Goal: Information Seeking & Learning: Learn about a topic

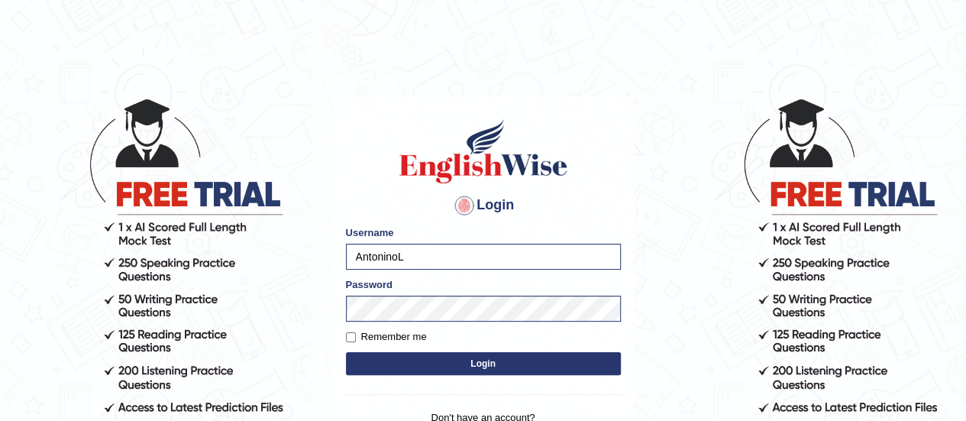
click at [395, 367] on button "Login" at bounding box center [483, 363] width 275 height 23
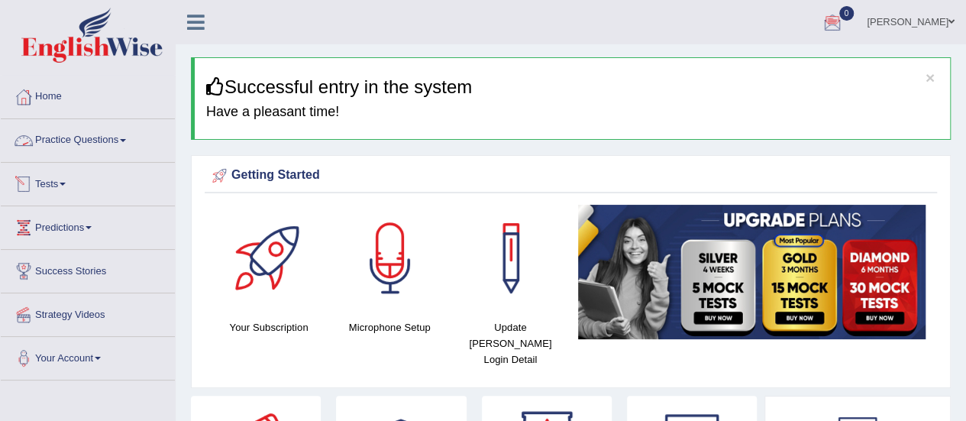
click at [77, 144] on link "Practice Questions" at bounding box center [88, 138] width 174 height 38
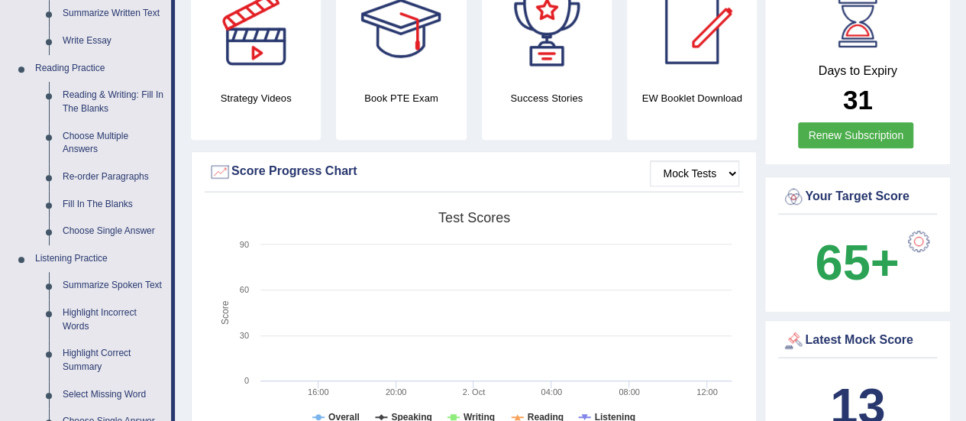
scroll to position [436, 0]
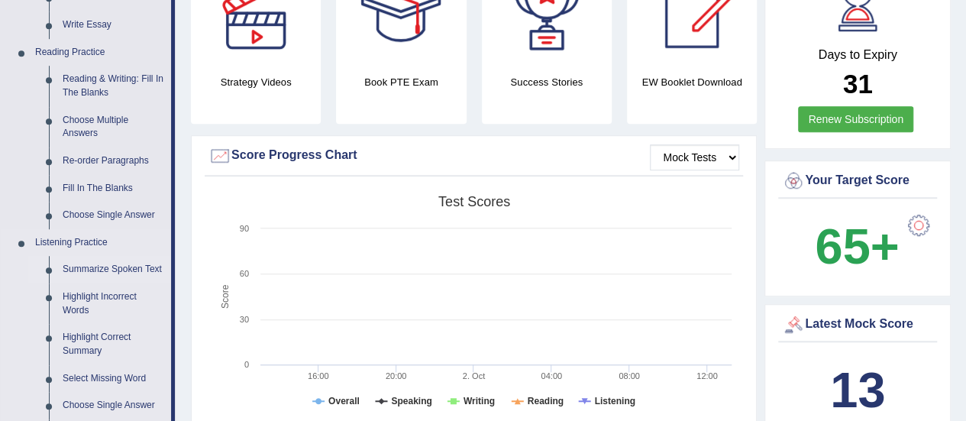
click at [141, 260] on link "Summarize Spoken Text" at bounding box center [113, 269] width 115 height 27
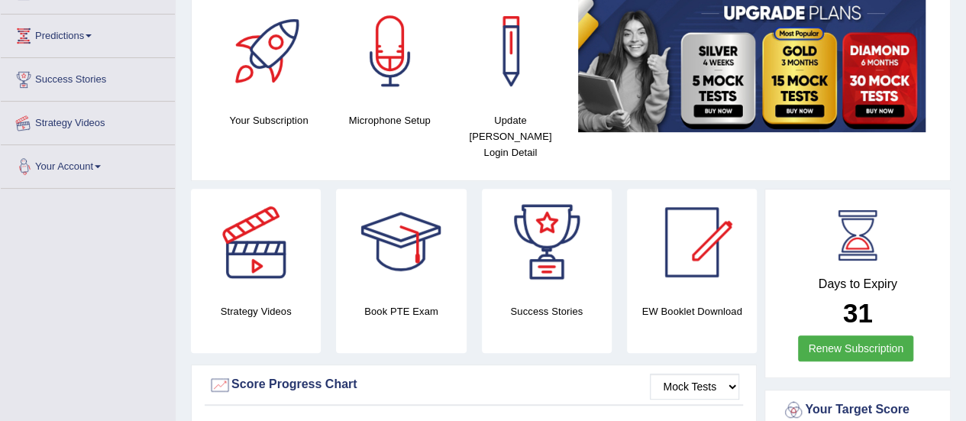
scroll to position [264, 0]
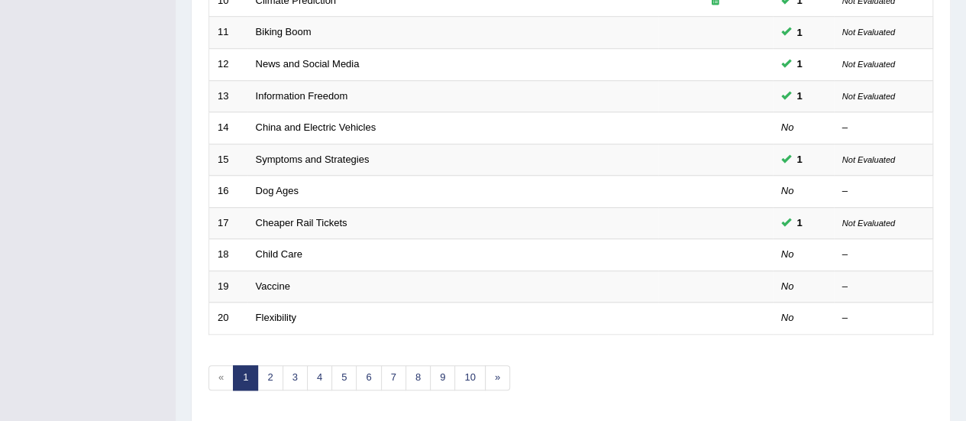
scroll to position [550, 0]
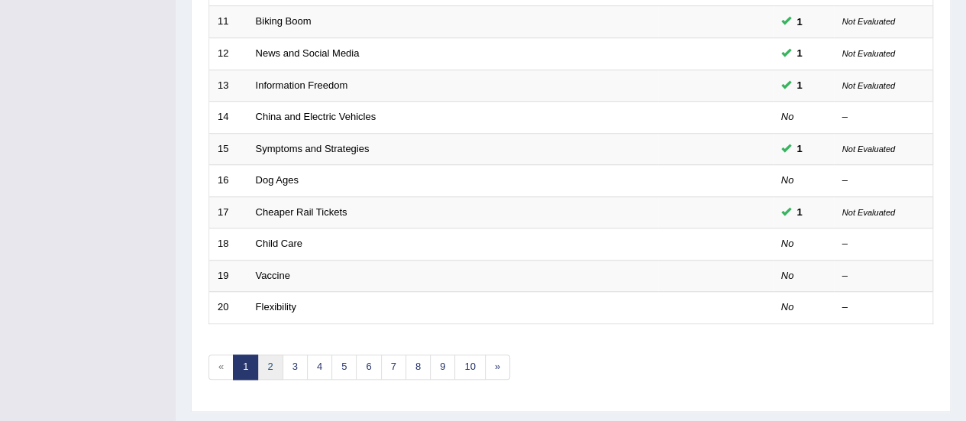
click at [273, 354] on link "2" at bounding box center [269, 366] width 25 height 25
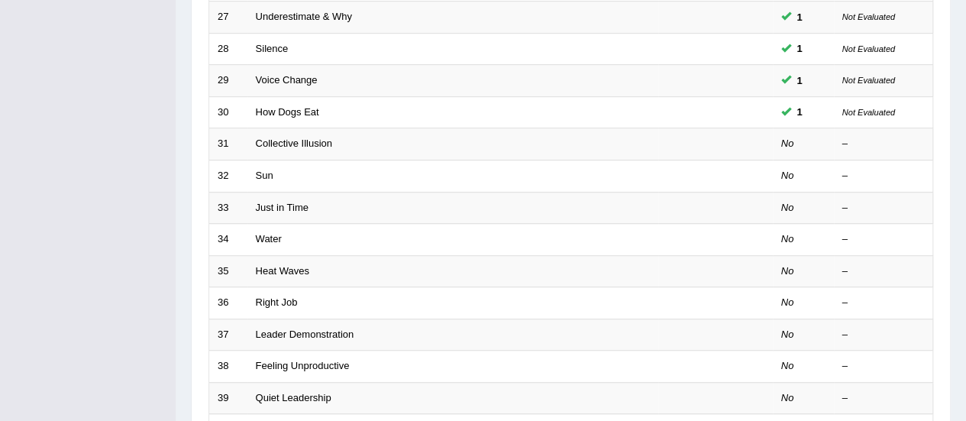
scroll to position [424, 0]
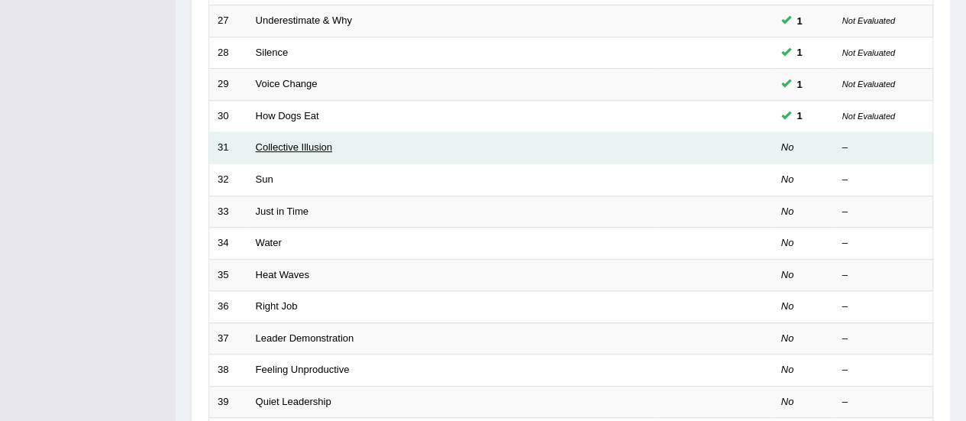
click at [279, 147] on link "Collective Illusion" at bounding box center [294, 146] width 76 height 11
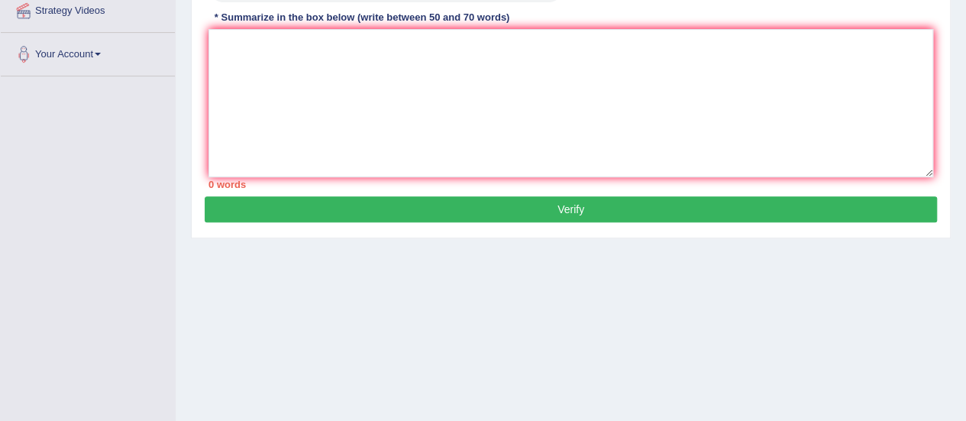
scroll to position [275, 0]
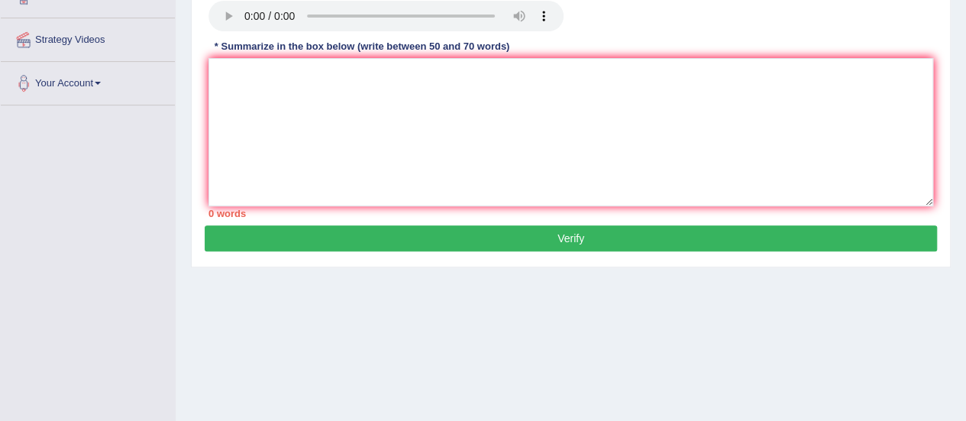
click at [523, 244] on button "Verify" at bounding box center [571, 238] width 732 height 26
click at [291, 102] on textarea at bounding box center [570, 132] width 724 height 148
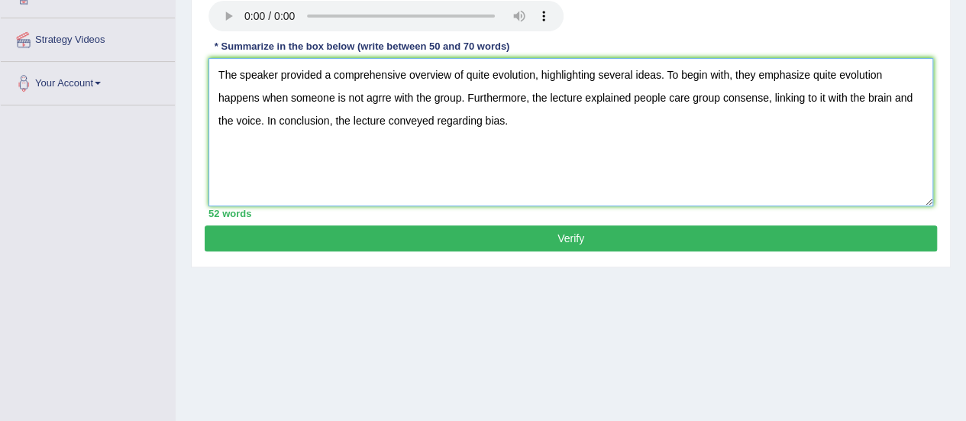
type textarea "The speaker provided a comprehensive overview of quite evolution, highlighting …"
click at [454, 239] on button "Verify" at bounding box center [571, 238] width 732 height 26
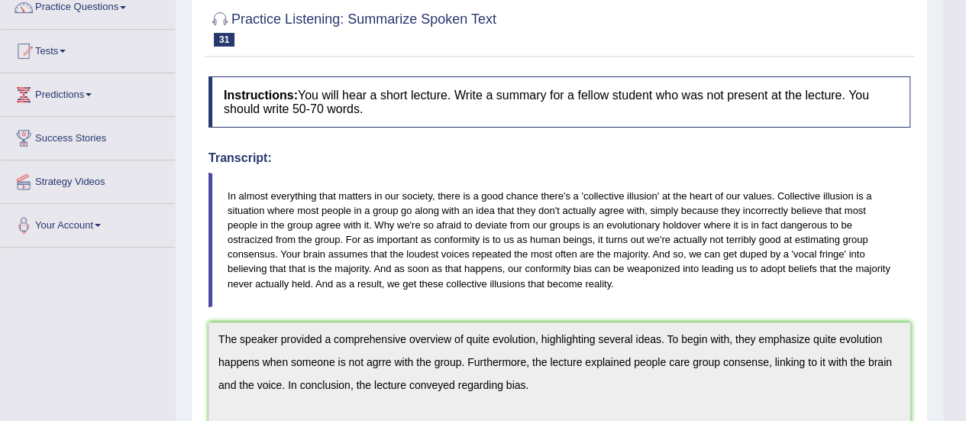
scroll to position [0, 0]
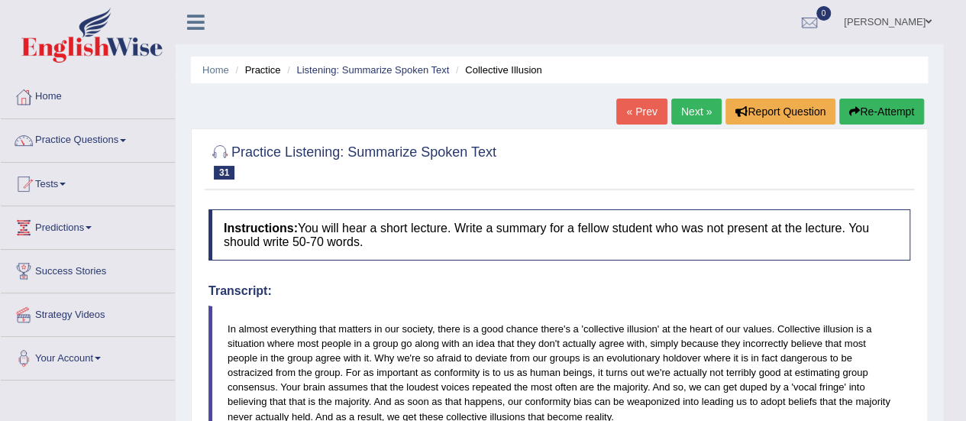
click at [684, 120] on link "Next »" at bounding box center [696, 111] width 50 height 26
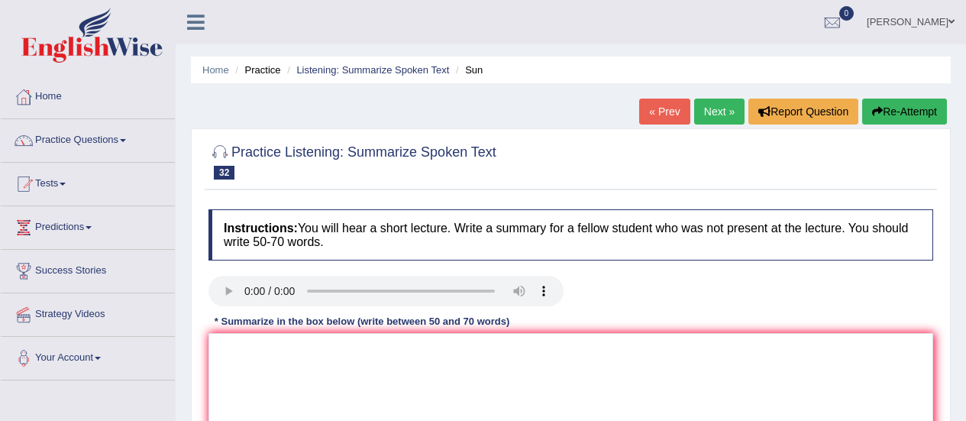
scroll to position [225, 0]
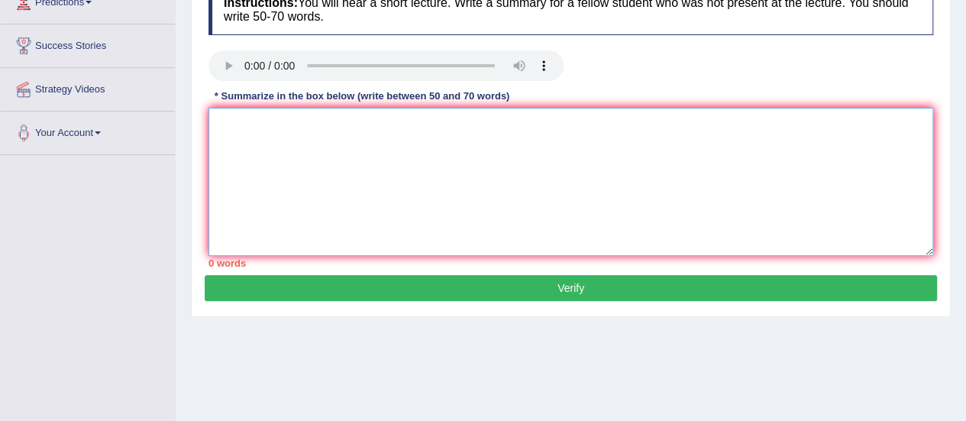
click at [359, 130] on textarea at bounding box center [570, 182] width 724 height 148
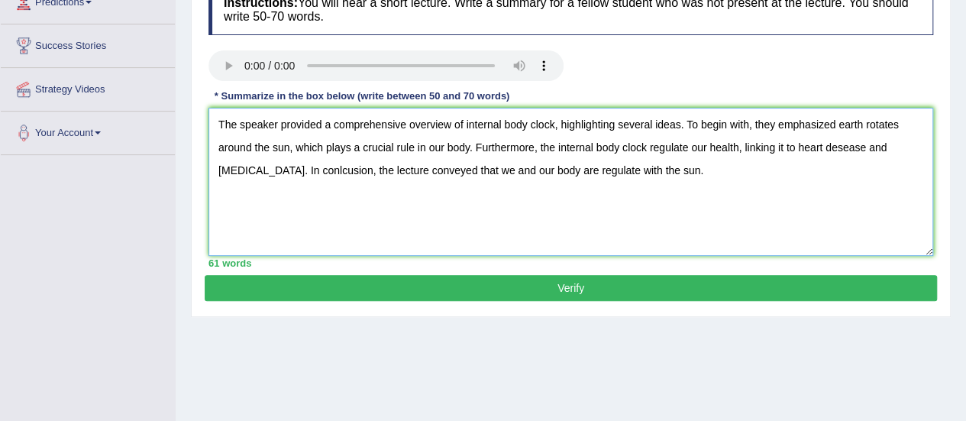
click at [686, 150] on textarea "The speaker provided a comprehensive overview of internal body clock, highlight…" at bounding box center [570, 182] width 724 height 148
click at [288, 165] on textarea "The speaker provided a comprehensive overview of internal body clock, highlight…" at bounding box center [570, 182] width 724 height 148
type textarea "The speaker provided a comprehensive overview of internal body clock, highlight…"
click at [469, 289] on button "Verify" at bounding box center [571, 288] width 732 height 26
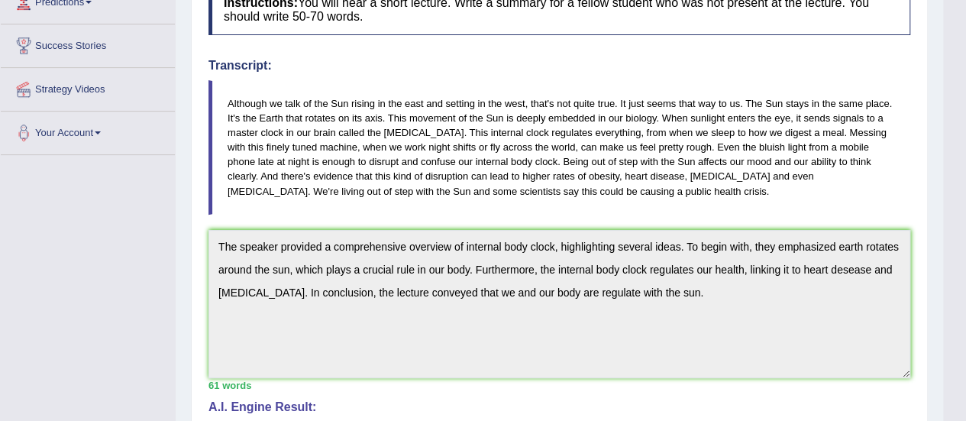
drag, startPoint x: 976, startPoint y: 204, endPoint x: 976, endPoint y: 229, distance: 25.2
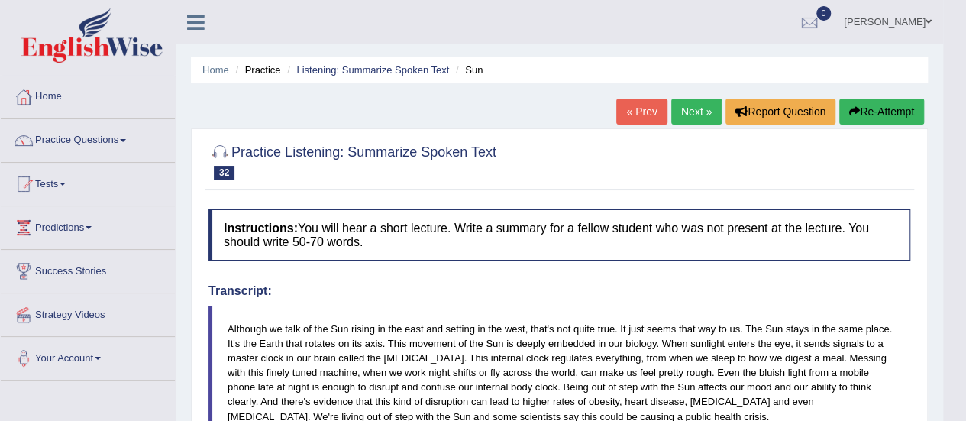
click at [676, 118] on link "Next »" at bounding box center [696, 111] width 50 height 26
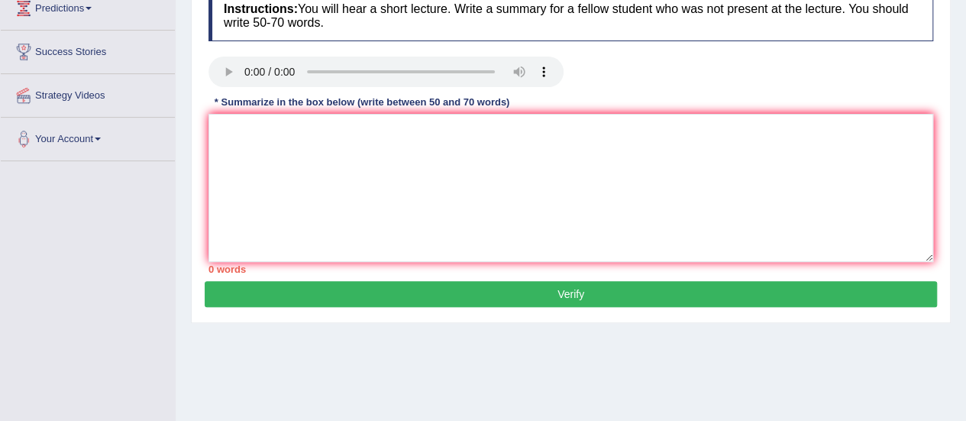
scroll to position [224, 0]
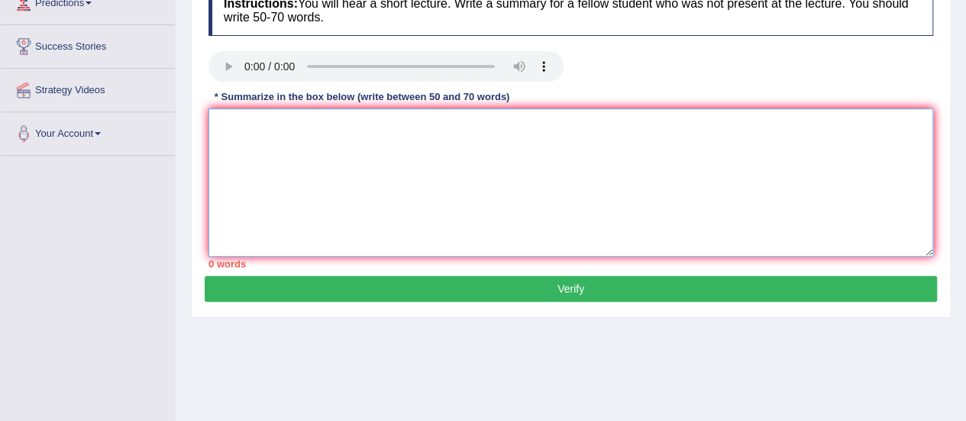
click at [227, 128] on textarea at bounding box center [570, 182] width 724 height 148
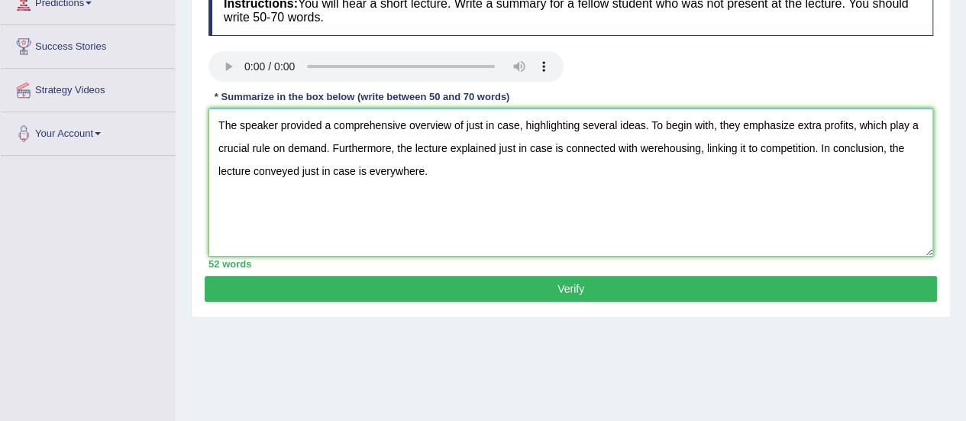
type textarea "The speaker provided a comprehensive overview of just in case, highlighting sev…"
click at [571, 291] on button "Verify" at bounding box center [571, 289] width 732 height 26
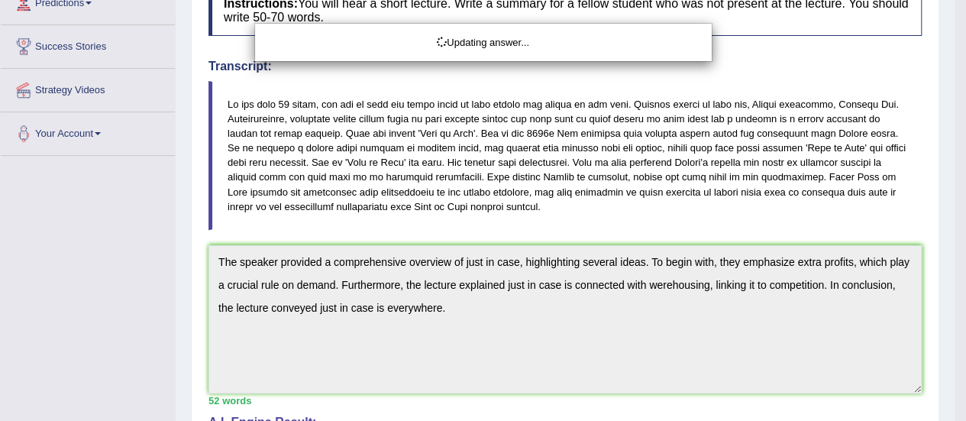
drag, startPoint x: 976, startPoint y: 202, endPoint x: 976, endPoint y: 257, distance: 55.0
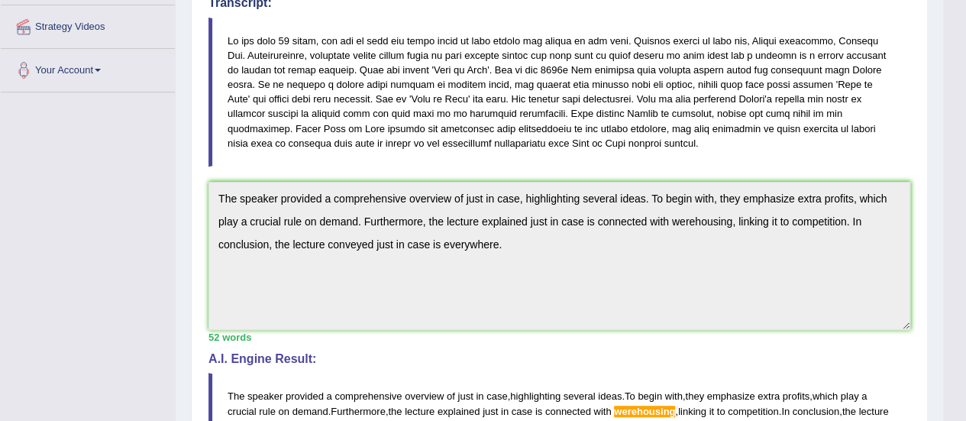
scroll to position [338, 0]
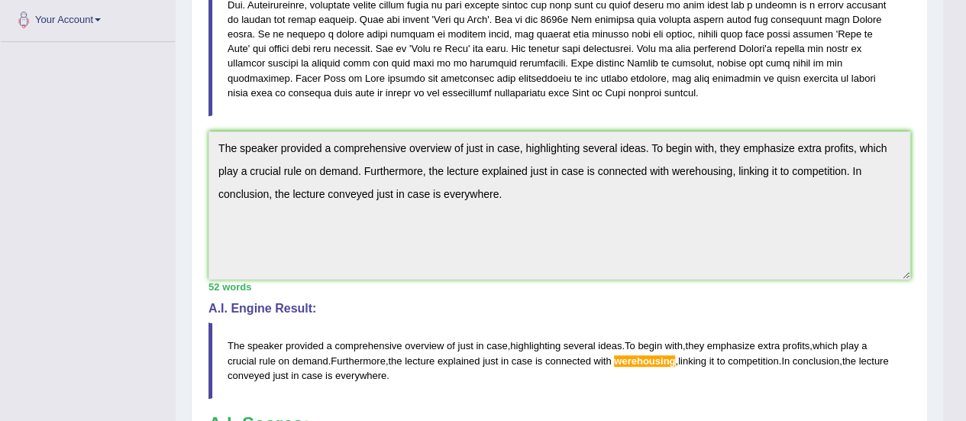
drag, startPoint x: 960, startPoint y: 198, endPoint x: 965, endPoint y: 224, distance: 26.4
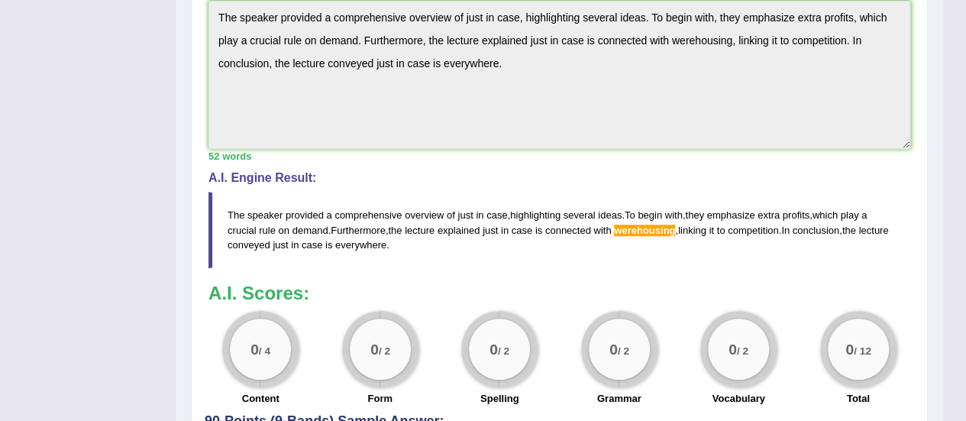
scroll to position [466, 0]
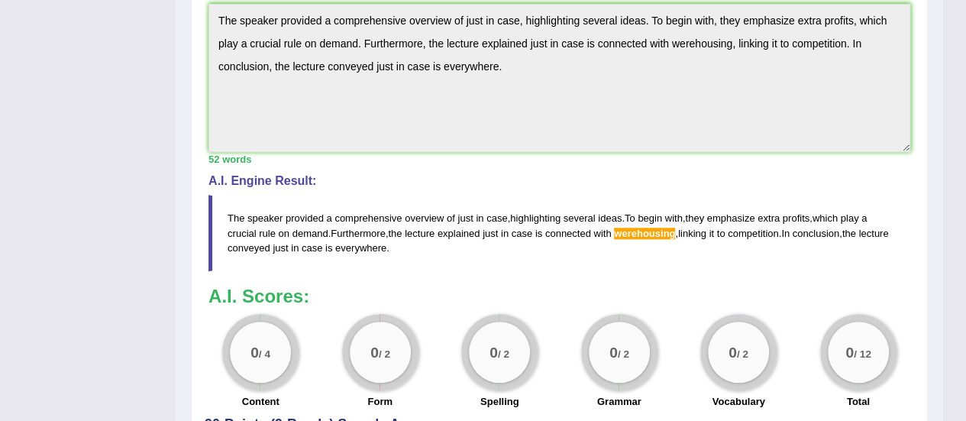
drag, startPoint x: 230, startPoint y: 217, endPoint x: 369, endPoint y: 250, distance: 142.8
click at [369, 250] on blockquote "The speaker provided a comprehensive overview of just in case , highlighting se…" at bounding box center [559, 233] width 702 height 76
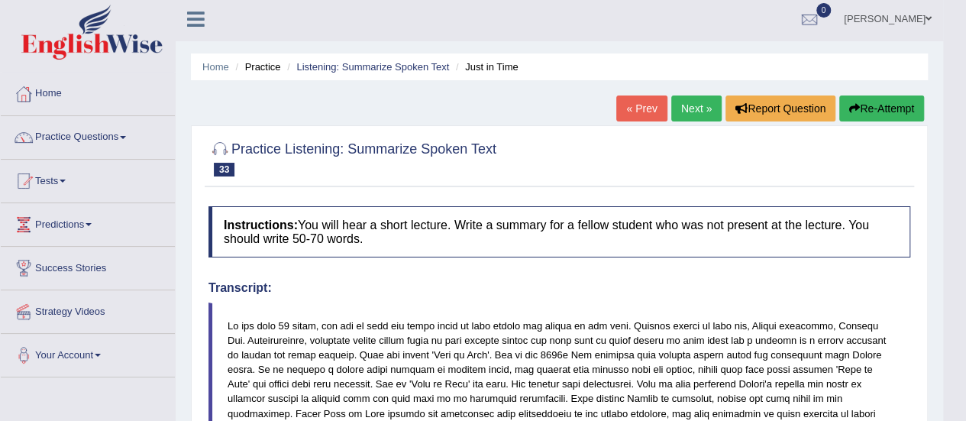
scroll to position [0, 0]
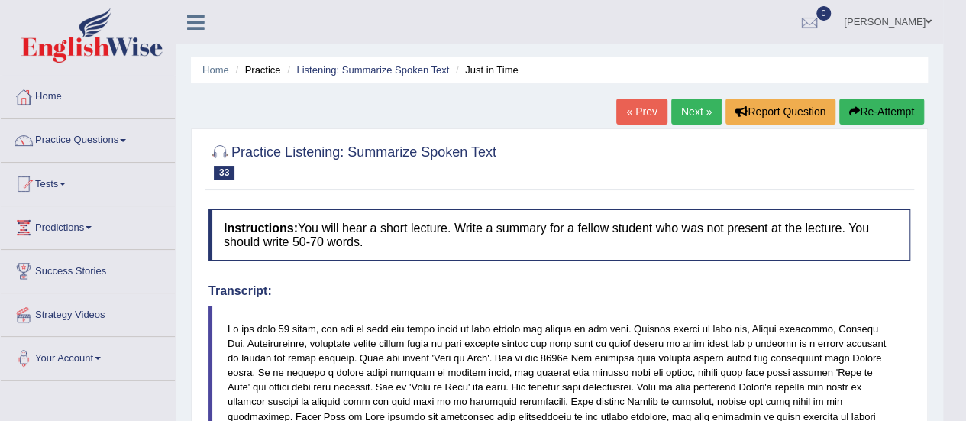
click at [681, 111] on link "Next »" at bounding box center [696, 111] width 50 height 26
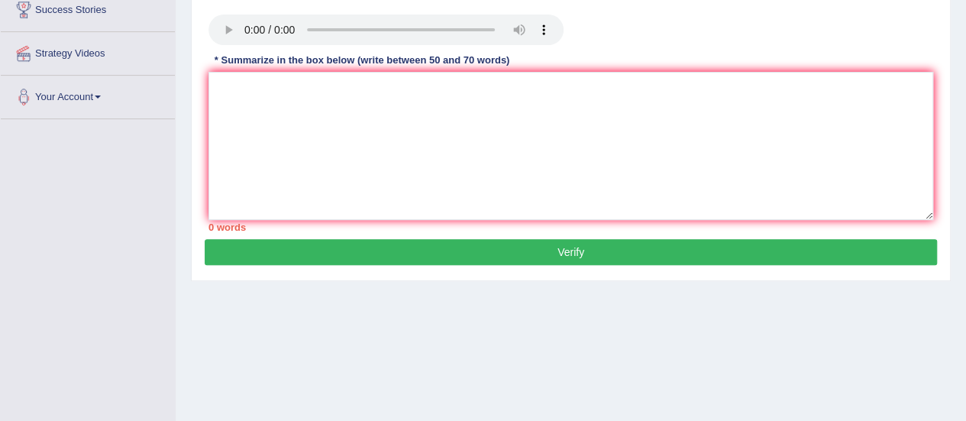
scroll to position [257, 0]
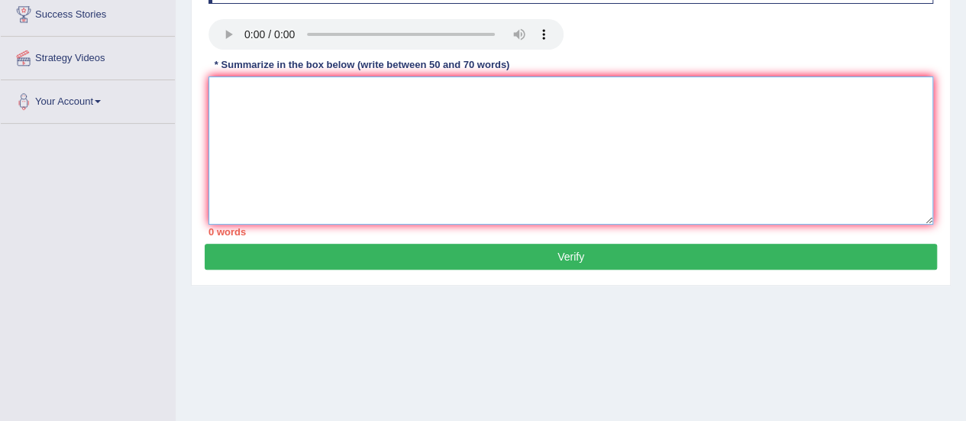
click at [265, 97] on textarea at bounding box center [570, 150] width 724 height 148
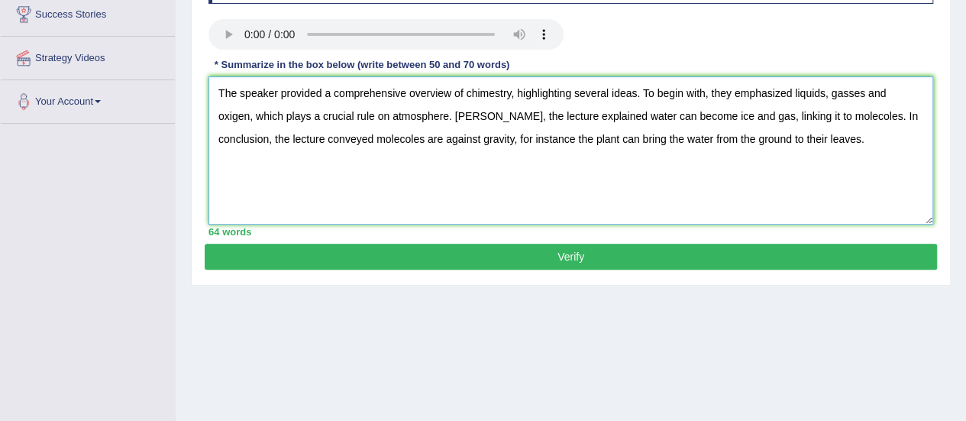
click at [919, 94] on textarea "The speaker provided a comprehensive overview of chimestry, highlighting severa…" at bounding box center [570, 150] width 724 height 148
click at [271, 117] on textarea "The speaker provided a comprehensive overview of chimestry, highlighting severa…" at bounding box center [570, 150] width 724 height 148
click at [618, 115] on textarea "The speaker provided a comprehensive overview of chimestry, highlighting severa…" at bounding box center [570, 150] width 724 height 148
click at [501, 139] on textarea "The speaker provided a comprehensive overview of chimestry, highlighting severa…" at bounding box center [570, 150] width 724 height 148
type textarea "The speaker provided a comprehensive overview of chimestry, highlighting severa…"
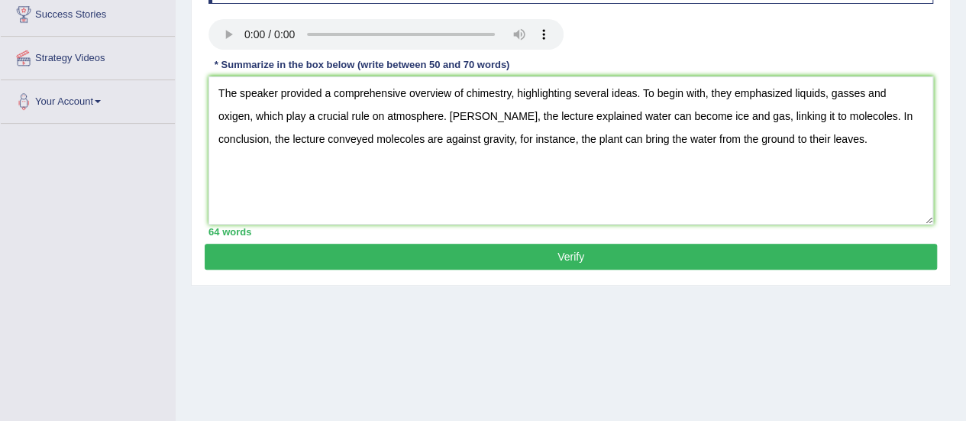
click at [579, 257] on button "Verify" at bounding box center [571, 257] width 732 height 26
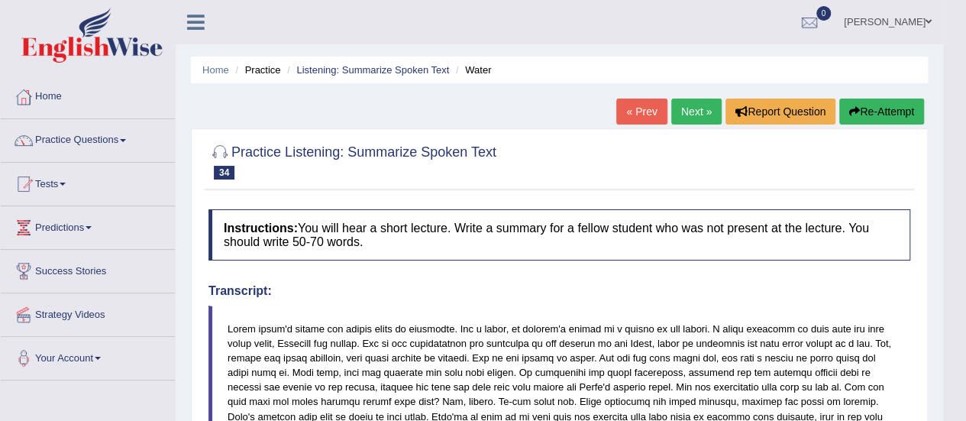
scroll to position [136, 0]
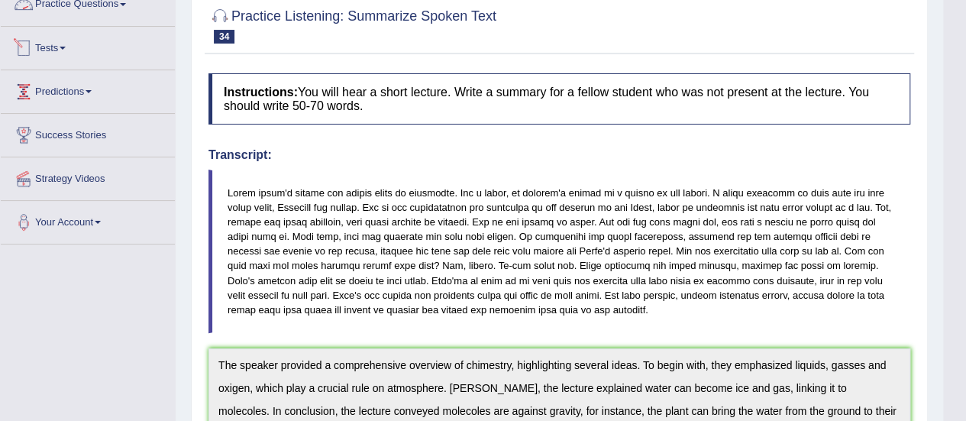
click at [110, 4] on link "Practice Questions" at bounding box center [88, 2] width 174 height 38
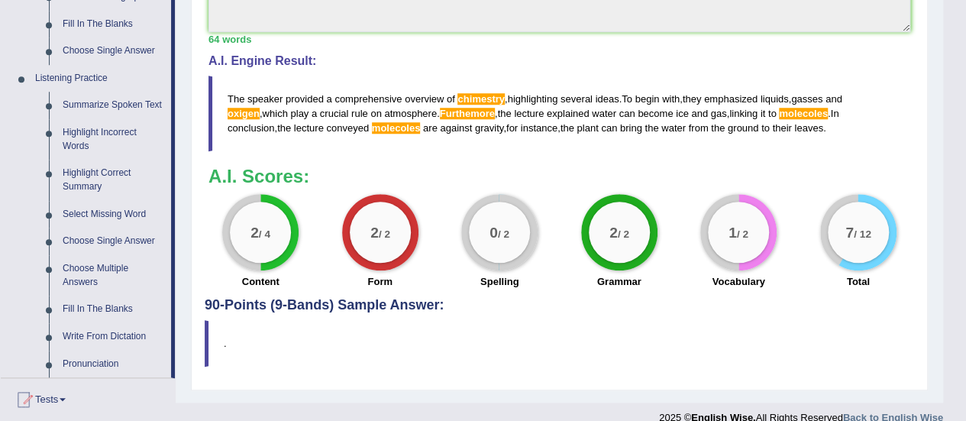
scroll to position [605, 0]
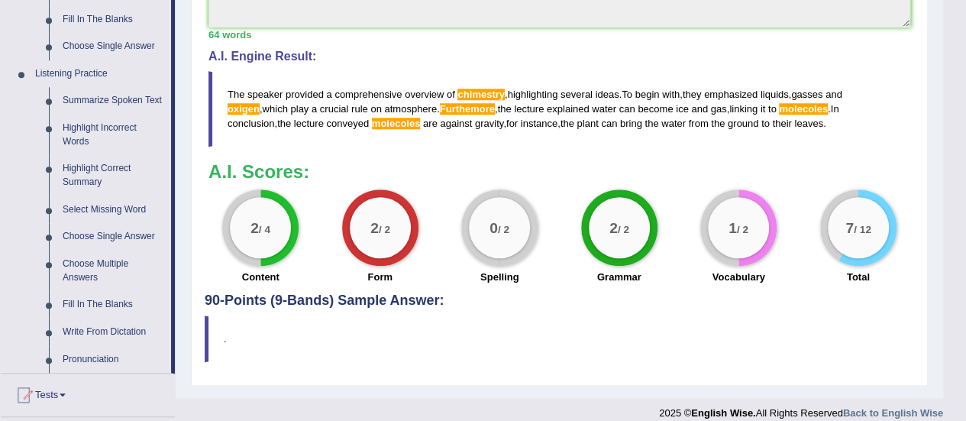
drag, startPoint x: 173, startPoint y: 337, endPoint x: 178, endPoint y: 299, distance: 37.8
click at [99, 336] on link "Write From Dictation" at bounding box center [113, 331] width 115 height 27
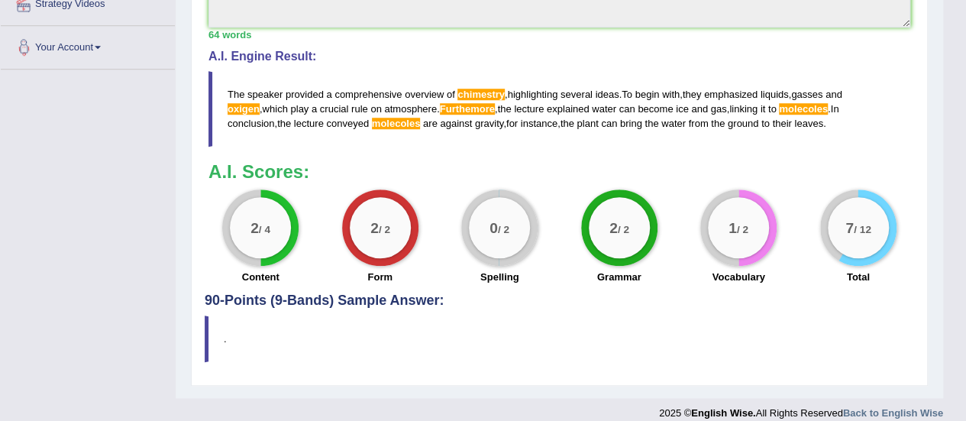
scroll to position [334, 0]
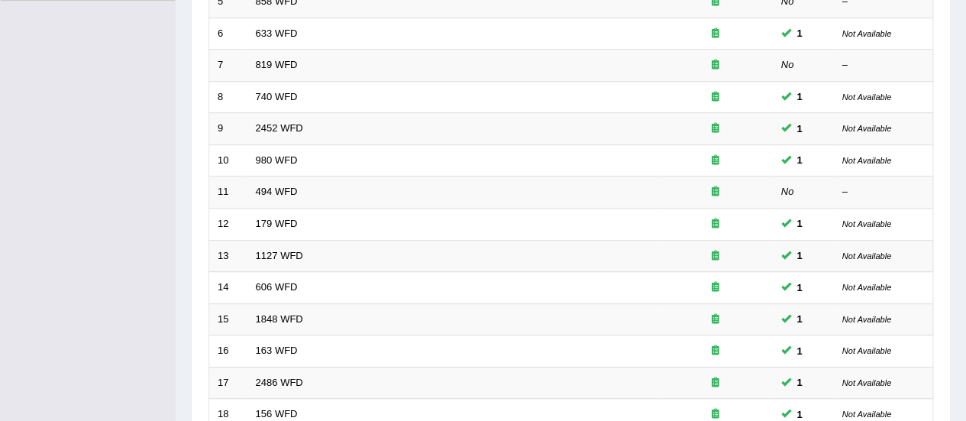
scroll to position [582, 0]
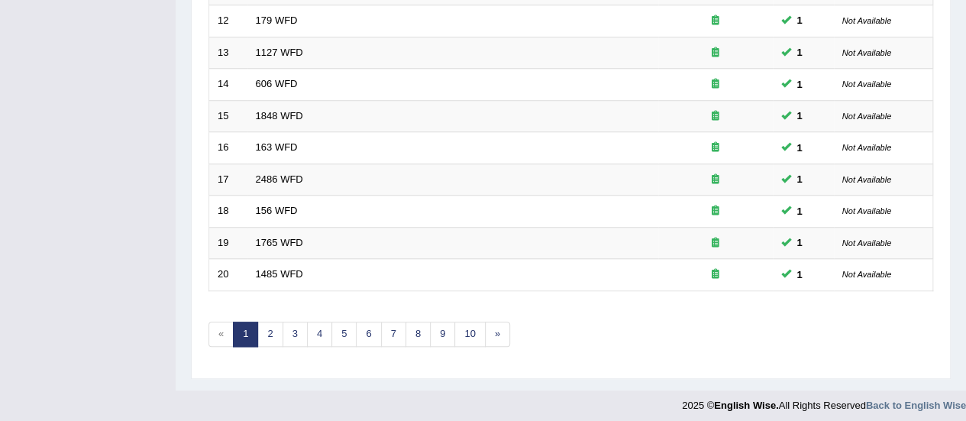
click at [341, 334] on link "5" at bounding box center [343, 333] width 25 height 25
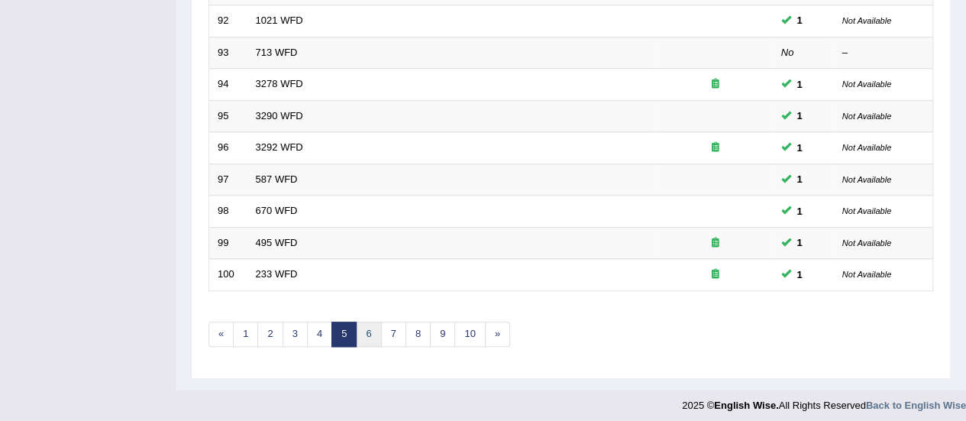
click at [373, 329] on link "6" at bounding box center [368, 333] width 25 height 25
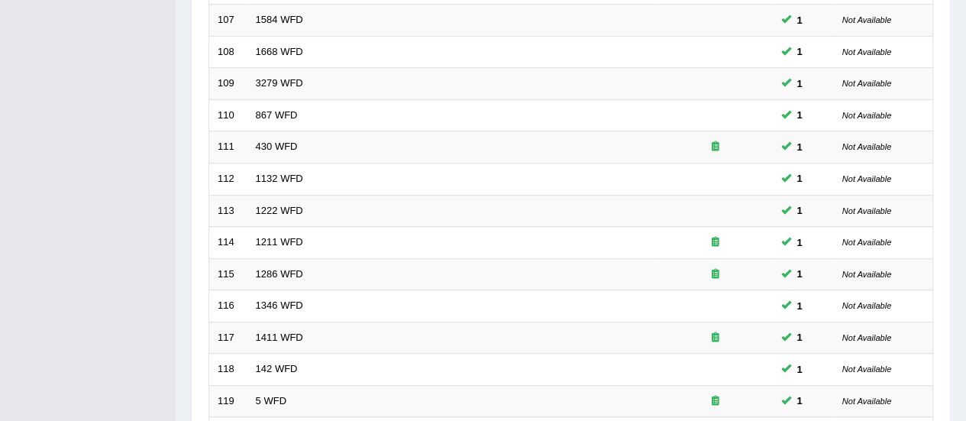
scroll to position [582, 0]
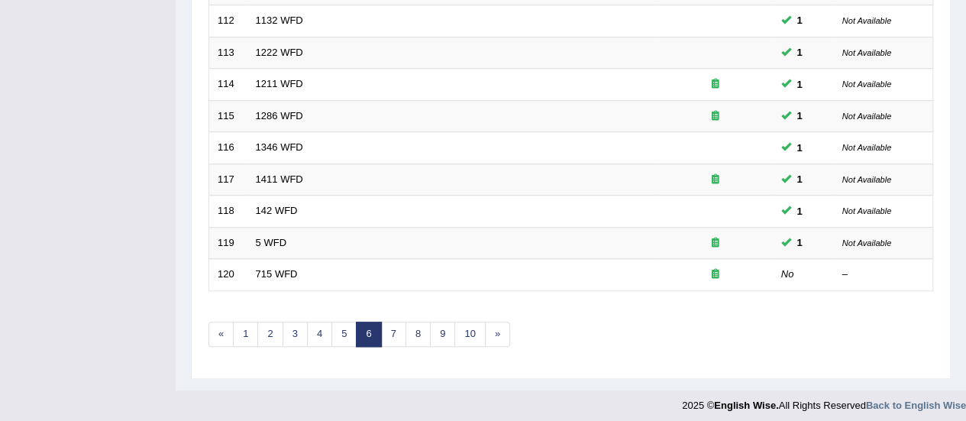
click at [385, 329] on link "7" at bounding box center [393, 333] width 25 height 25
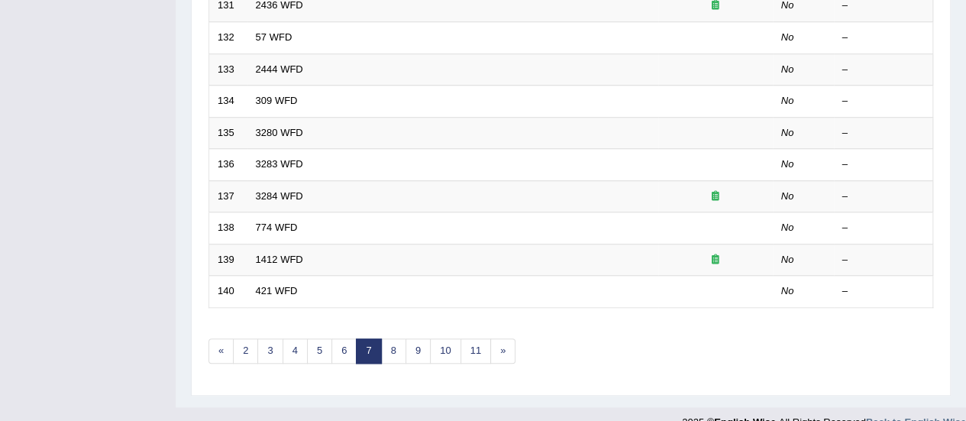
scroll to position [582, 0]
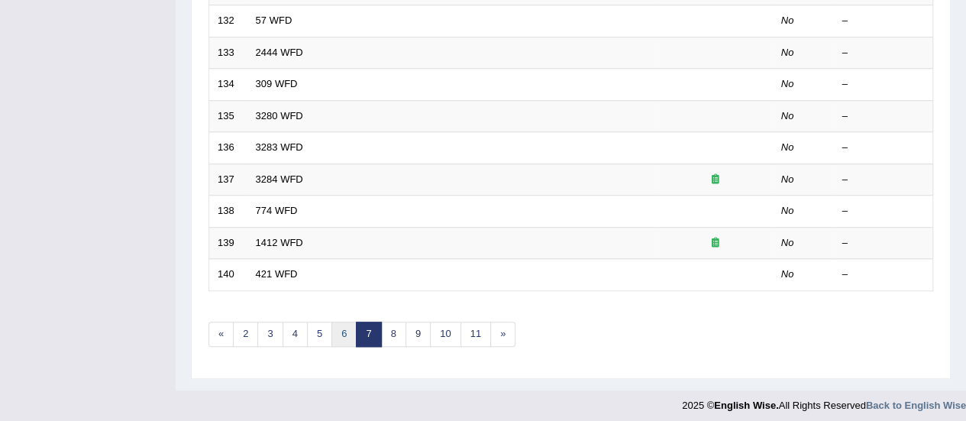
click at [344, 326] on link "6" at bounding box center [343, 333] width 25 height 25
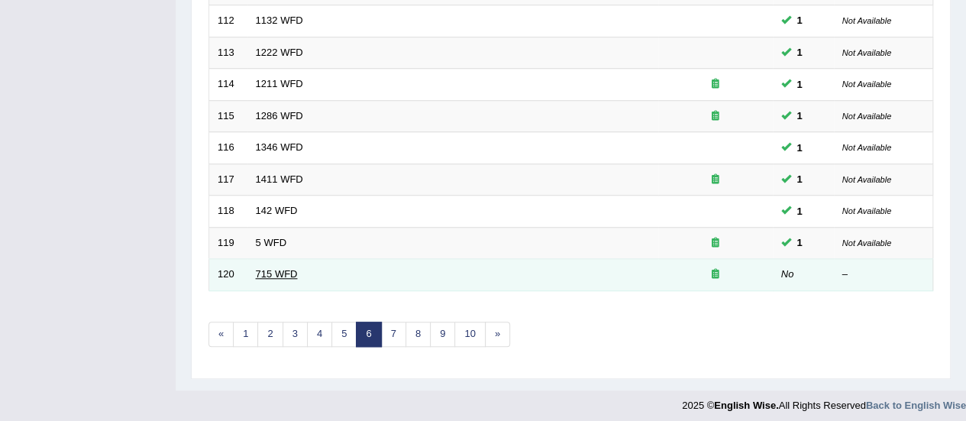
click at [276, 262] on td "715 WFD" at bounding box center [452, 275] width 411 height 32
click at [278, 268] on link "715 WFD" at bounding box center [277, 273] width 42 height 11
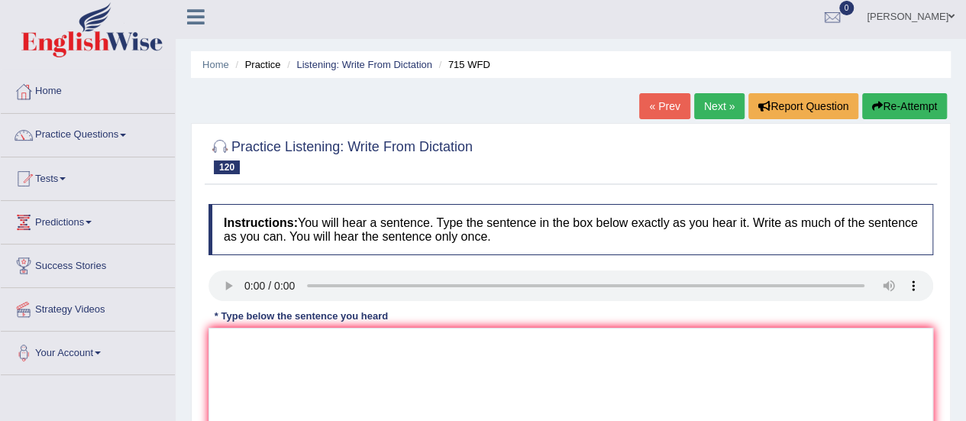
scroll to position [3, 0]
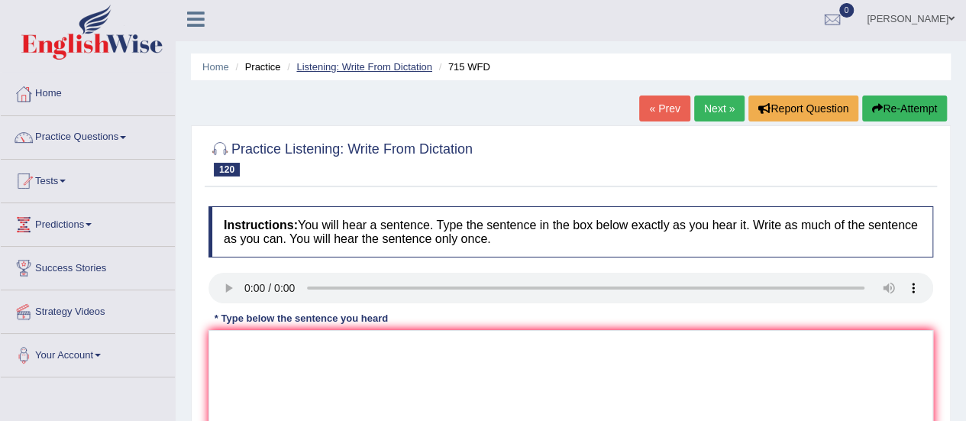
click at [401, 65] on link "Listening: Write From Dictation" at bounding box center [364, 66] width 136 height 11
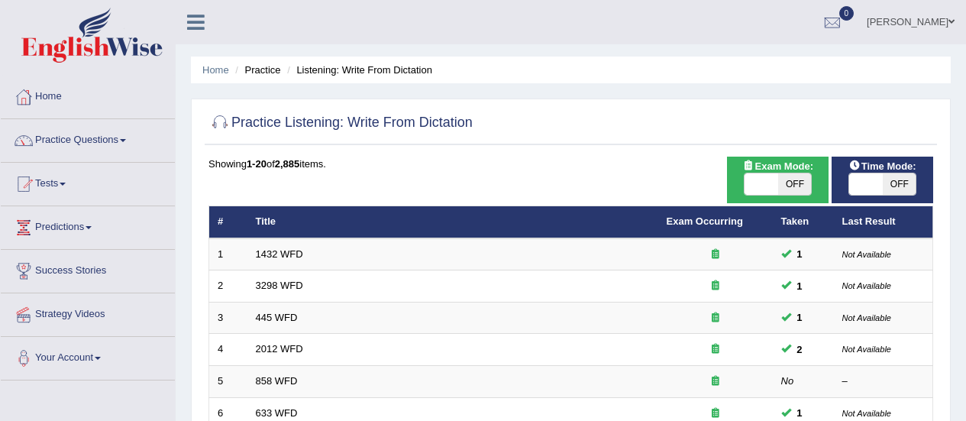
click at [890, 166] on span "Time Mode:" at bounding box center [882, 166] width 79 height 16
click at [895, 182] on span "OFF" at bounding box center [899, 183] width 34 height 21
checkbox input "true"
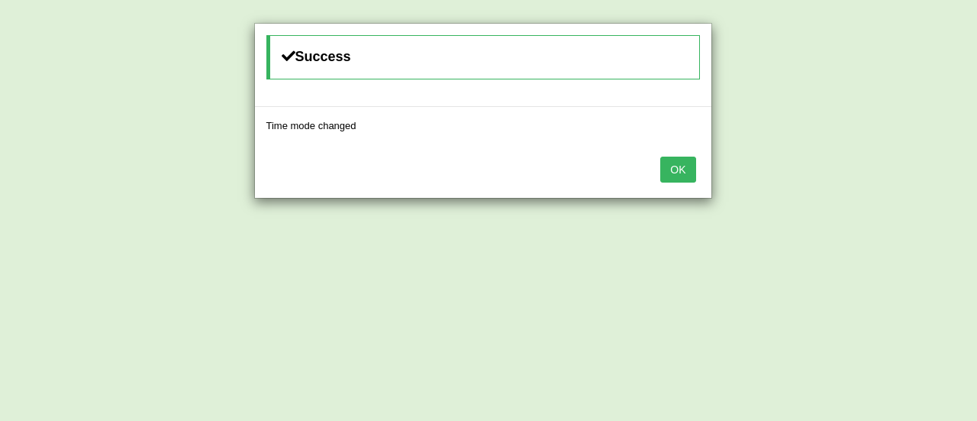
click at [679, 172] on button "OK" at bounding box center [677, 169] width 35 height 26
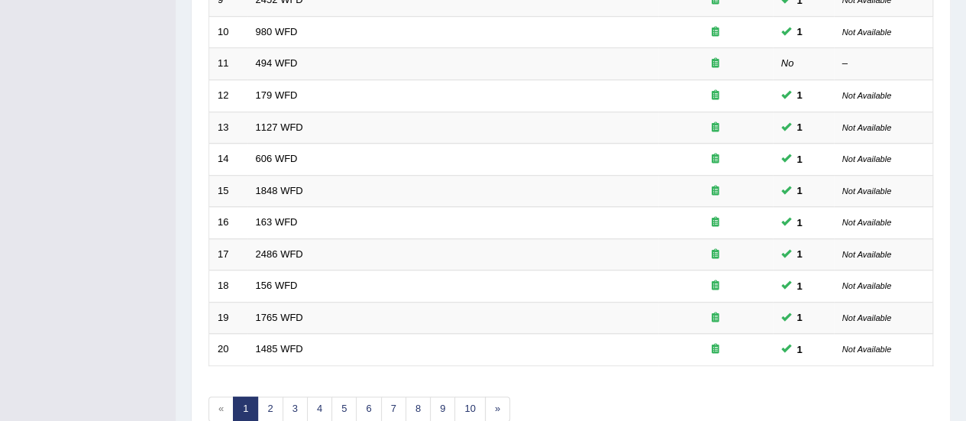
scroll to position [551, 0]
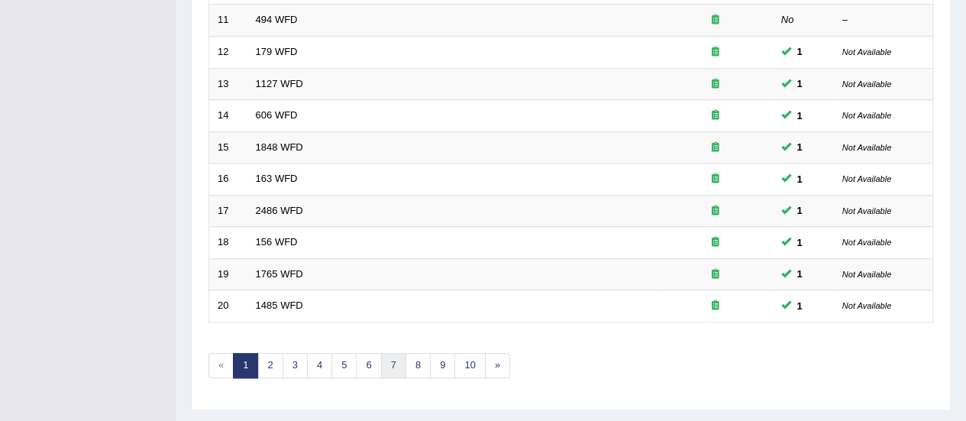
click at [392, 353] on link "7" at bounding box center [393, 365] width 25 height 25
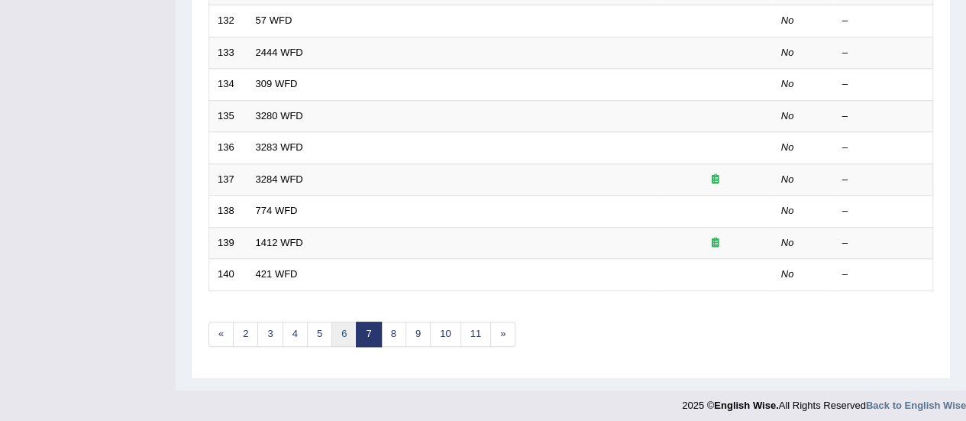
click at [337, 330] on link "6" at bounding box center [343, 333] width 25 height 25
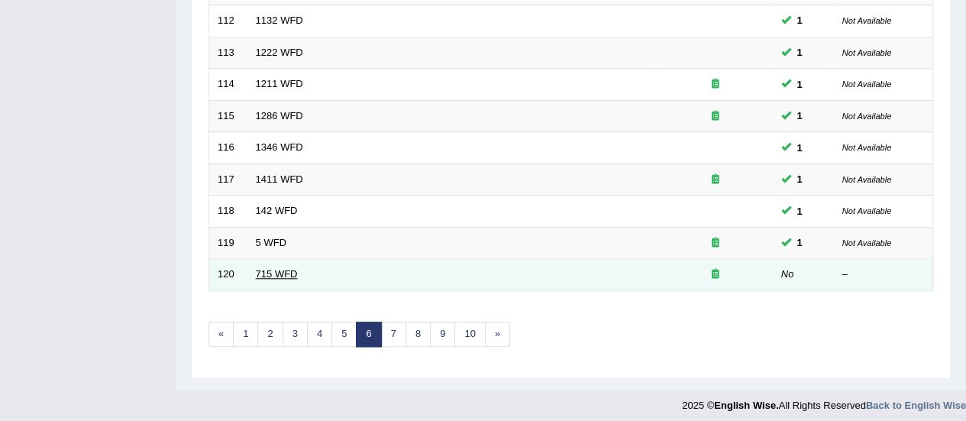
click at [256, 268] on link "715 WFD" at bounding box center [277, 273] width 42 height 11
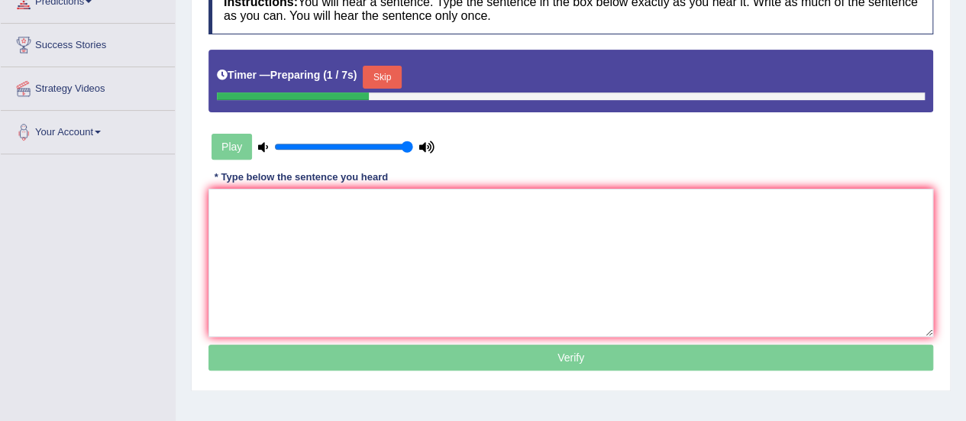
scroll to position [236, 0]
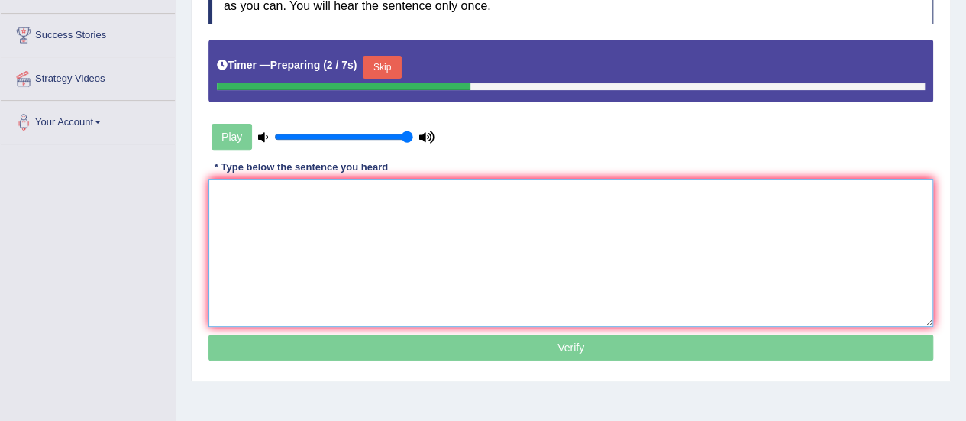
click at [452, 201] on textarea at bounding box center [570, 253] width 724 height 148
type textarea "e"
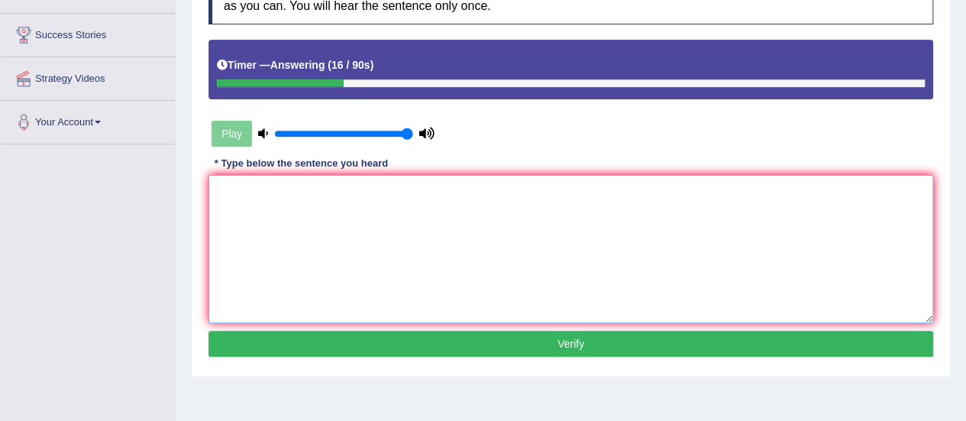
scroll to position [0, 0]
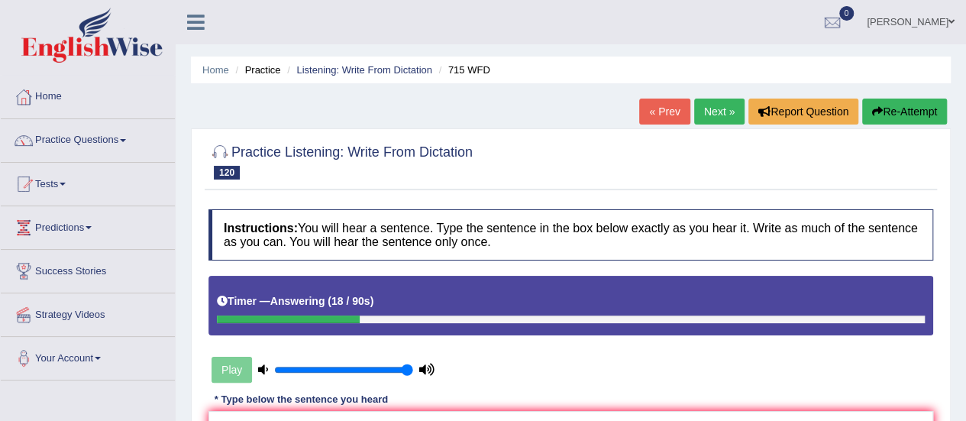
click at [921, 108] on button "Re-Attempt" at bounding box center [904, 111] width 85 height 26
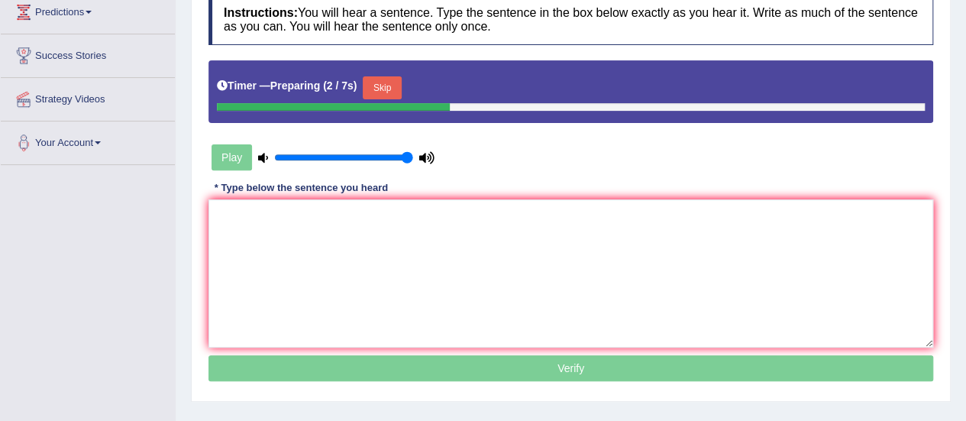
scroll to position [217, 0]
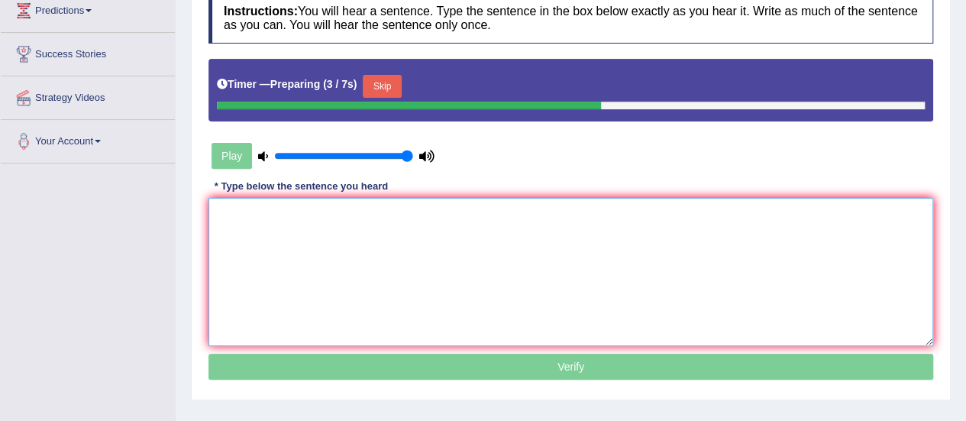
click at [559, 227] on textarea at bounding box center [570, 272] width 724 height 148
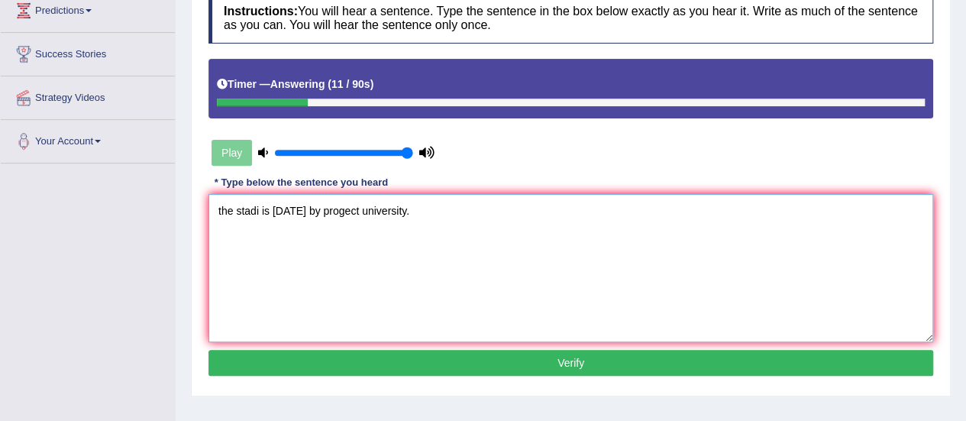
click at [221, 205] on textarea "the stadi is monday by progect university." at bounding box center [570, 268] width 724 height 148
click at [262, 211] on textarea "The stadi is monday by progect university." at bounding box center [570, 268] width 724 height 148
click at [313, 211] on textarea "The study is monday by progect university." at bounding box center [570, 268] width 724 height 148
click at [405, 210] on textarea "The study is monday mandatory by progect university." at bounding box center [570, 268] width 724 height 148
click at [469, 209] on textarea "The study is monday mandatory by project university." at bounding box center [570, 268] width 724 height 148
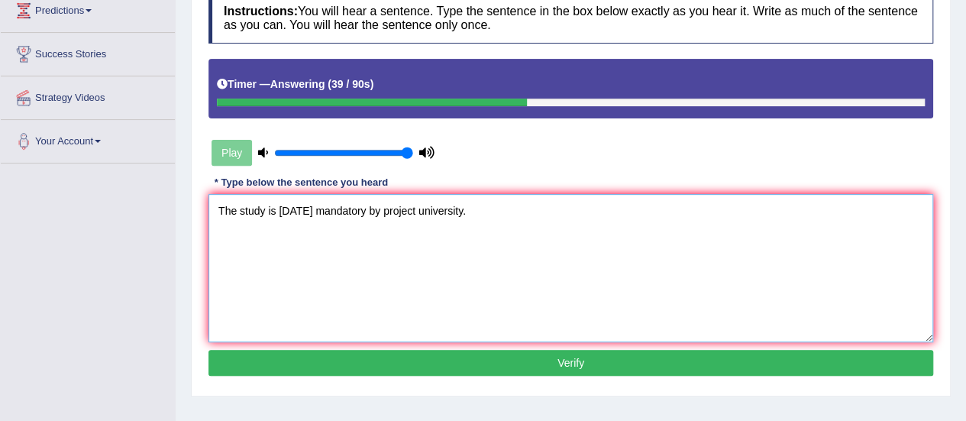
type textarea "The study is monday mandatory by project university."
click at [449, 361] on button "Verify" at bounding box center [570, 363] width 724 height 26
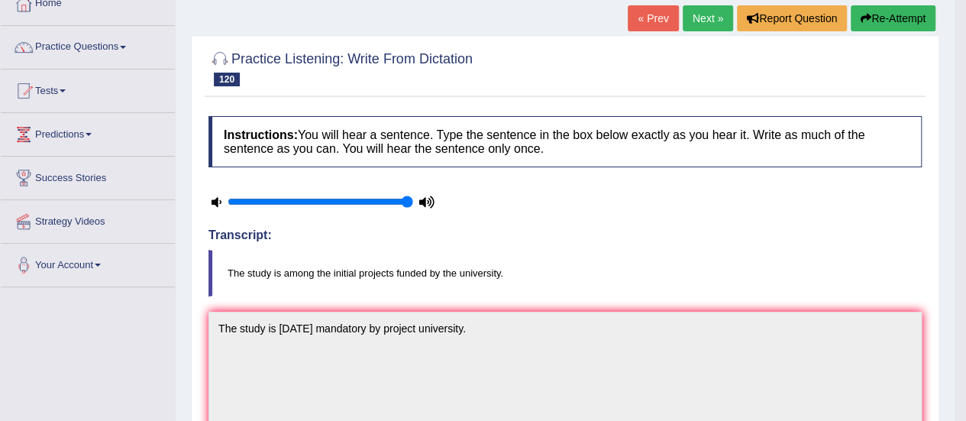
scroll to position [0, 0]
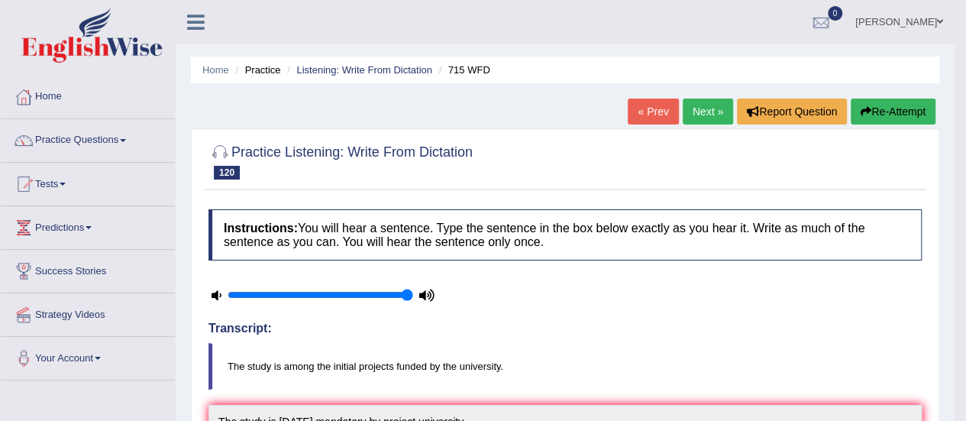
click at [709, 111] on link "Next »" at bounding box center [707, 111] width 50 height 26
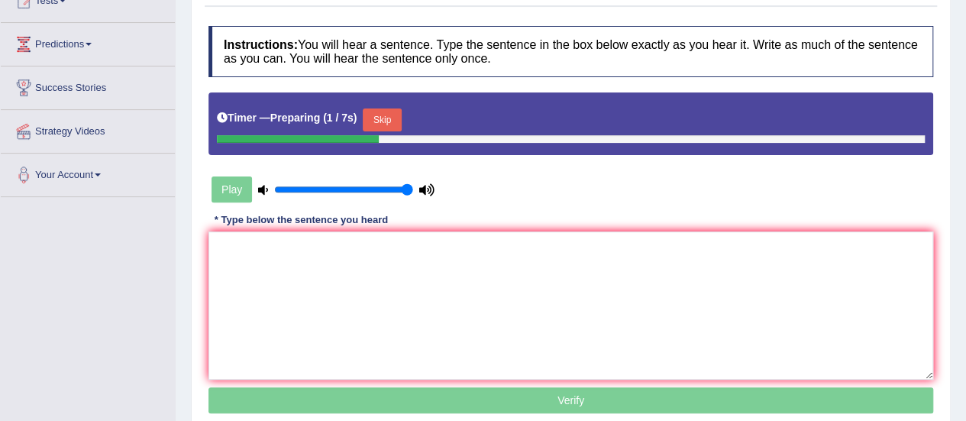
scroll to position [224, 0]
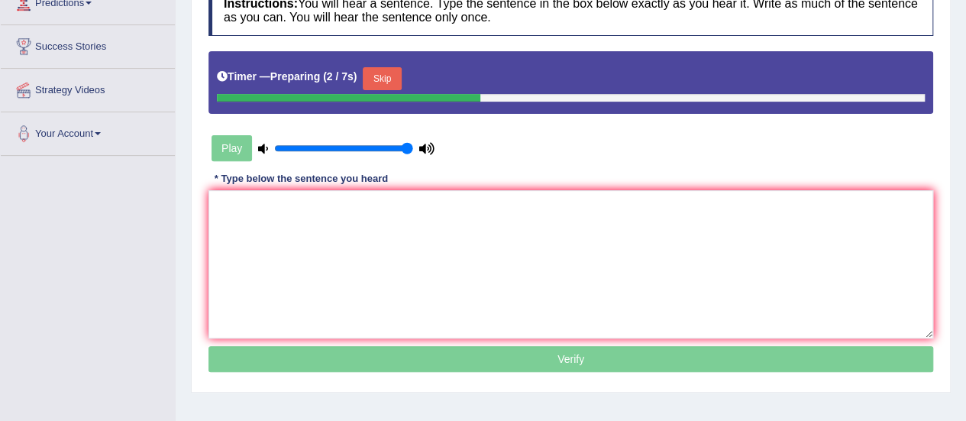
click at [479, 179] on div "Instructions: You will hear a sentence. Type the sentence in the box below exac…" at bounding box center [571, 180] width 732 height 407
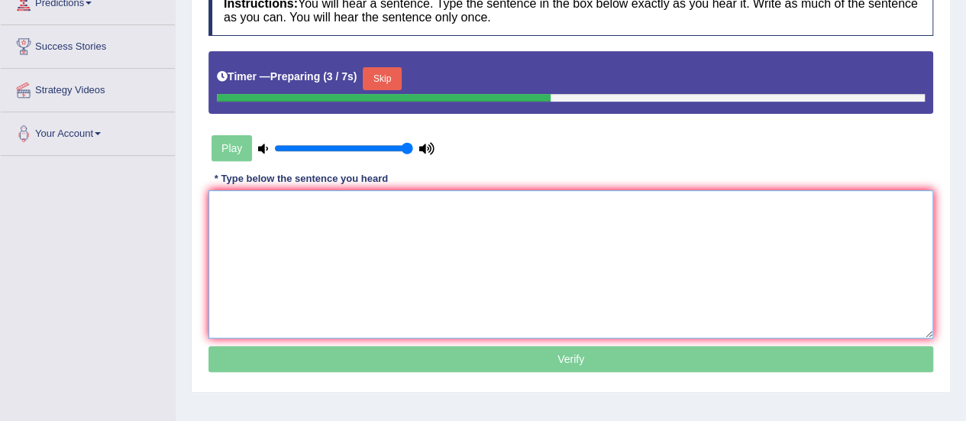
click at [381, 218] on textarea at bounding box center [570, 264] width 724 height 148
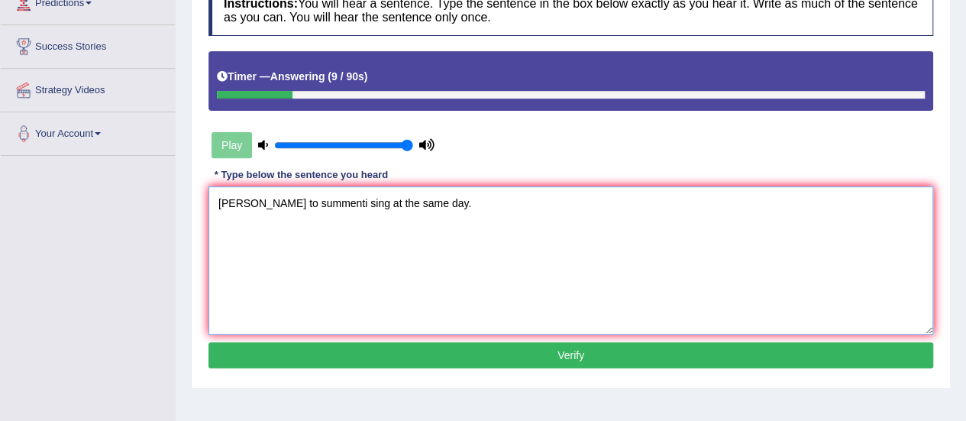
click at [230, 201] on textarea "stu dins to summenti sing at the same day." at bounding box center [570, 260] width 724 height 148
click at [277, 199] on textarea "Sudents dins to summenti sing at the same day." at bounding box center [570, 260] width 724 height 148
click at [349, 204] on textarea "Students need to summenti sing at the same day." at bounding box center [570, 260] width 724 height 148
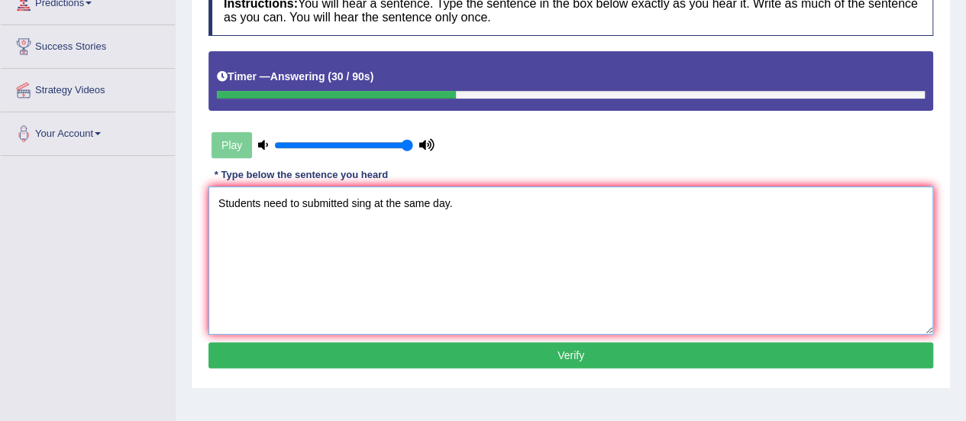
click at [370, 204] on textarea "Students need to submitted sing at the same day." at bounding box center [570, 260] width 724 height 148
type textarea "Students need to submitted sign at the same day."
click at [440, 348] on button "Verify" at bounding box center [570, 355] width 724 height 26
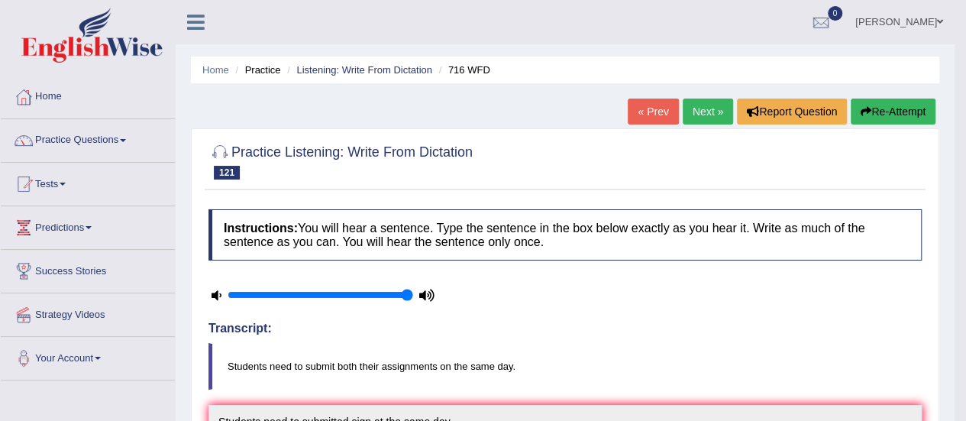
scroll to position [0, 0]
click at [705, 115] on link "Next »" at bounding box center [707, 111] width 50 height 26
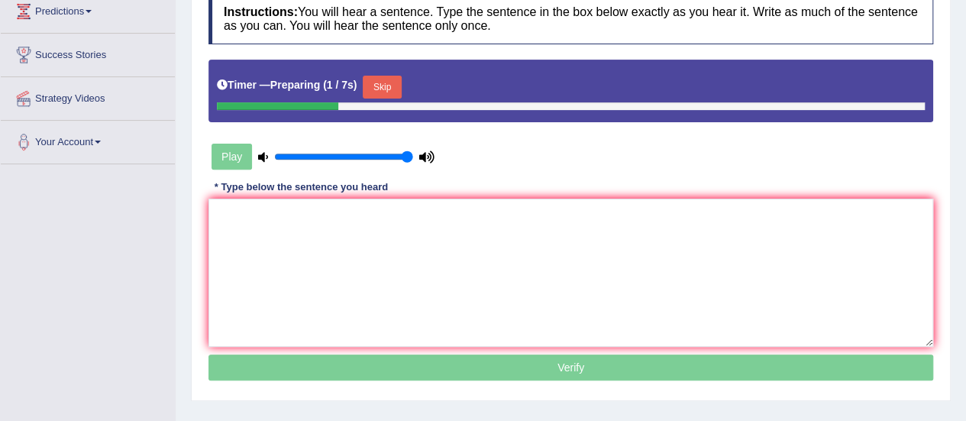
scroll to position [218, 0]
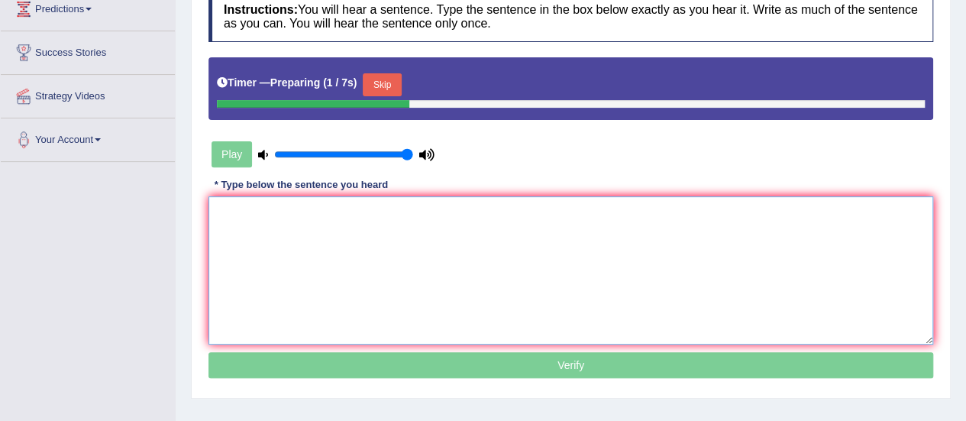
click at [412, 213] on textarea at bounding box center [570, 270] width 724 height 148
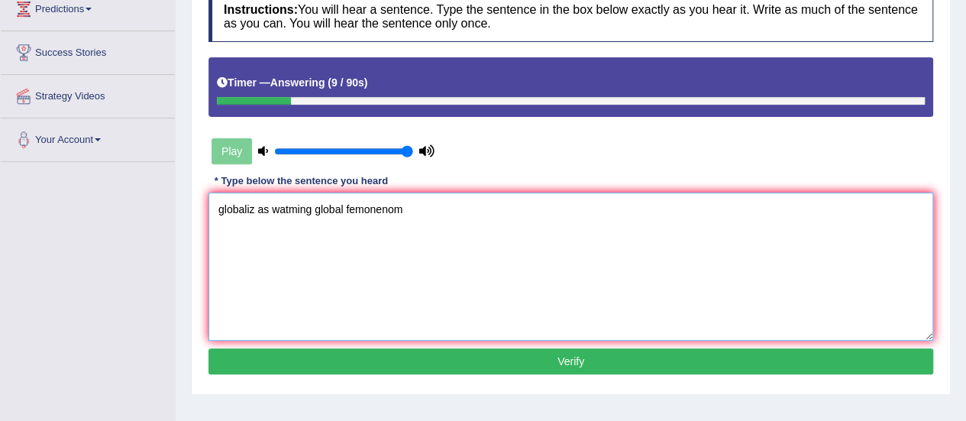
click at [255, 208] on textarea "globaliz as watming global femonenom" at bounding box center [570, 266] width 724 height 148
click at [290, 210] on textarea "globalization as watming global femonenom" at bounding box center [570, 266] width 724 height 148
click at [327, 210] on textarea "globalization is watming global femonenom" at bounding box center [570, 266] width 724 height 148
click at [438, 211] on textarea "globalization is warming global femonenom" at bounding box center [570, 266] width 724 height 148
click at [221, 210] on textarea "globalization is warming global fenomenomes" at bounding box center [570, 266] width 724 height 148
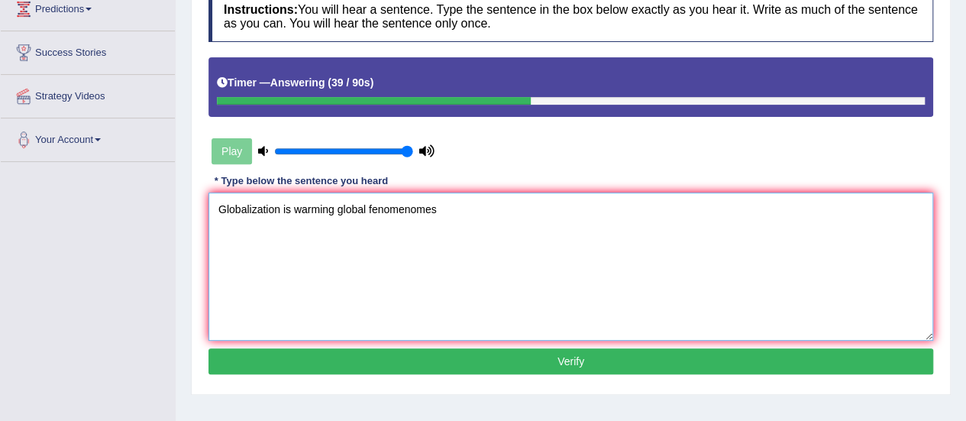
click at [468, 196] on textarea "Globalization is warming global fenomenomes" at bounding box center [570, 266] width 724 height 148
click at [426, 210] on textarea "Globalization is warming global fenomenomes." at bounding box center [570, 266] width 724 height 148
type textarea "Globalization is warming global fenomenos."
click at [437, 366] on button "Verify" at bounding box center [570, 361] width 724 height 26
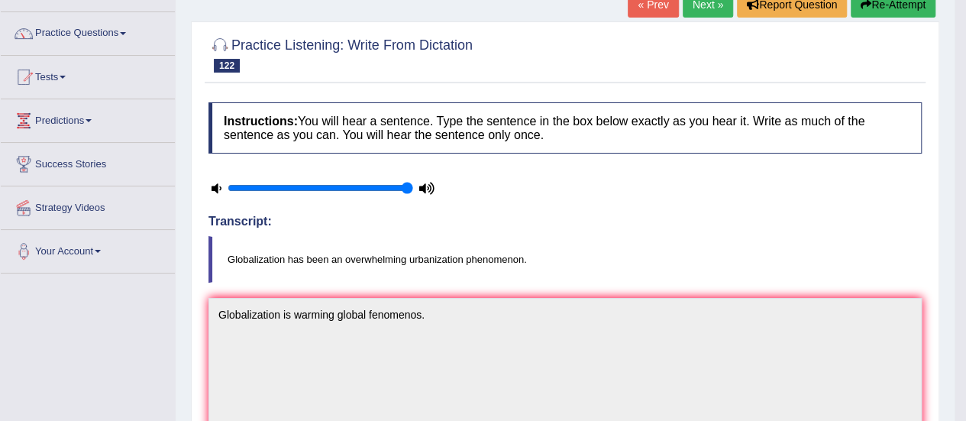
scroll to position [67, 0]
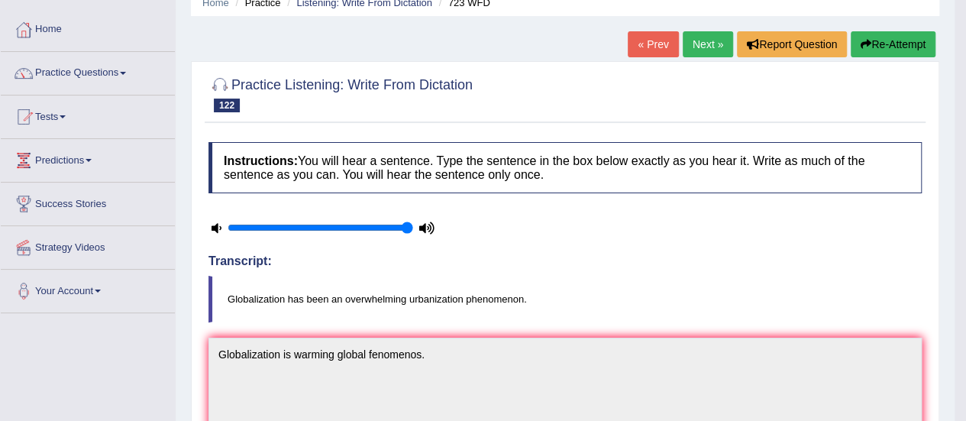
click at [687, 44] on link "Next »" at bounding box center [707, 44] width 50 height 26
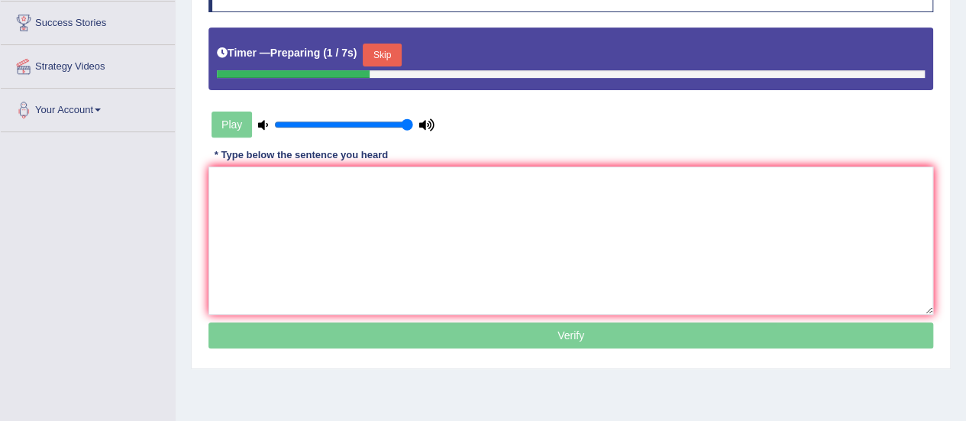
scroll to position [245, 0]
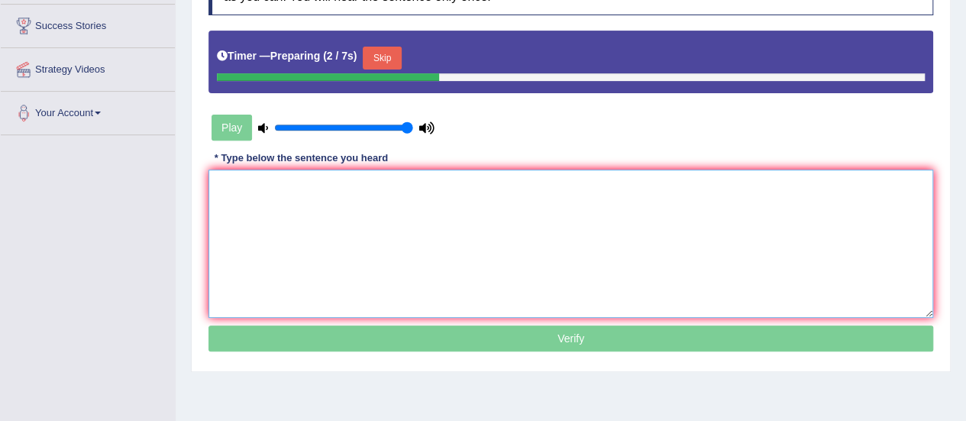
click at [383, 198] on textarea at bounding box center [570, 243] width 724 height 148
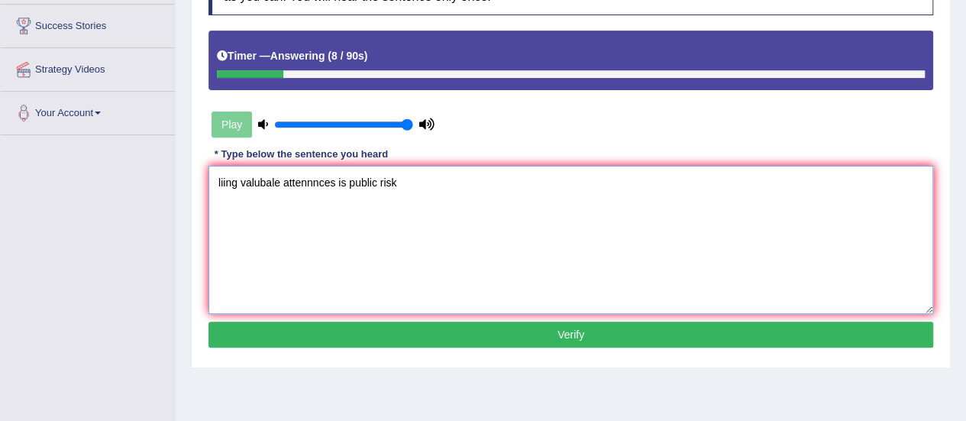
scroll to position [0, 0]
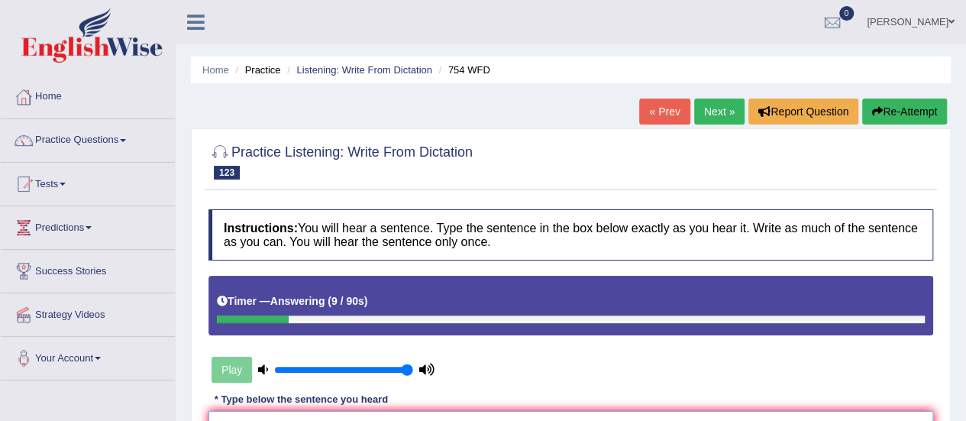
type textarea "liing valubale attennnces is public risk"
click at [895, 109] on button "Re-Attempt" at bounding box center [904, 111] width 85 height 26
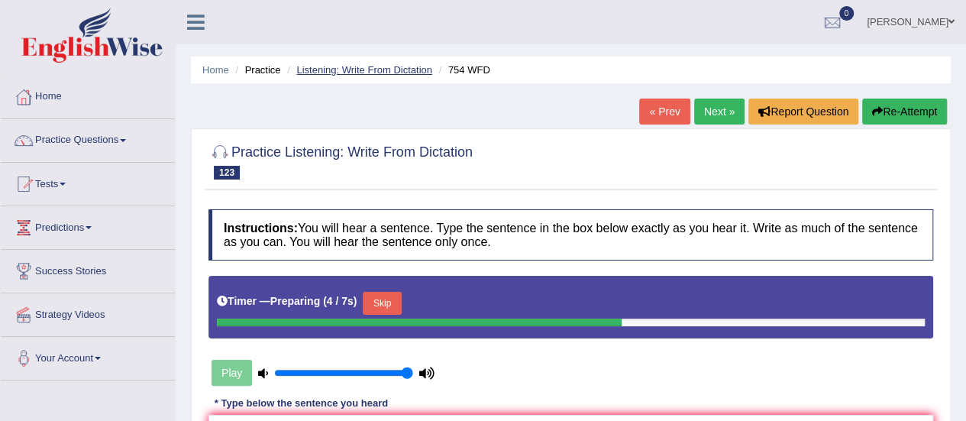
click at [356, 73] on link "Listening: Write From Dictation" at bounding box center [364, 69] width 136 height 11
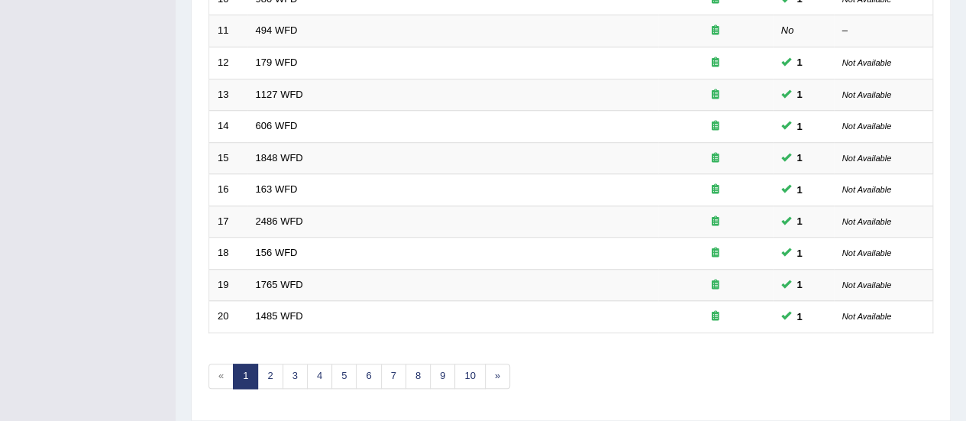
scroll to position [582, 0]
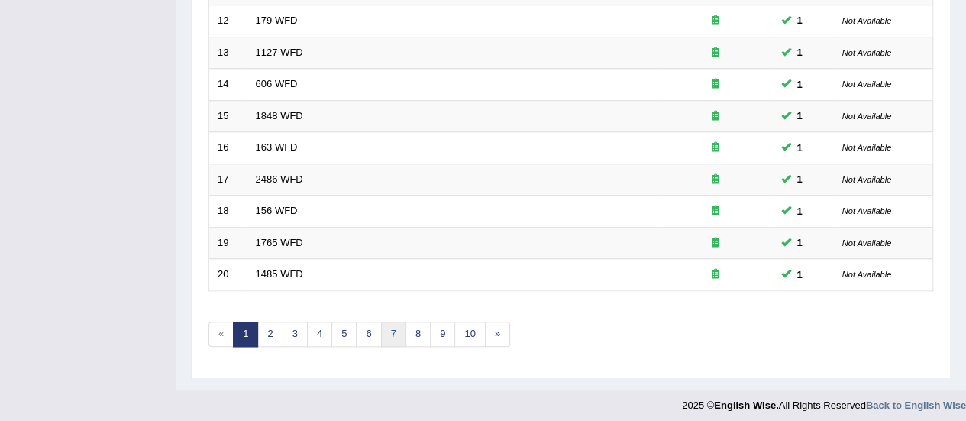
click at [384, 326] on link "7" at bounding box center [393, 333] width 25 height 25
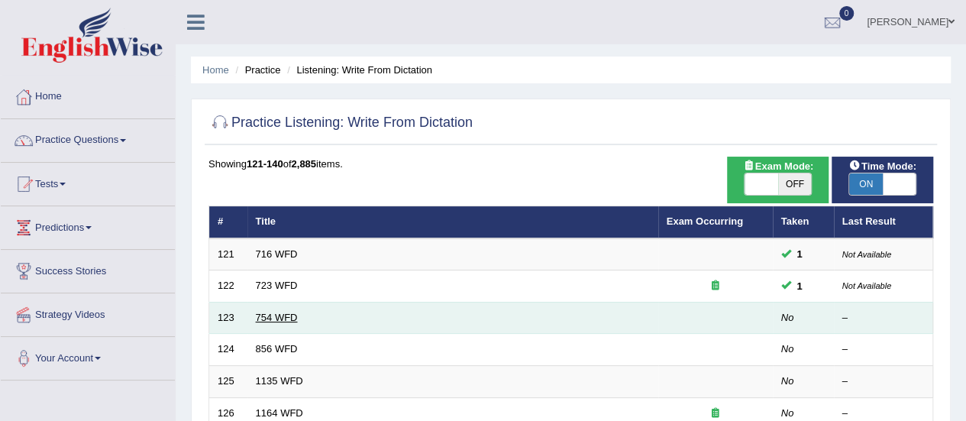
click at [286, 314] on link "754 WFD" at bounding box center [277, 316] width 42 height 11
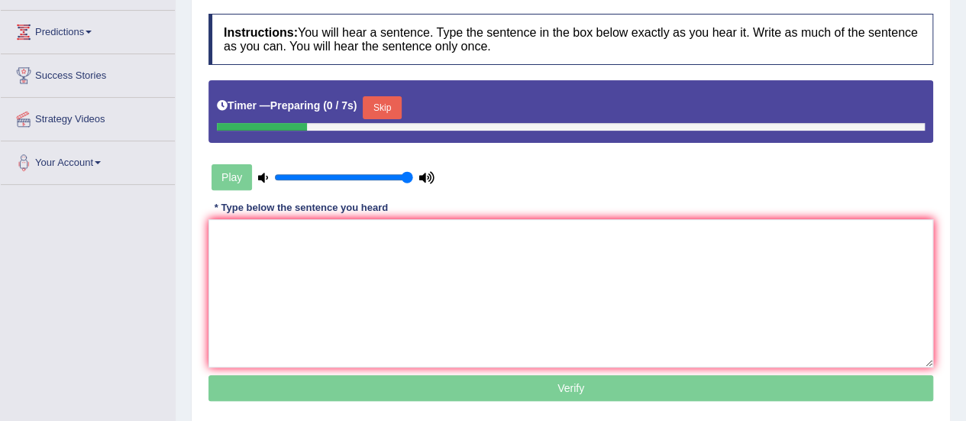
click at [965, 205] on html "Toggle navigation Home Practice Questions Speaking Practice Read Aloud Repeat S…" at bounding box center [483, 15] width 966 height 421
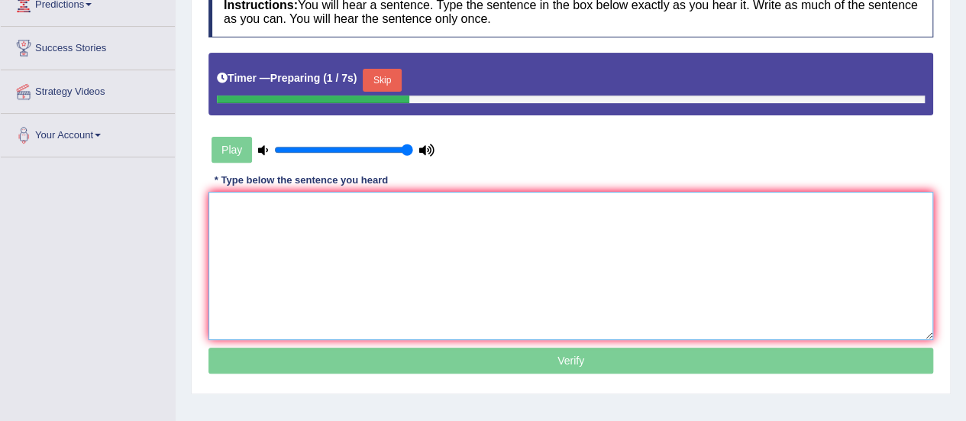
click at [464, 237] on textarea at bounding box center [570, 266] width 724 height 148
type textarea "e"
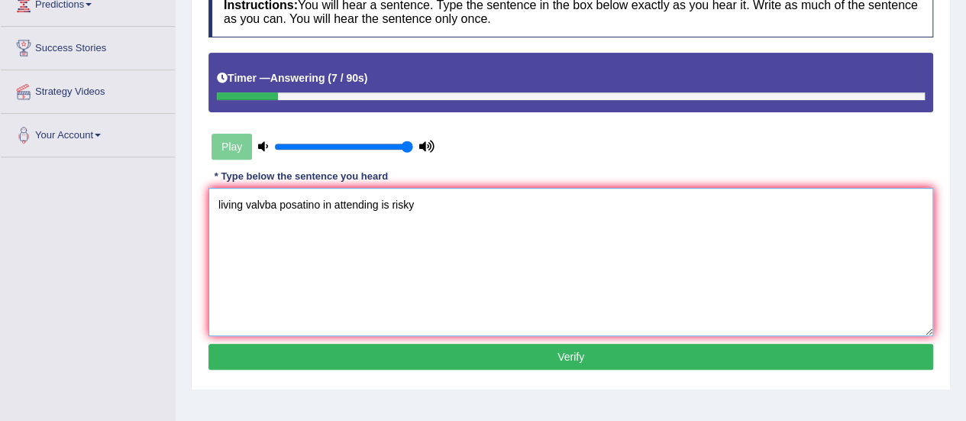
click at [243, 205] on textarea "living valvba posatino in attending is risky" at bounding box center [570, 262] width 724 height 148
click at [389, 205] on textarea "Living in valuable evaluable posatino in attending is risky" at bounding box center [570, 262] width 724 height 148
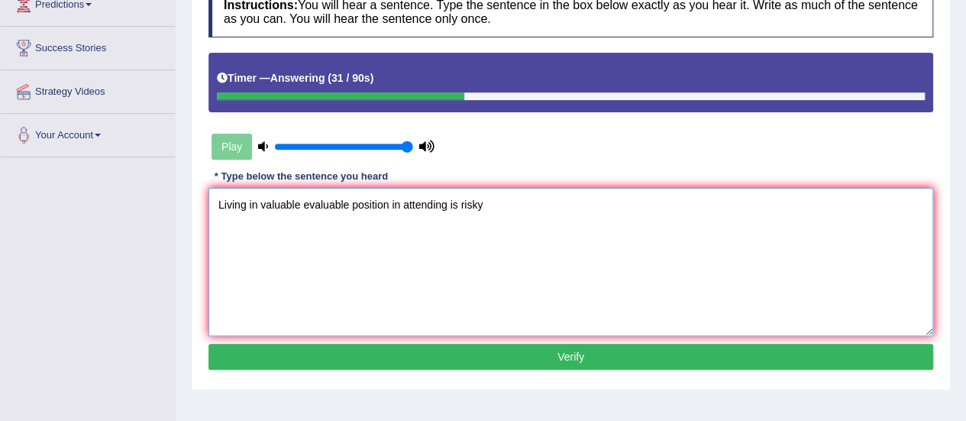
click at [484, 204] on textarea "Living in valuable evaluable position in attending is risky" at bounding box center [570, 262] width 724 height 148
click at [386, 200] on textarea "Living in valuable evaluable position in attending is risky." at bounding box center [570, 262] width 724 height 148
type textarea "Living in valuable evaluable position postitions in attending is risky."
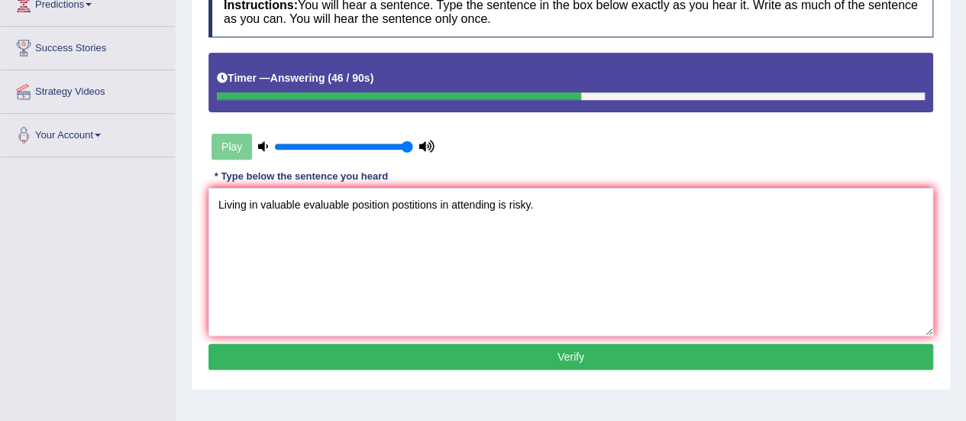
click at [521, 364] on button "Verify" at bounding box center [570, 357] width 724 height 26
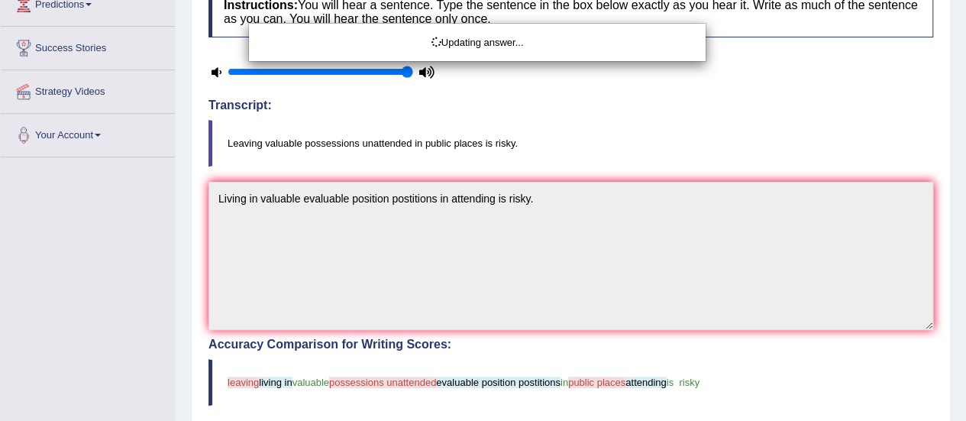
drag, startPoint x: 976, startPoint y: 68, endPoint x: 976, endPoint y: 106, distance: 38.2
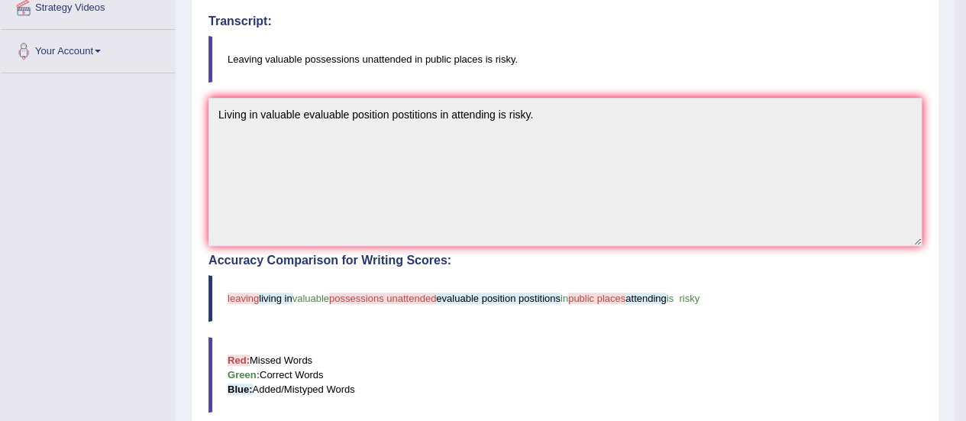
scroll to position [0, 0]
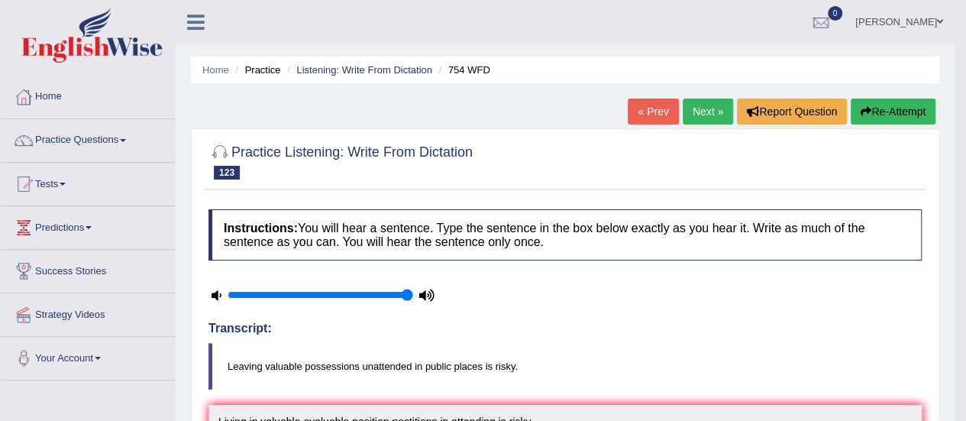
click at [705, 104] on link "Next »" at bounding box center [707, 111] width 50 height 26
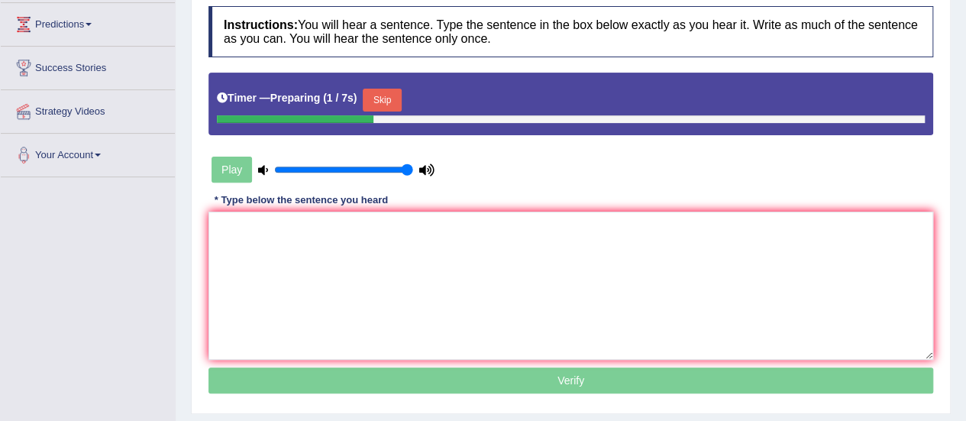
scroll to position [217, 0]
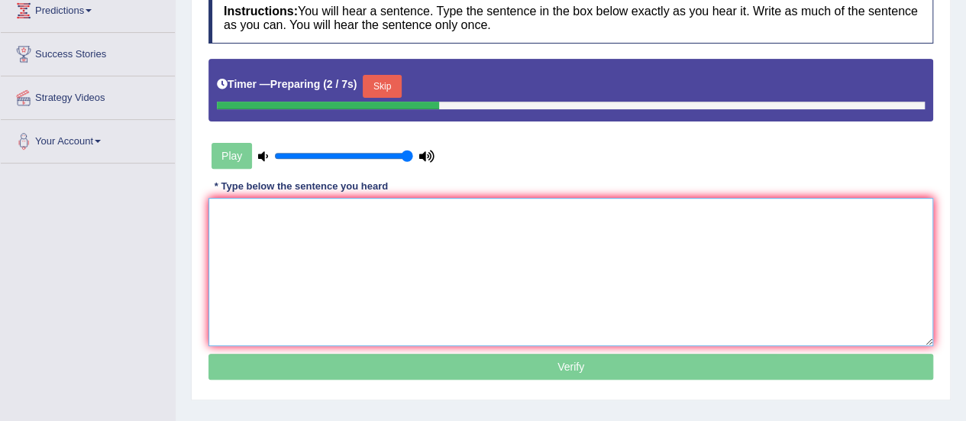
click at [463, 202] on textarea at bounding box center [570, 272] width 724 height 148
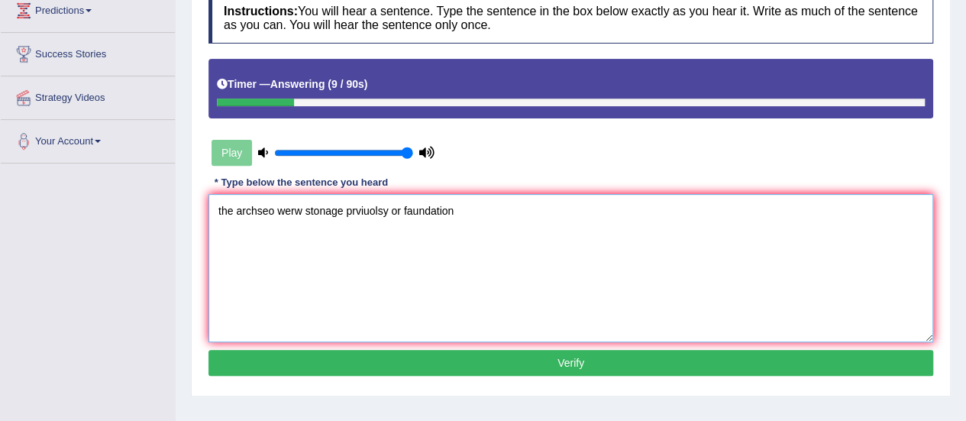
click at [232, 211] on textarea "the archseo werw stonage prviuolsy or faundation" at bounding box center [570, 268] width 724 height 148
click at [275, 211] on textarea "The archseo werw stonage prviuolsy or faundation" at bounding box center [570, 268] width 724 height 148
click at [320, 208] on textarea "The archeological werw stonage prviuolsy or faundation" at bounding box center [570, 268] width 724 height 148
click at [413, 210] on textarea "The archeological were stonage prviuolsy or faundation" at bounding box center [570, 268] width 724 height 148
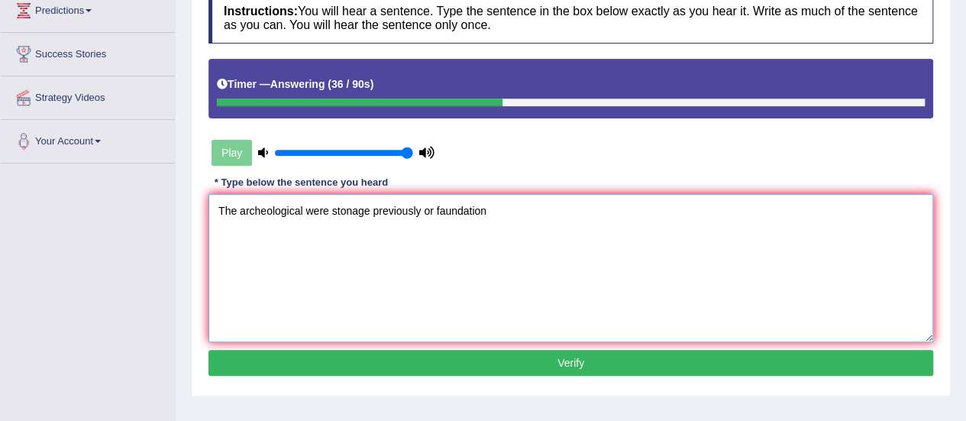
click at [434, 210] on textarea "The archeological were stonage previously or faundation" at bounding box center [570, 268] width 724 height 148
click at [518, 211] on textarea "The archeological were stonage previously on their faundation" at bounding box center [570, 268] width 724 height 148
type textarea "The archeological were stonage previously on their fundation."
click at [390, 376] on div "Instructions: You will hear a sentence. Type the sentence in the box below exac…" at bounding box center [571, 186] width 732 height 403
click at [411, 358] on button "Verify" at bounding box center [570, 363] width 724 height 26
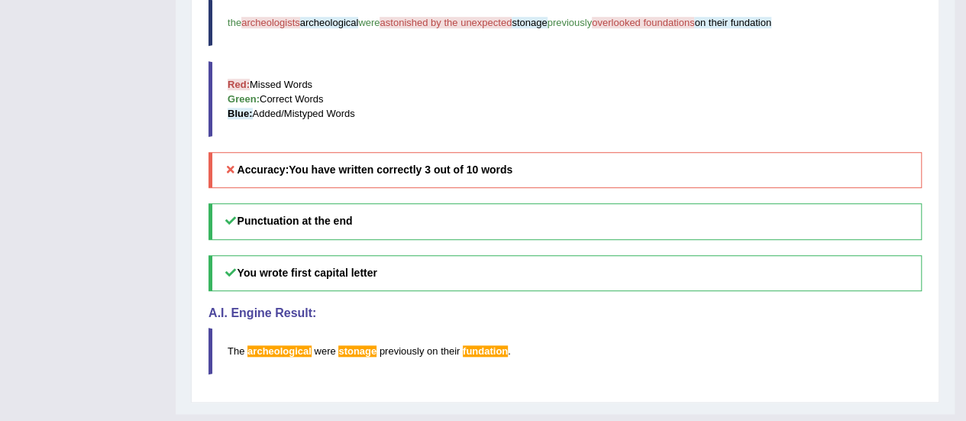
scroll to position [0, 0]
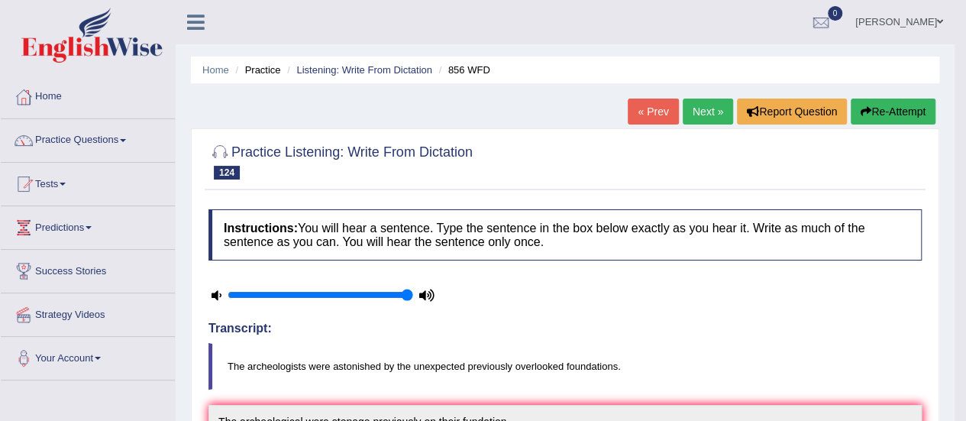
click at [698, 105] on link "Next »" at bounding box center [707, 111] width 50 height 26
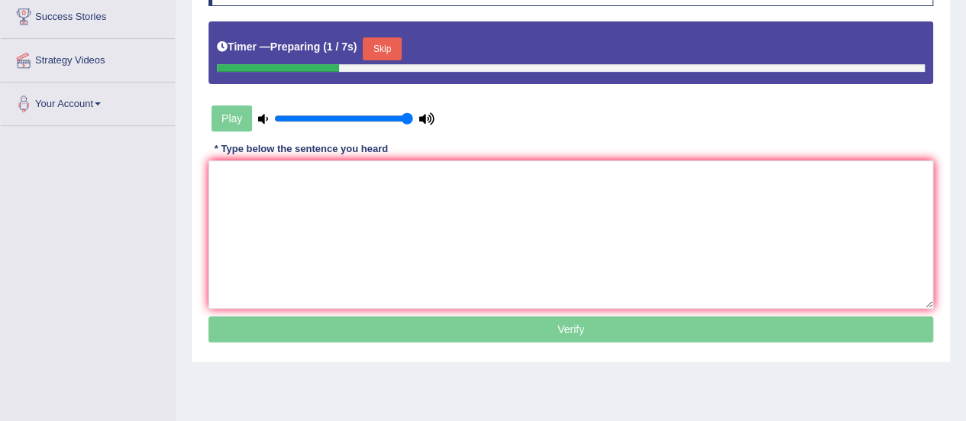
scroll to position [257, 0]
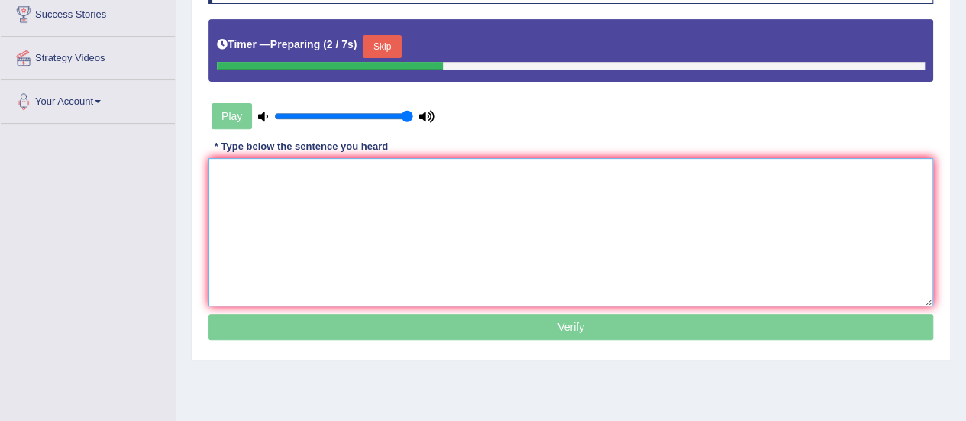
click at [444, 185] on textarea at bounding box center [570, 232] width 724 height 148
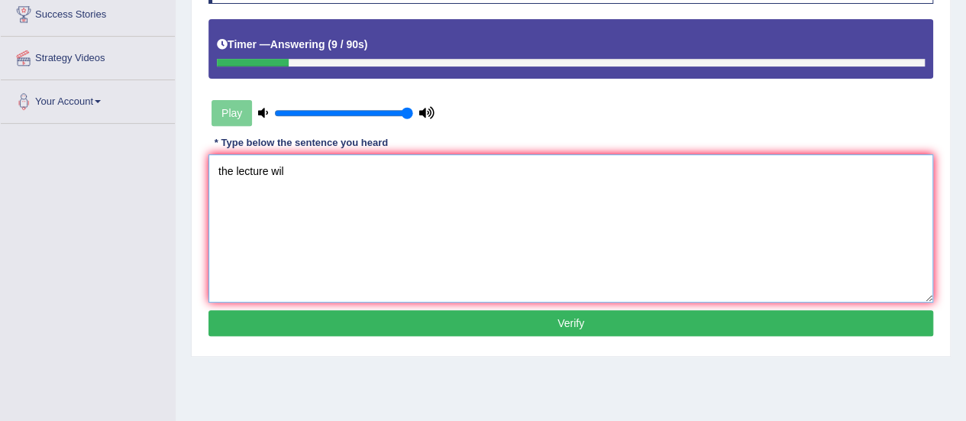
scroll to position [0, 0]
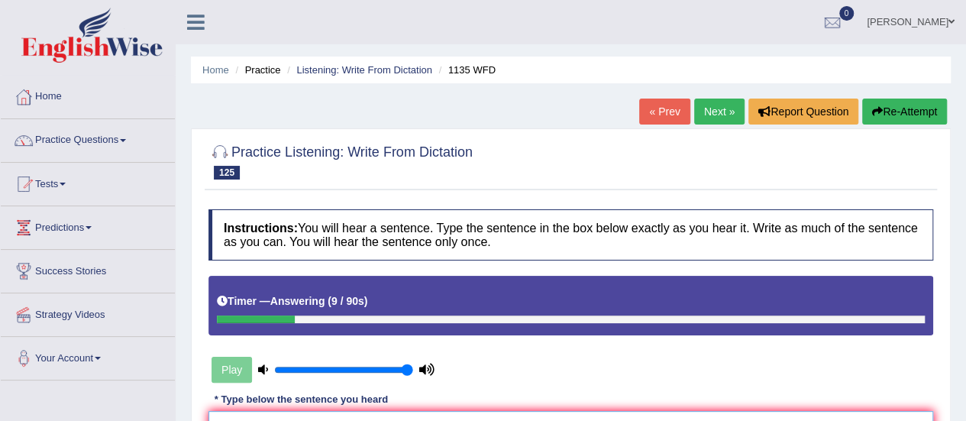
type textarea "the lecture wil"
click at [908, 106] on button "Re-Attempt" at bounding box center [904, 111] width 85 height 26
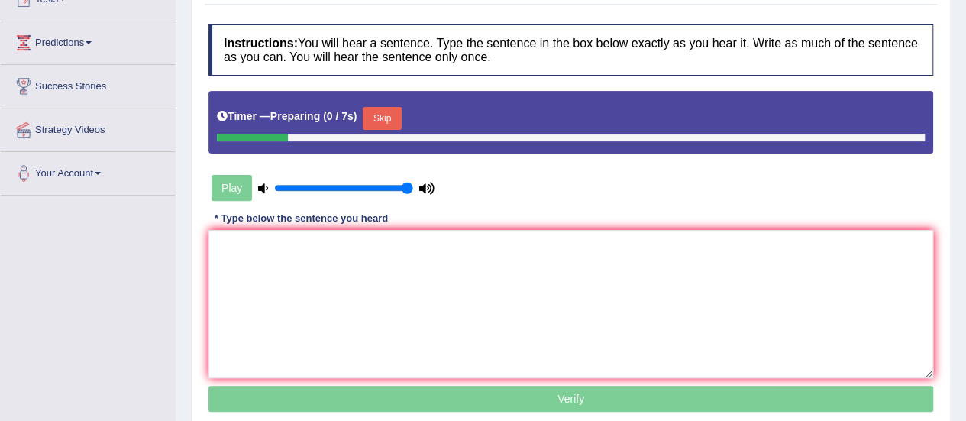
scroll to position [186, 0]
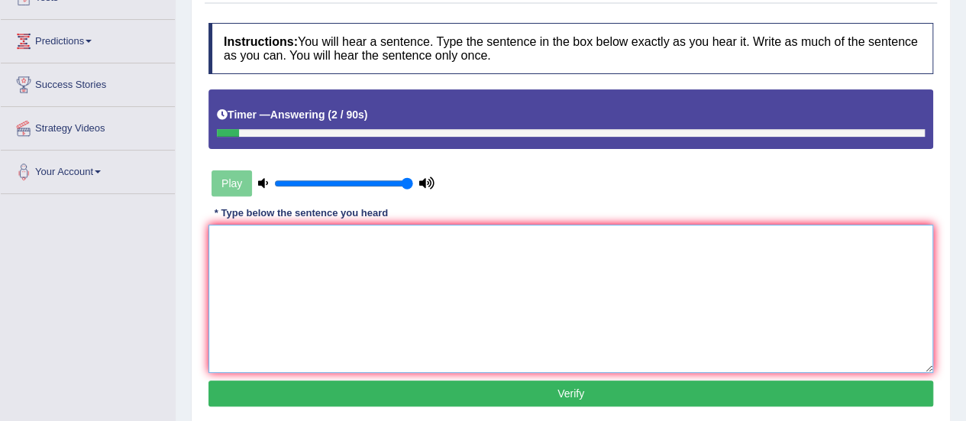
click at [875, 244] on textarea at bounding box center [570, 298] width 724 height 148
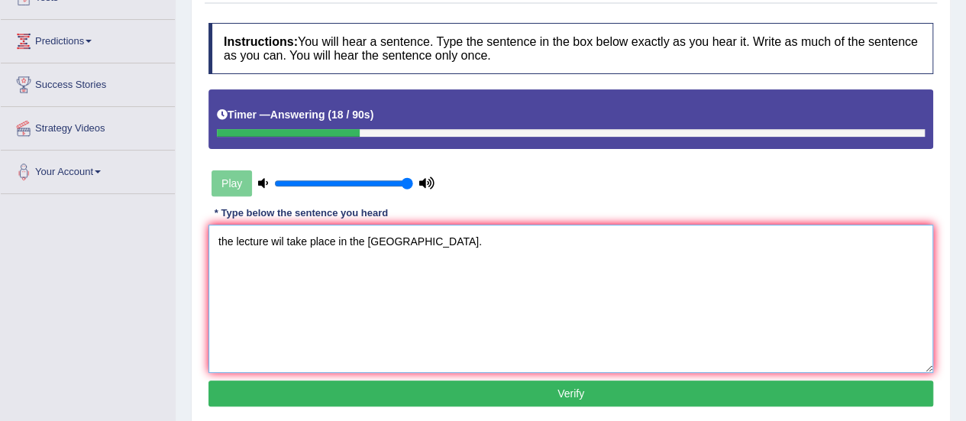
click at [222, 240] on textarea "the lecture wil take place in the main hall." at bounding box center [570, 298] width 724 height 148
click at [289, 242] on textarea "The lecture wil take place in the main hall." at bounding box center [570, 298] width 724 height 148
type textarea "The lecture will take place in the main hall."
click at [386, 390] on button "Verify" at bounding box center [570, 393] width 724 height 26
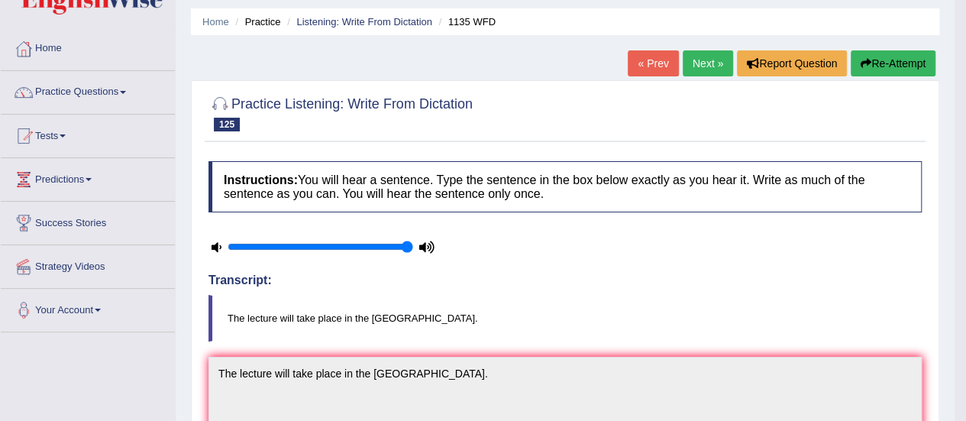
scroll to position [44, 0]
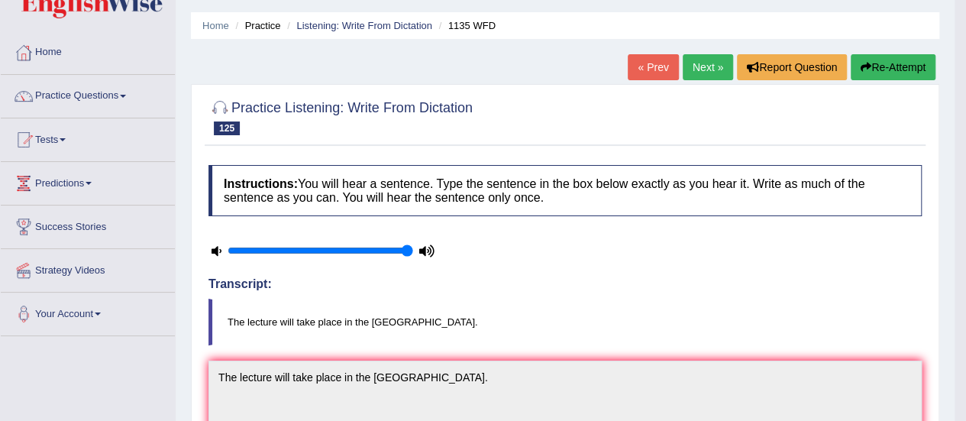
click at [708, 59] on link "Next »" at bounding box center [707, 67] width 50 height 26
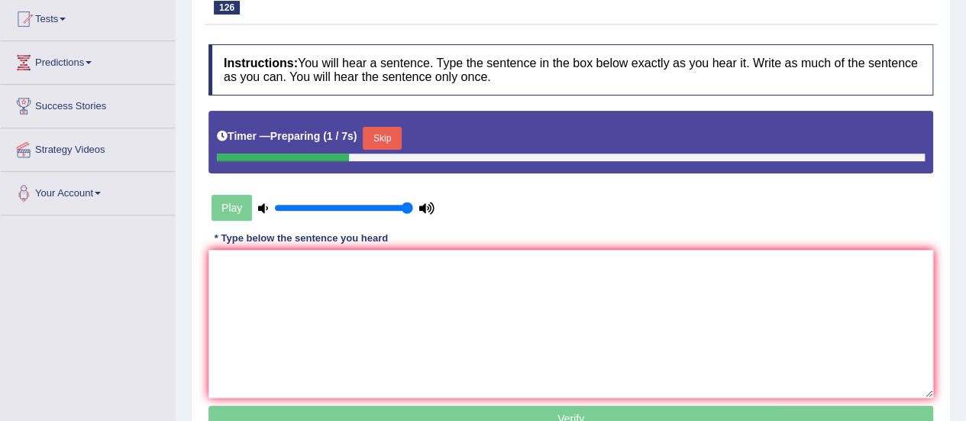
scroll to position [240, 0]
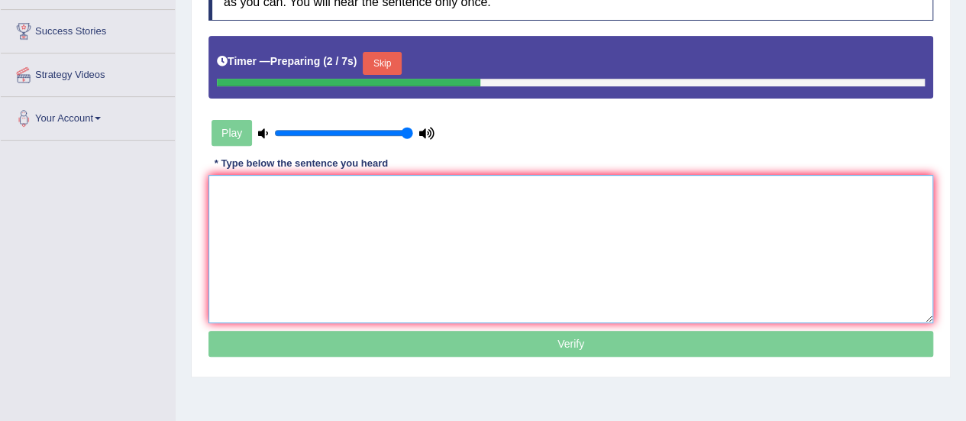
click at [411, 179] on textarea at bounding box center [570, 249] width 724 height 148
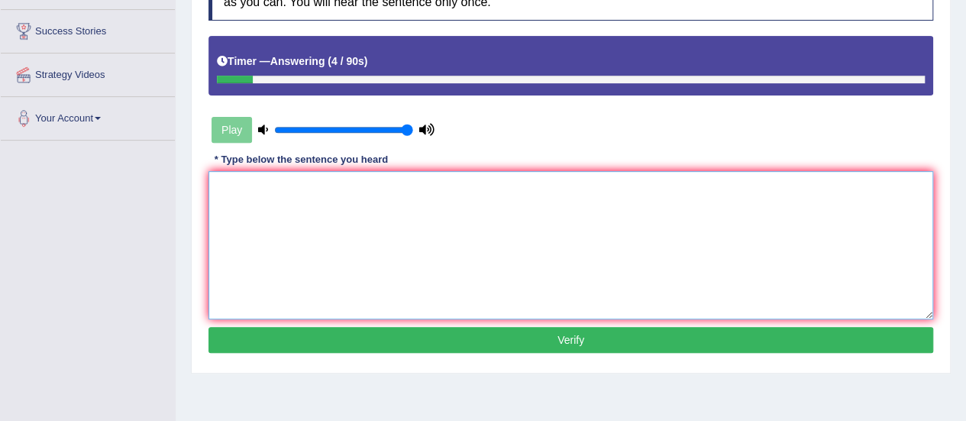
scroll to position [10, 0]
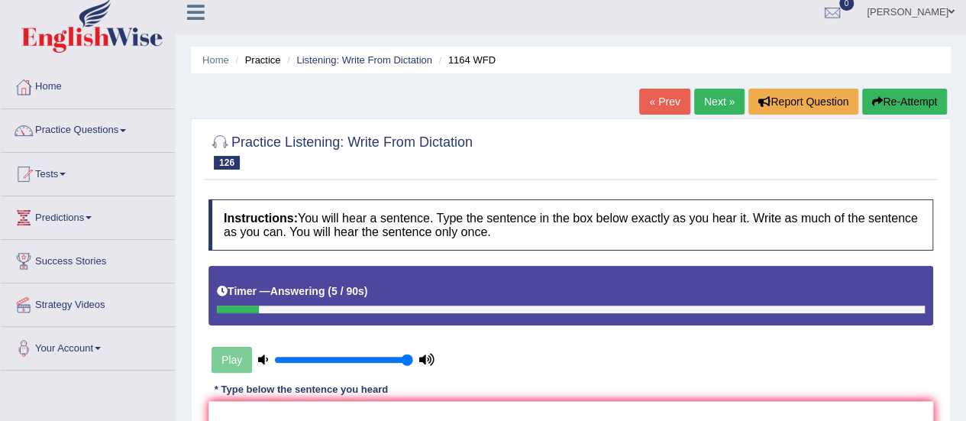
click at [913, 96] on button "Re-Attempt" at bounding box center [904, 102] width 85 height 26
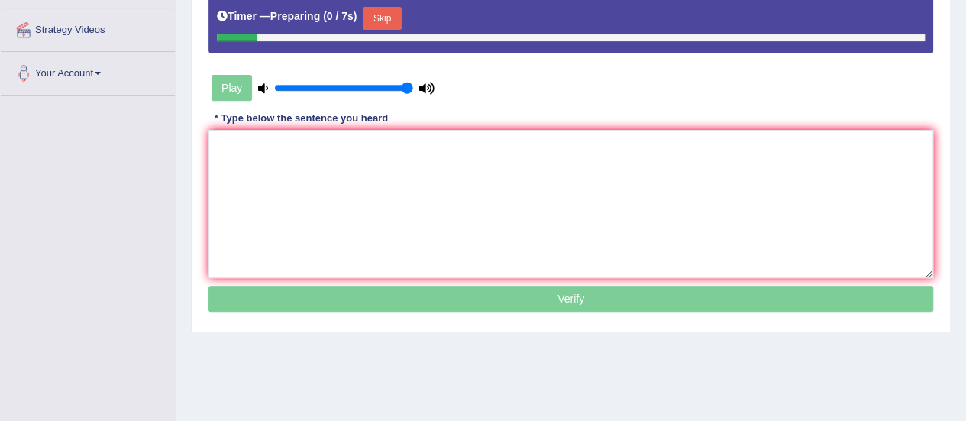
scroll to position [289, 0]
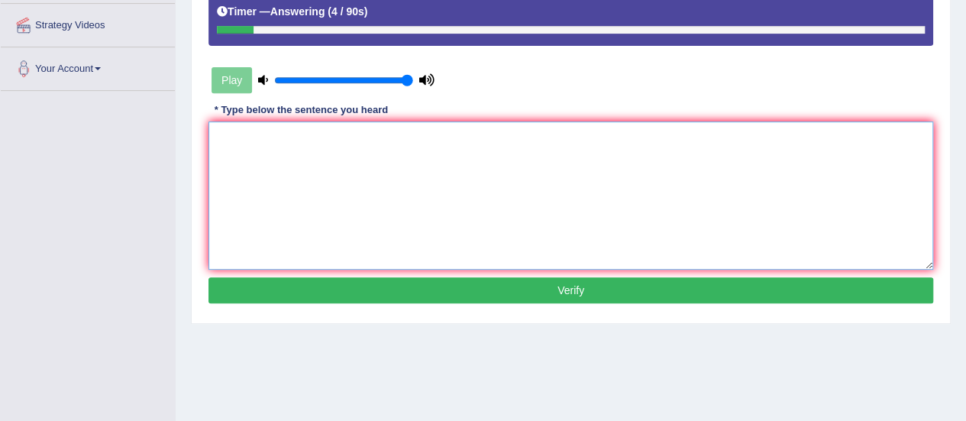
click at [777, 153] on textarea at bounding box center [570, 195] width 724 height 148
type textarea "A red subject take"
click at [737, 289] on button "Verify" at bounding box center [570, 290] width 724 height 26
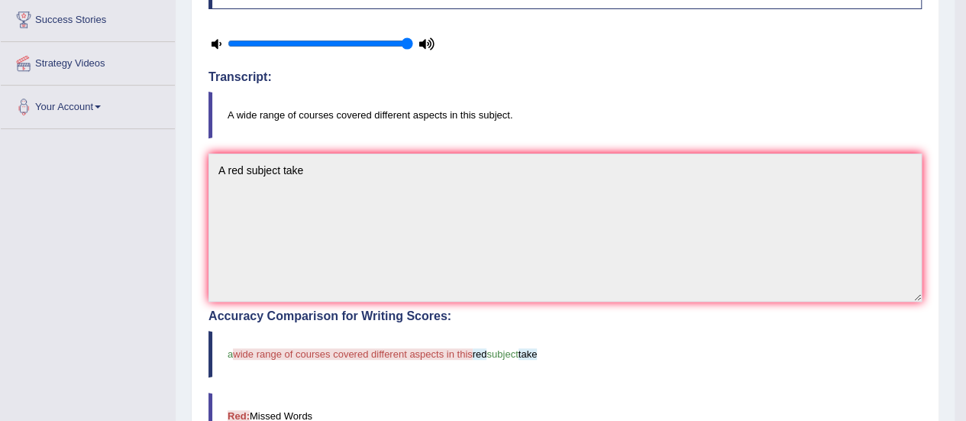
scroll to position [0, 0]
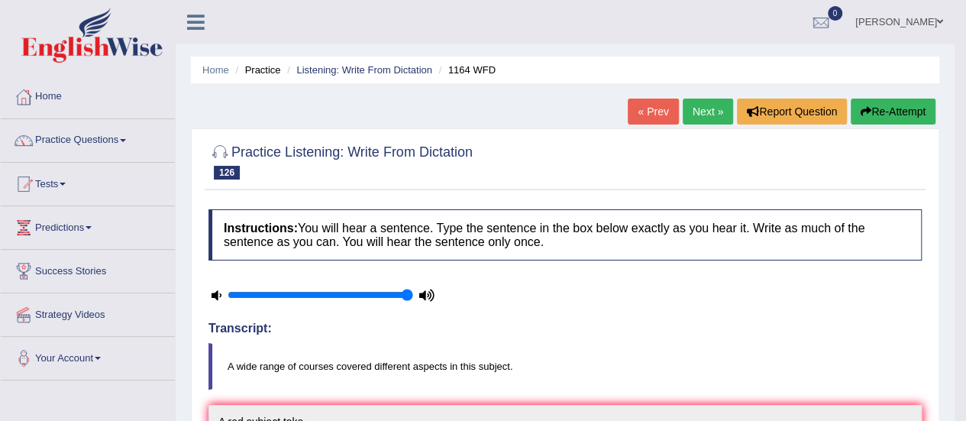
click at [704, 117] on link "Next »" at bounding box center [707, 111] width 50 height 26
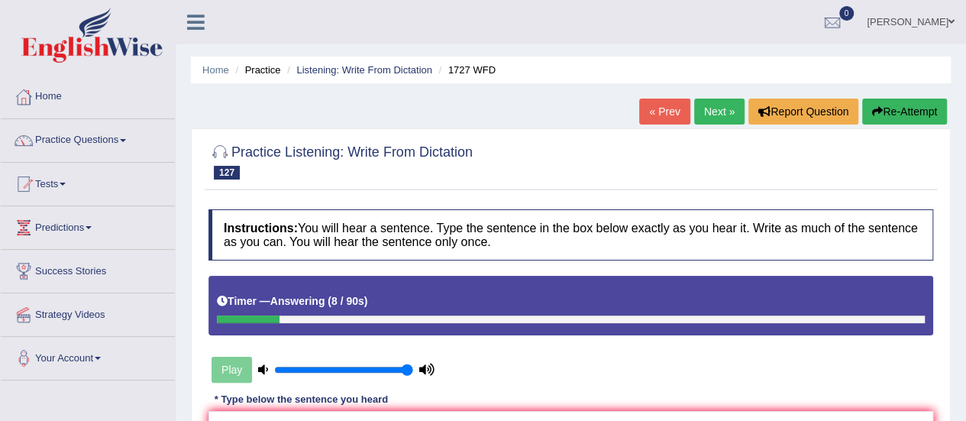
click at [888, 112] on button "Re-Attempt" at bounding box center [904, 111] width 85 height 26
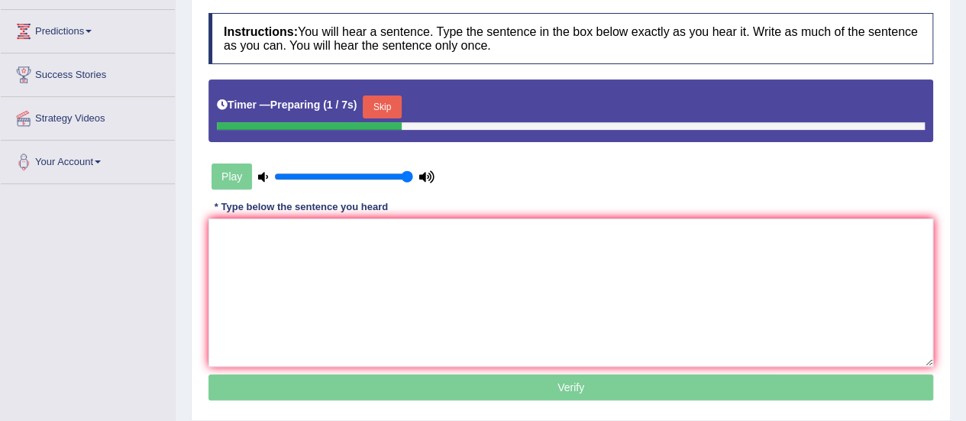
scroll to position [202, 0]
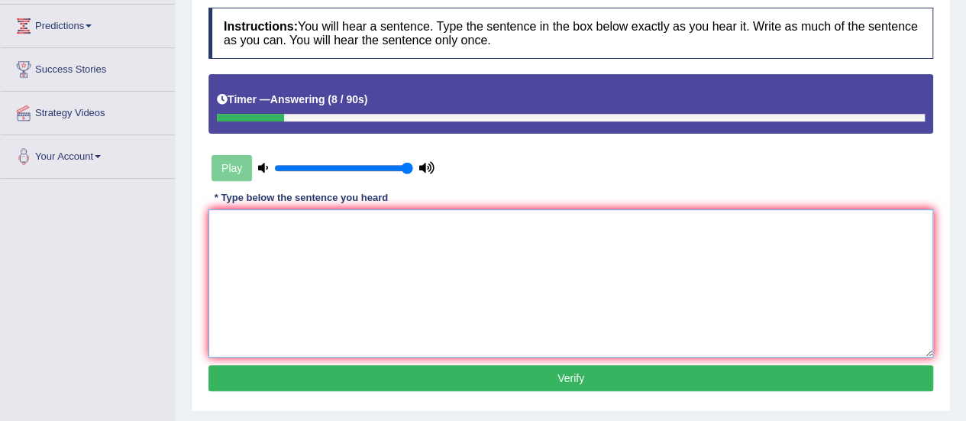
click at [563, 253] on textarea at bounding box center [570, 283] width 724 height 148
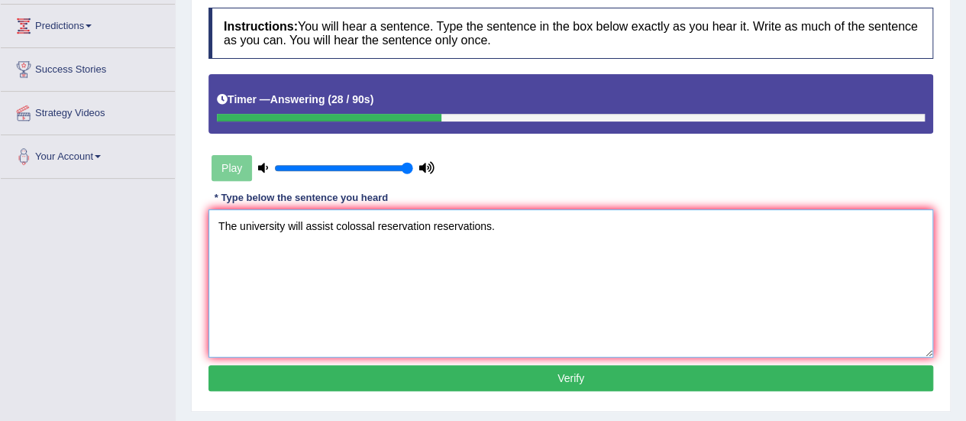
type textarea "The university will assist colossal reservation reservations."
click at [529, 374] on button "Verify" at bounding box center [570, 378] width 724 height 26
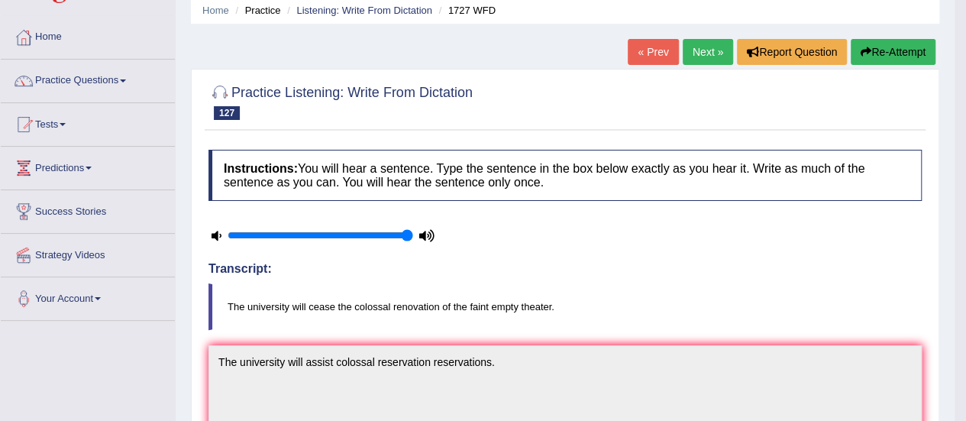
scroll to position [0, 0]
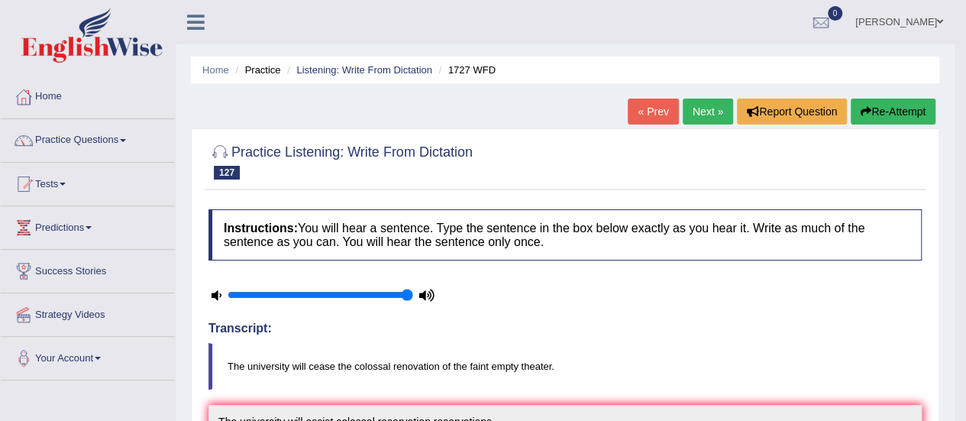
click at [700, 104] on link "Next »" at bounding box center [707, 111] width 50 height 26
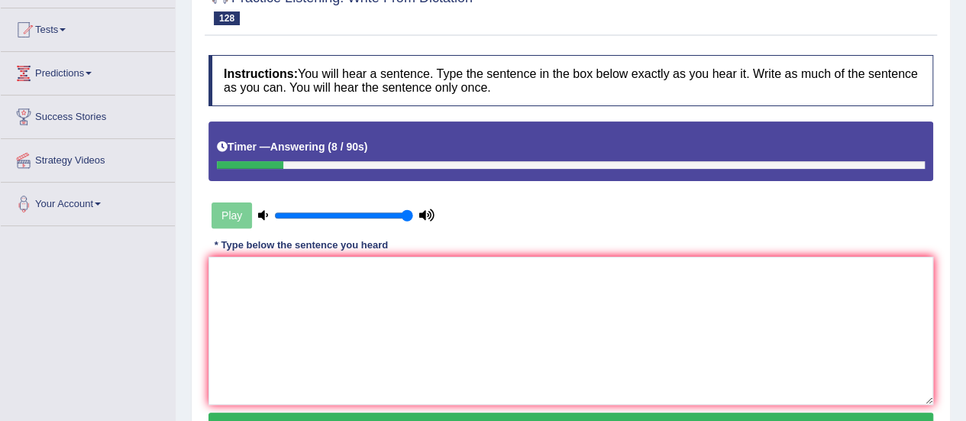
scroll to position [159, 0]
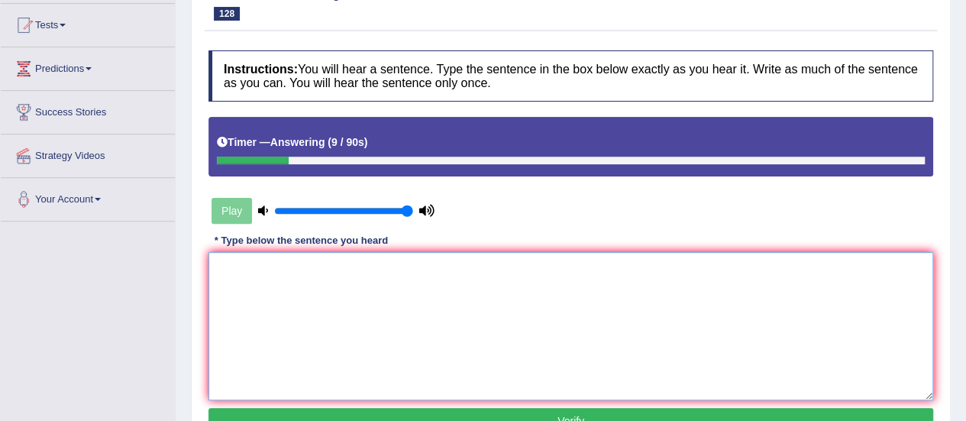
click at [653, 325] on textarea at bounding box center [570, 326] width 724 height 148
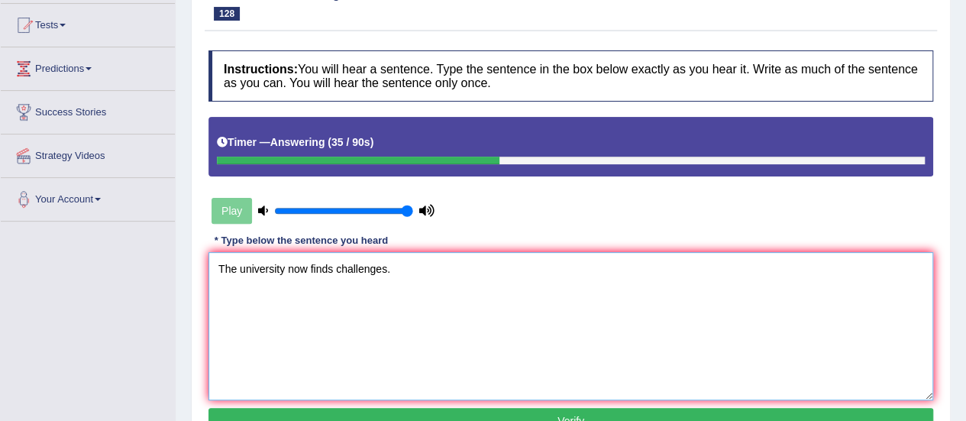
type textarea "The university now finds challenges."
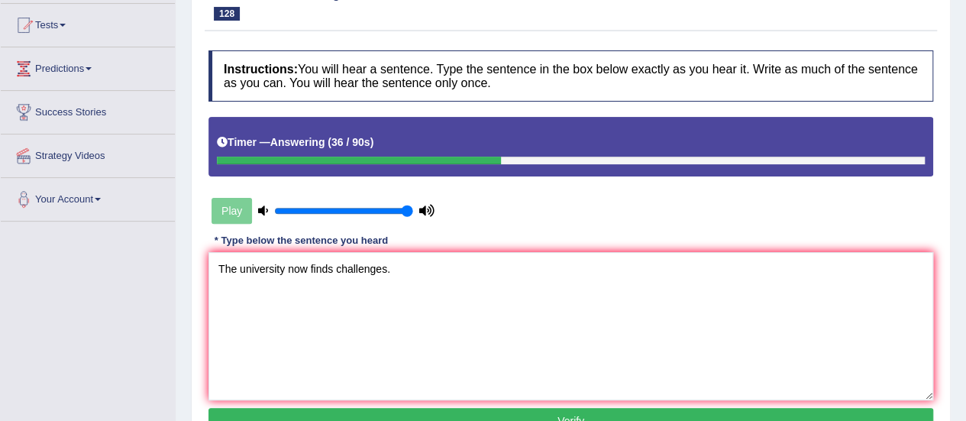
click at [596, 413] on button "Verify" at bounding box center [570, 421] width 724 height 26
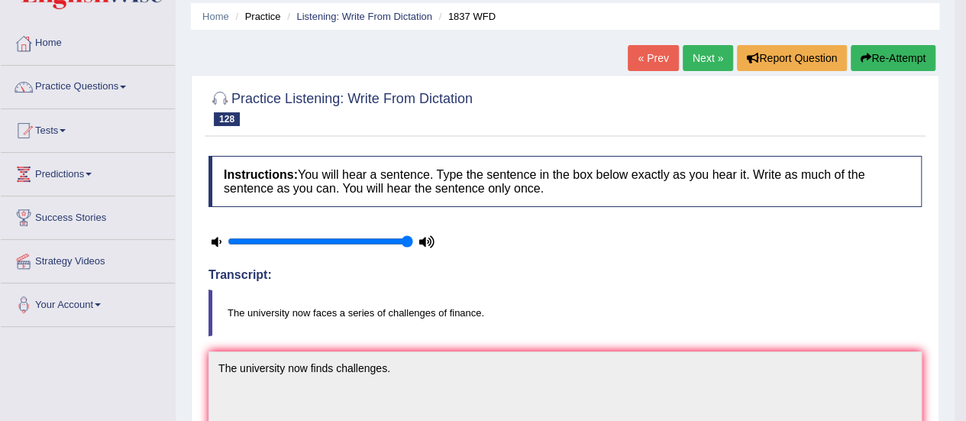
scroll to position [17, 0]
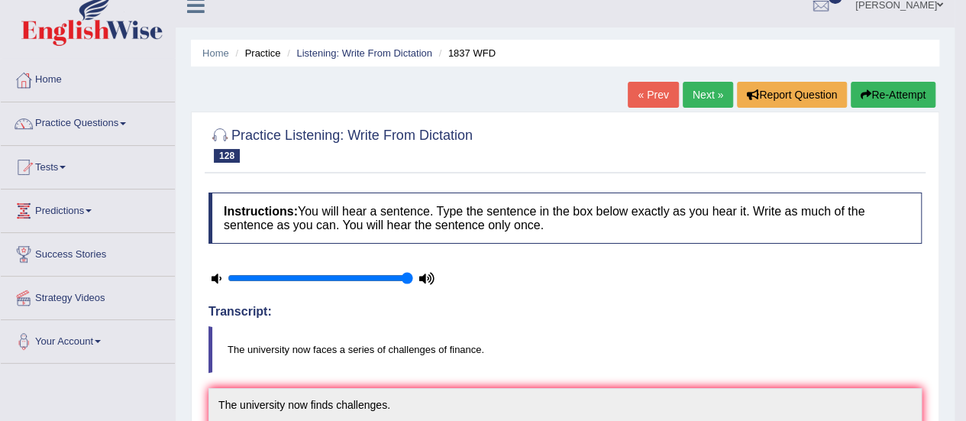
click at [694, 91] on link "Next »" at bounding box center [707, 95] width 50 height 26
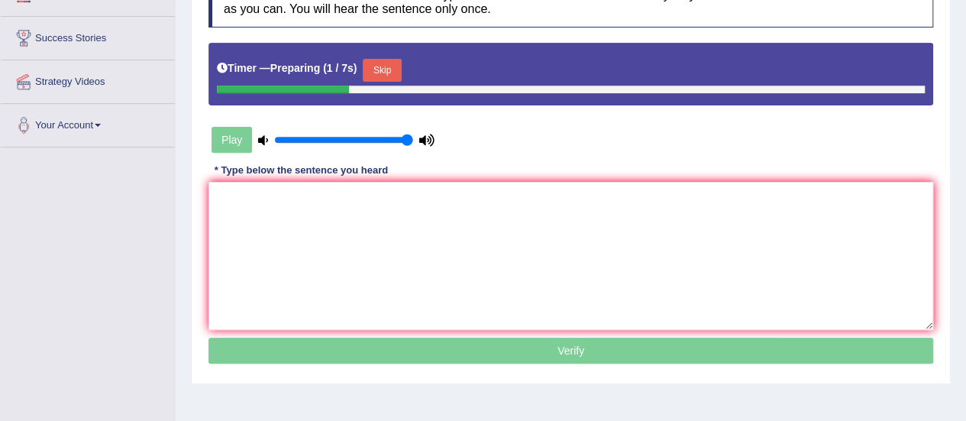
scroll to position [240, 0]
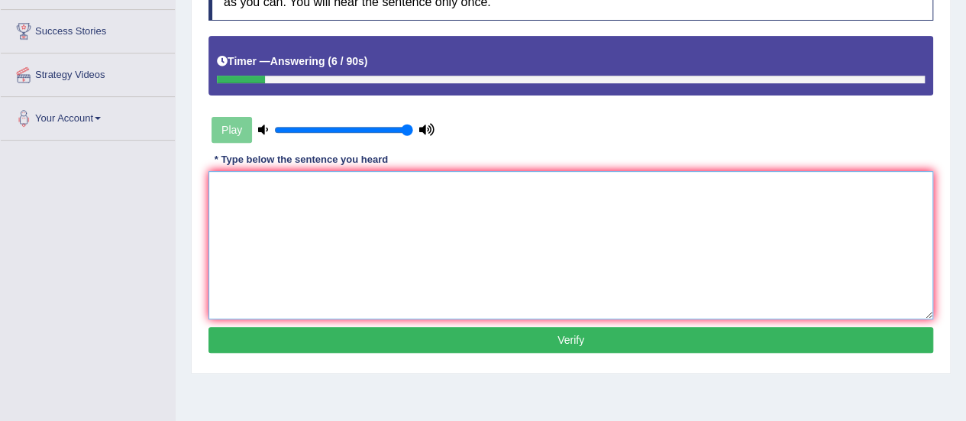
click at [618, 193] on textarea at bounding box center [570, 245] width 724 height 148
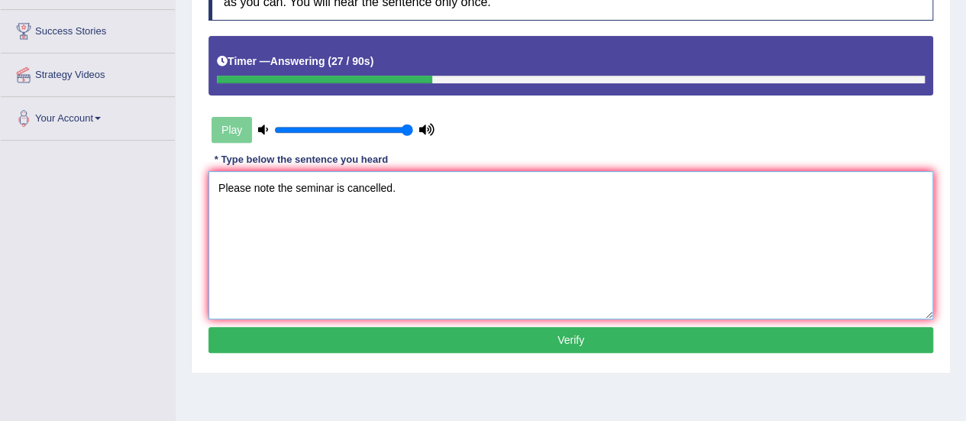
type textarea "Please note the seminar is cancelled."
click at [450, 343] on button "Verify" at bounding box center [570, 340] width 724 height 26
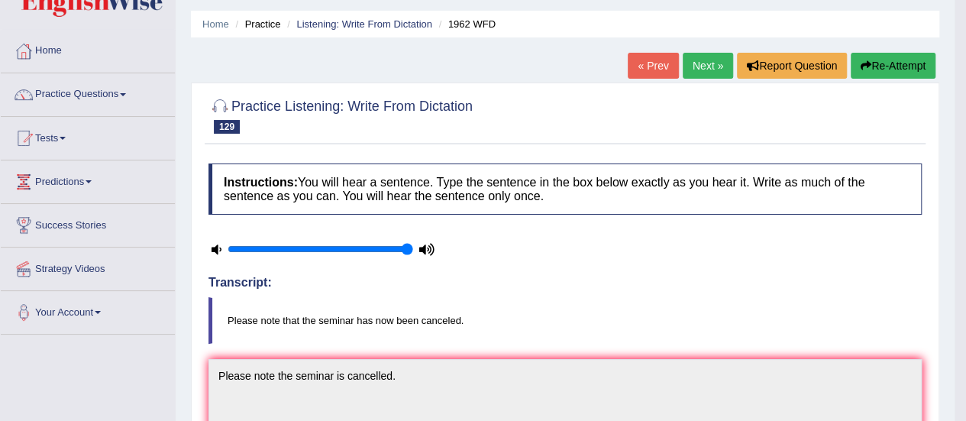
scroll to position [31, 0]
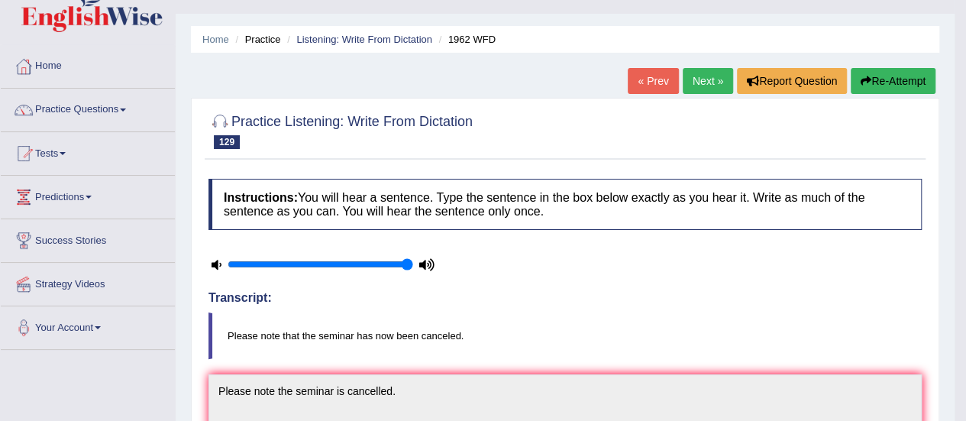
click at [701, 78] on link "Next »" at bounding box center [707, 81] width 50 height 26
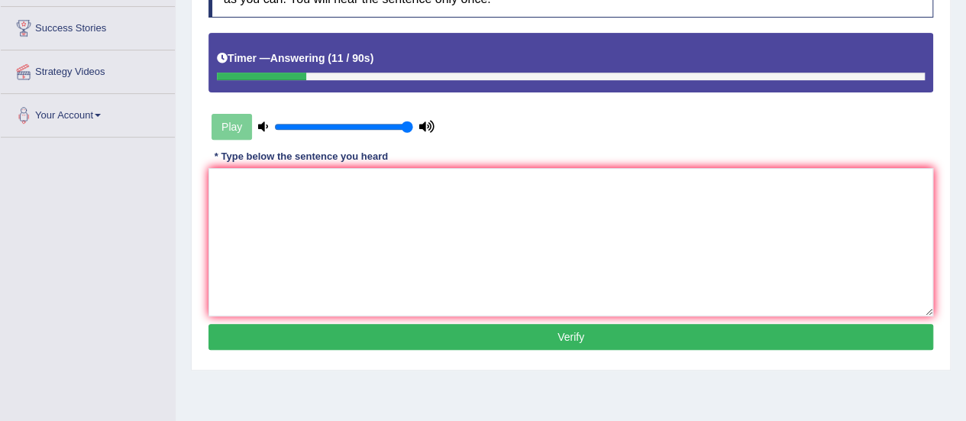
scroll to position [247, 0]
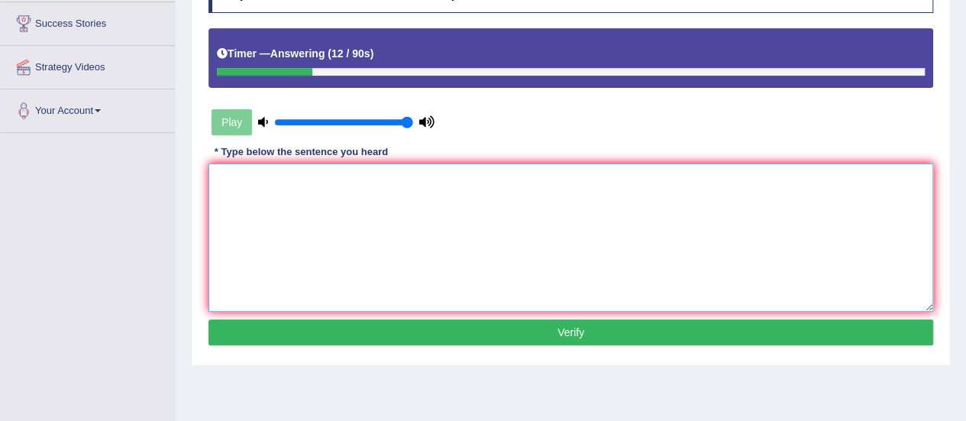
click at [240, 185] on textarea at bounding box center [570, 237] width 724 height 148
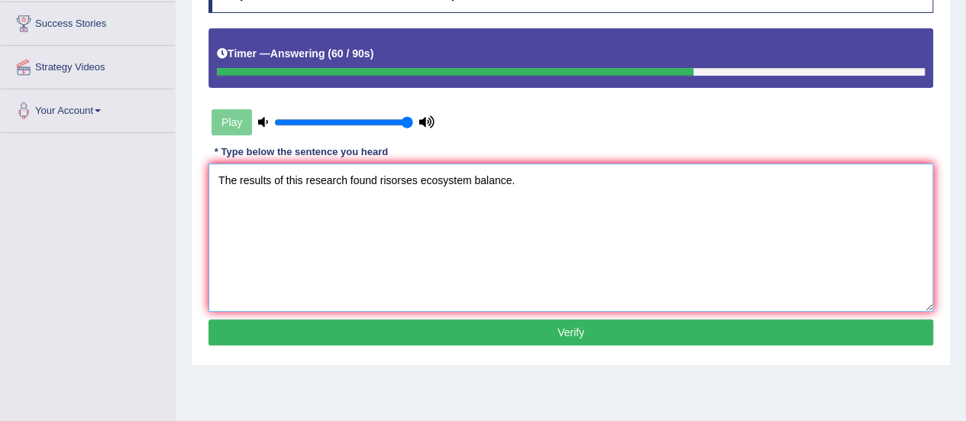
type textarea "The results of this research found risorses ecosystem balance."
click at [440, 331] on button "Verify" at bounding box center [570, 332] width 724 height 26
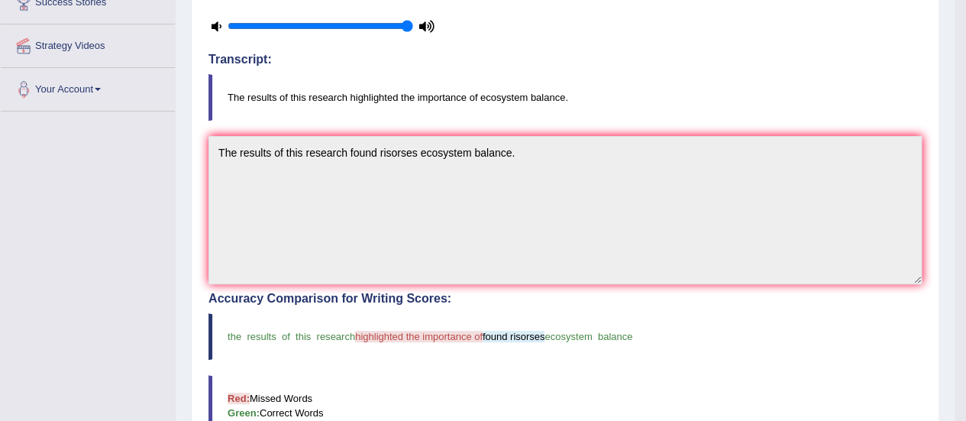
scroll to position [0, 0]
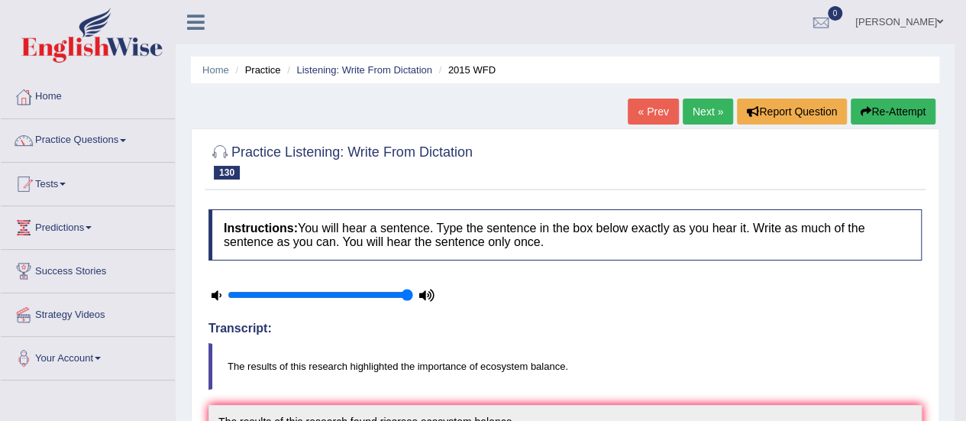
click at [687, 104] on link "Next »" at bounding box center [707, 111] width 50 height 26
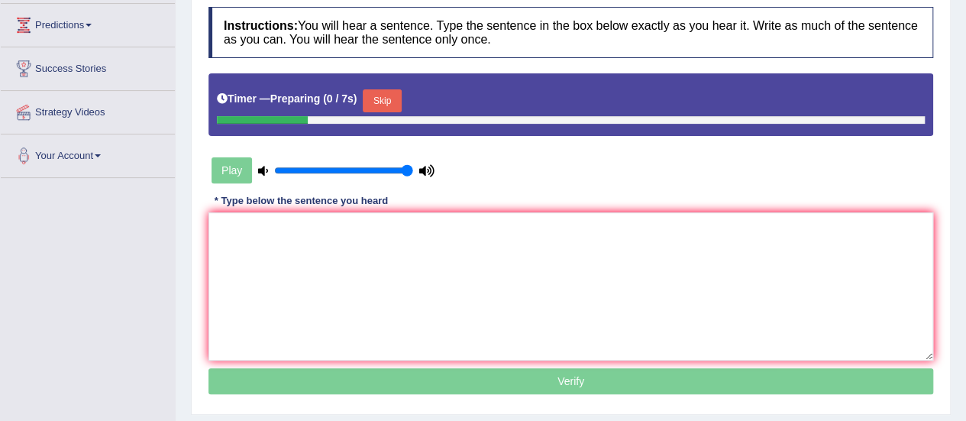
scroll to position [214, 0]
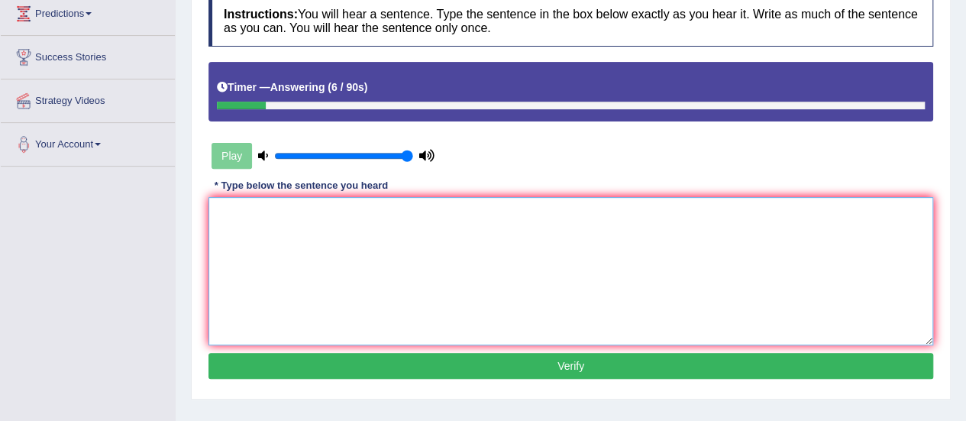
click at [531, 228] on textarea at bounding box center [570, 271] width 724 height 148
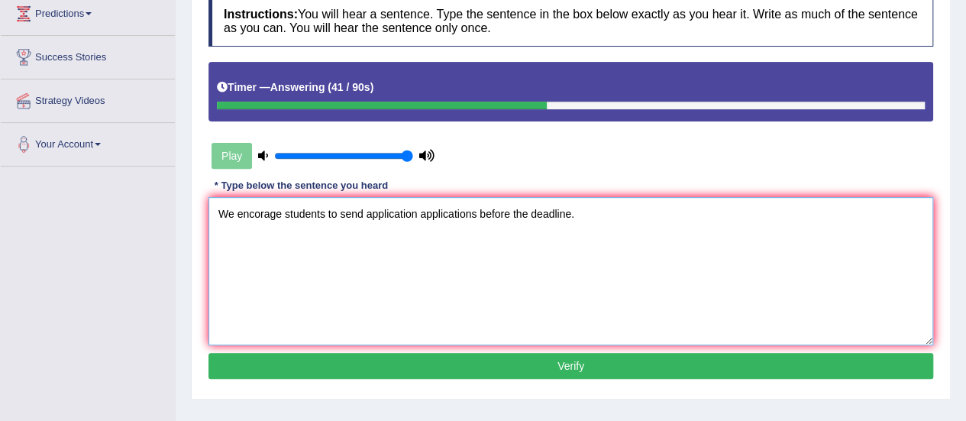
type textarea "We encorage students to send application applications before the deadline."
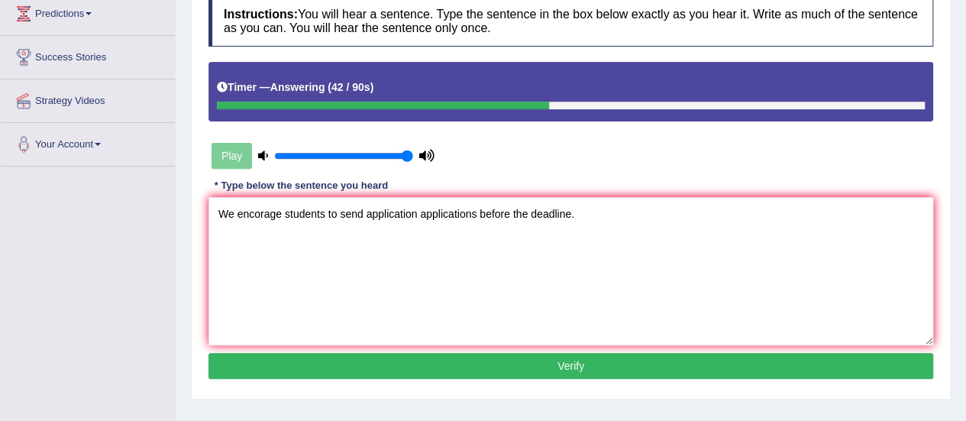
click at [524, 369] on button "Verify" at bounding box center [570, 366] width 724 height 26
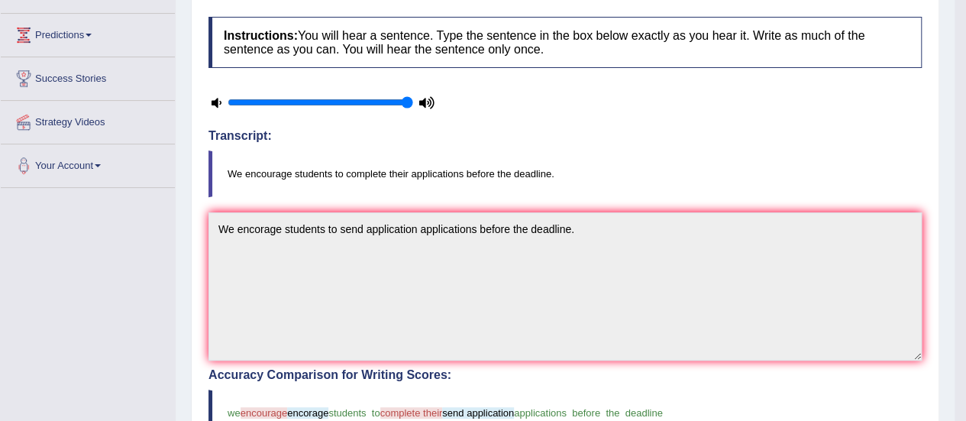
scroll to position [2, 0]
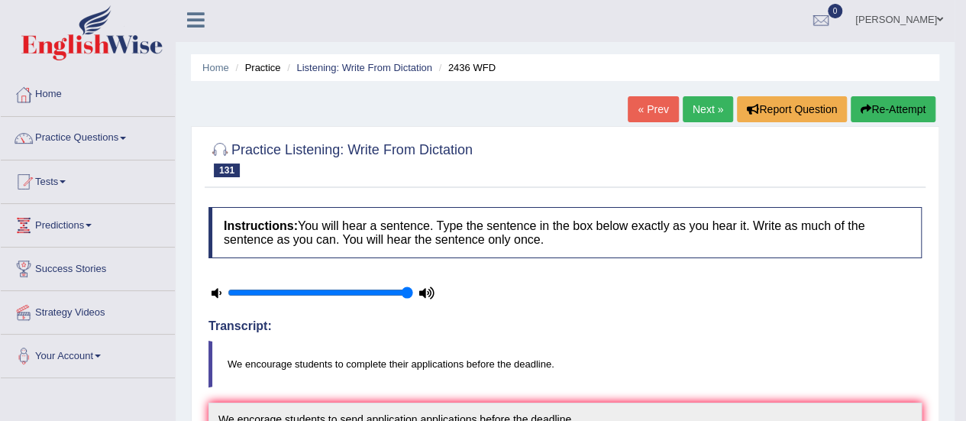
click at [690, 102] on link "Next »" at bounding box center [707, 109] width 50 height 26
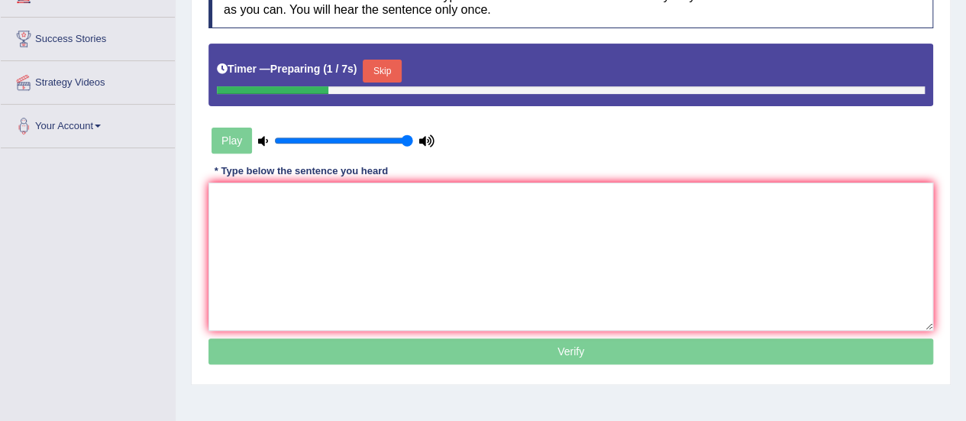
scroll to position [228, 0]
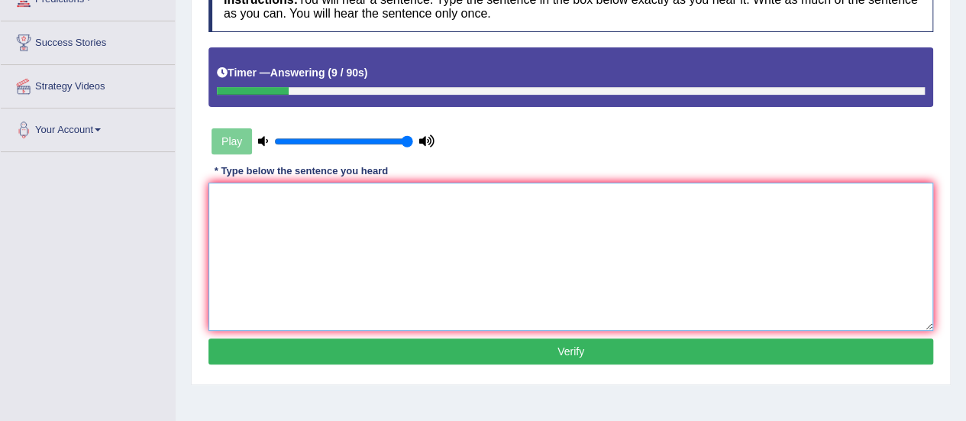
click at [583, 189] on textarea at bounding box center [570, 256] width 724 height 148
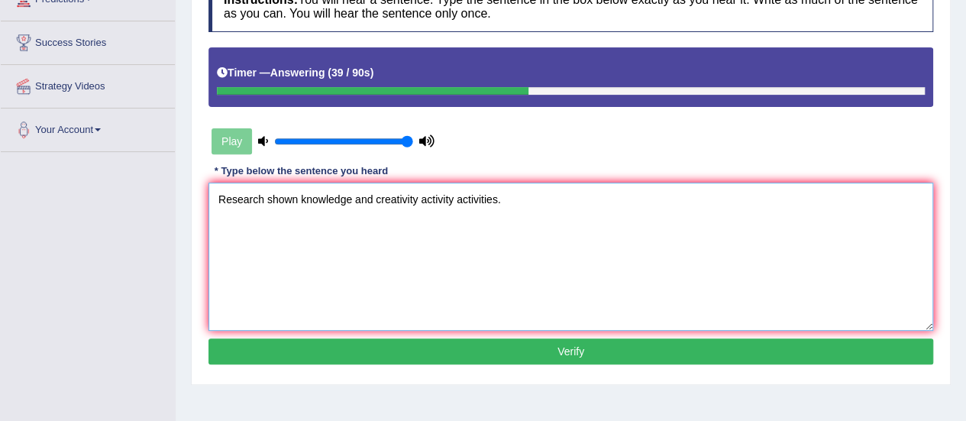
click at [318, 198] on textarea "Research shown knowledge and creativity activity activities." at bounding box center [570, 256] width 724 height 148
type textarea "Research shown knowledge and creativity activity activities."
click at [542, 356] on button "Verify" at bounding box center [570, 351] width 724 height 26
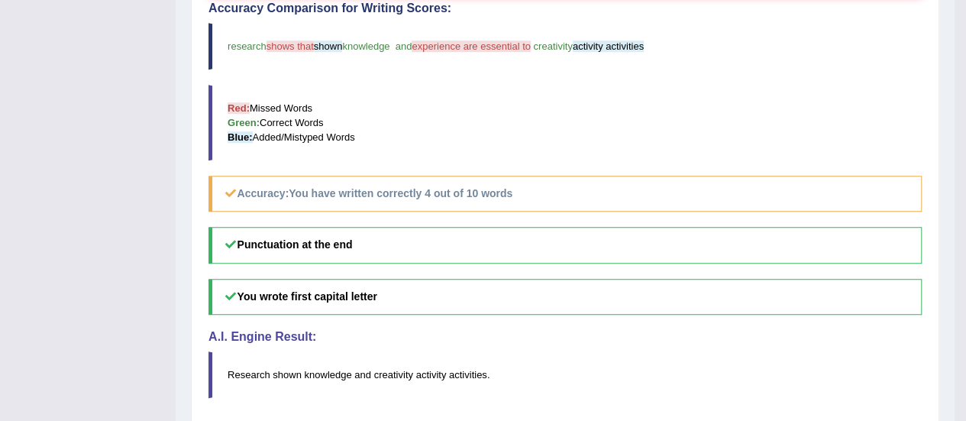
scroll to position [0, 0]
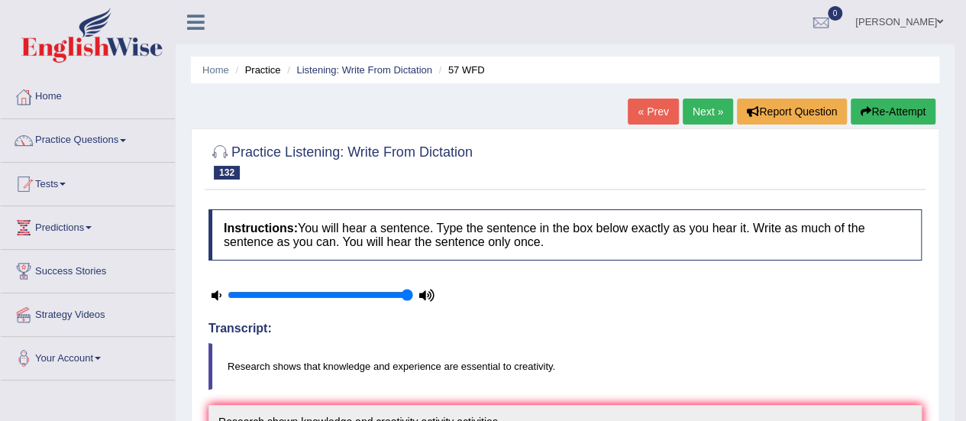
click at [688, 111] on link "Next »" at bounding box center [707, 111] width 50 height 26
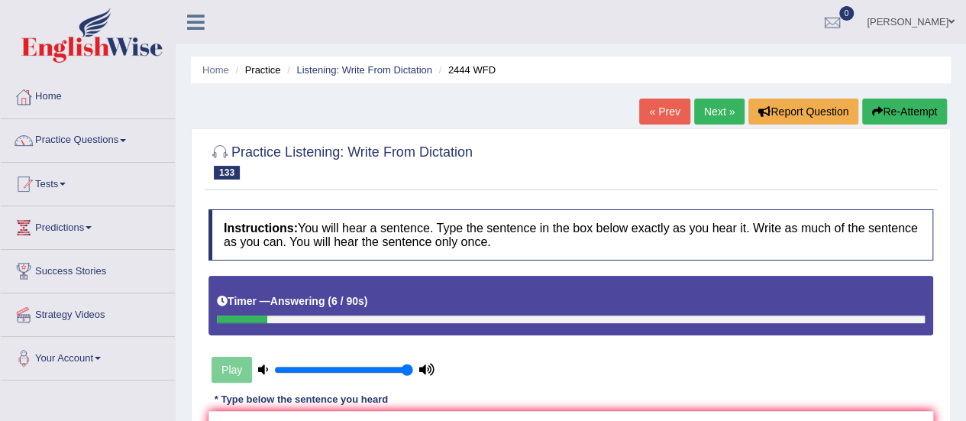
click at [928, 120] on button "Re-Attempt" at bounding box center [904, 111] width 85 height 26
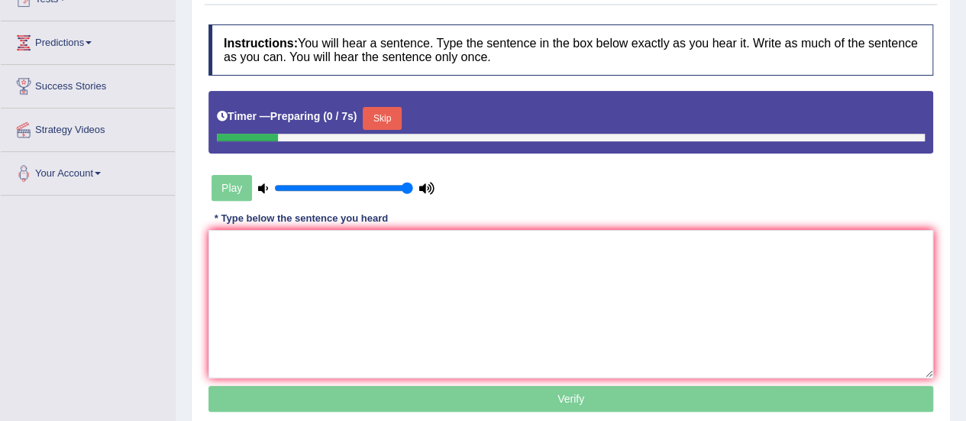
scroll to position [218, 0]
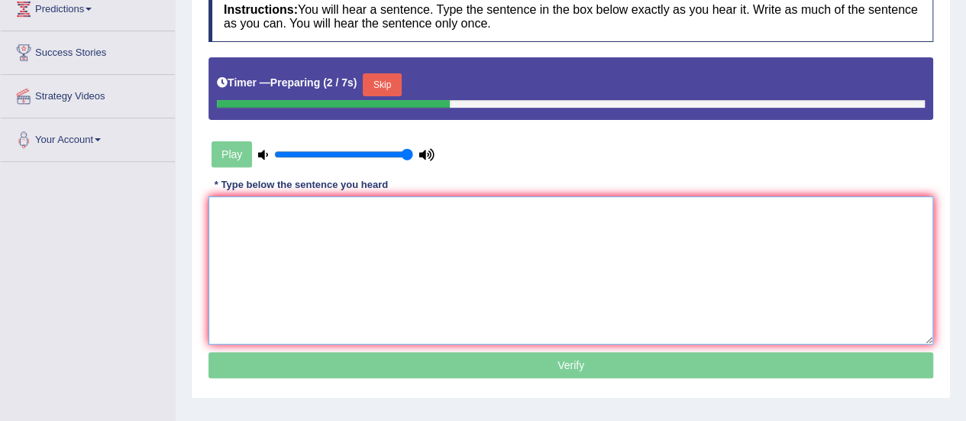
click at [429, 247] on textarea at bounding box center [570, 270] width 724 height 148
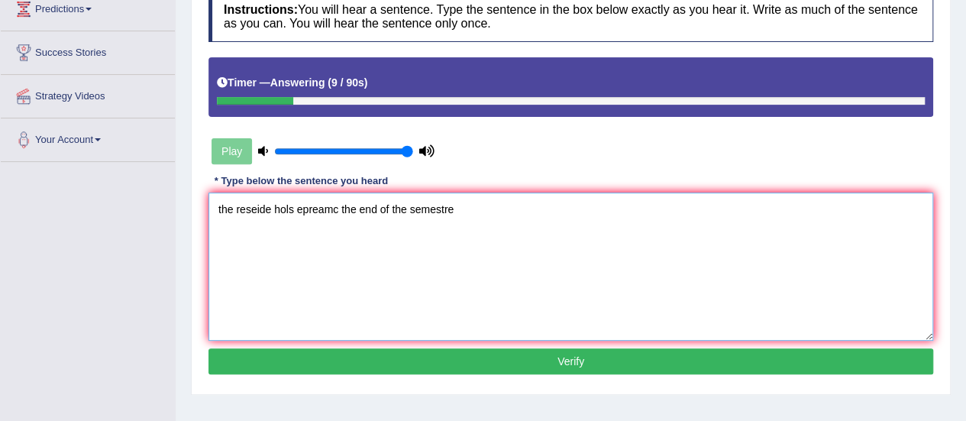
click at [270, 208] on textarea "the reseide hols epreamc the end of the semestre" at bounding box center [570, 266] width 724 height 148
click at [289, 211] on textarea "Residence hols epreamc the end of the semestre" at bounding box center [570, 266] width 724 height 148
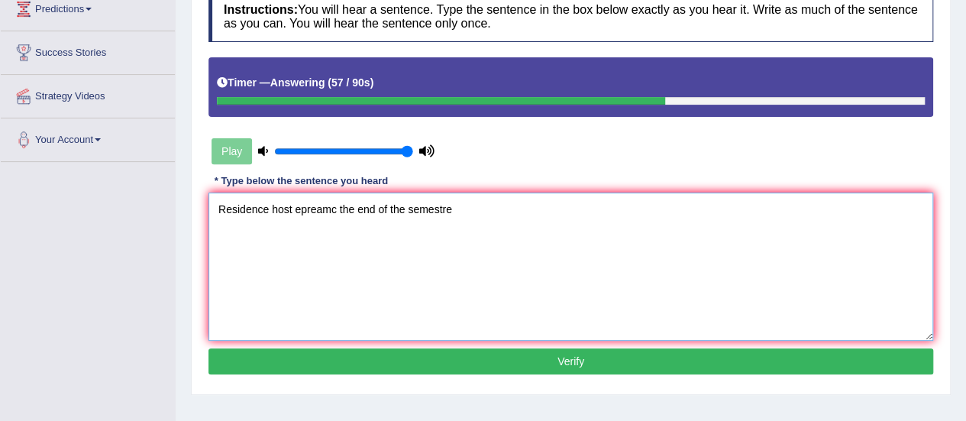
click at [333, 210] on textarea "Residence host epreamc the end of the semestre" at bounding box center [570, 266] width 724 height 148
click at [415, 213] on textarea "Residence host the end of the semestre" at bounding box center [570, 266] width 724 height 148
type textarea "Residence host the end of the semestre."
click at [406, 368] on button "Verify" at bounding box center [570, 361] width 724 height 26
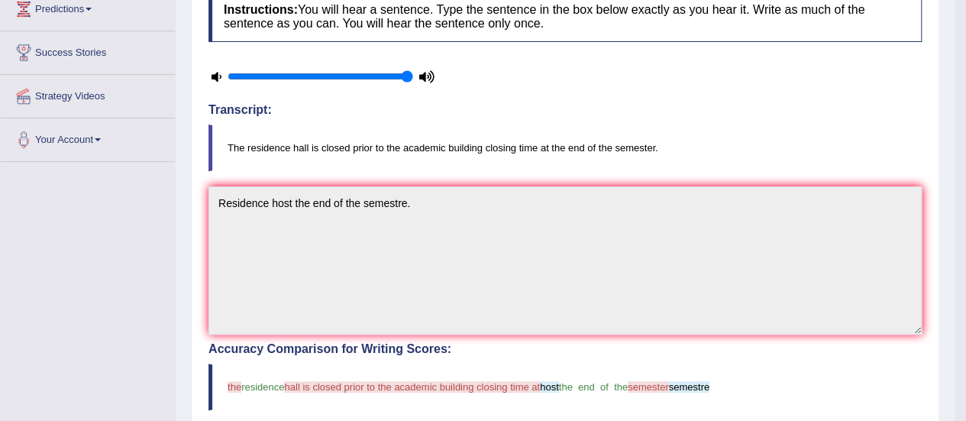
drag, startPoint x: 953, startPoint y: 132, endPoint x: 962, endPoint y: 184, distance: 52.7
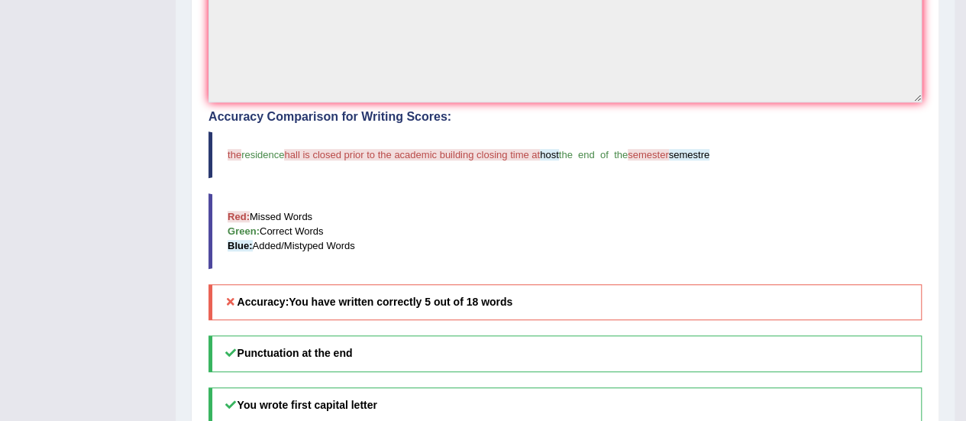
scroll to position [0, 0]
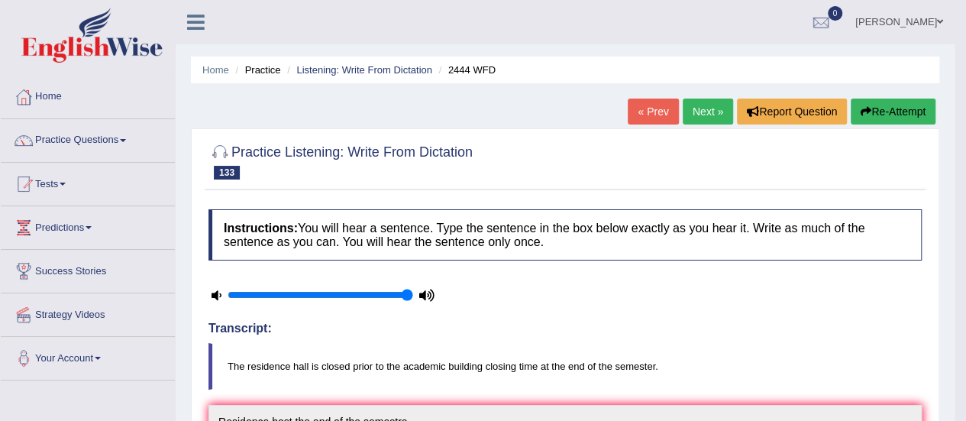
click at [702, 117] on link "Next »" at bounding box center [707, 111] width 50 height 26
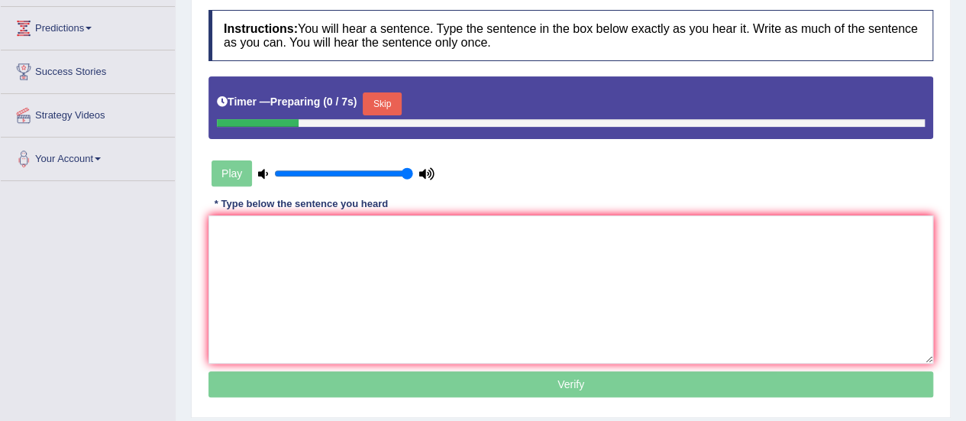
scroll to position [209, 0]
